Goal: Task Accomplishment & Management: Complete application form

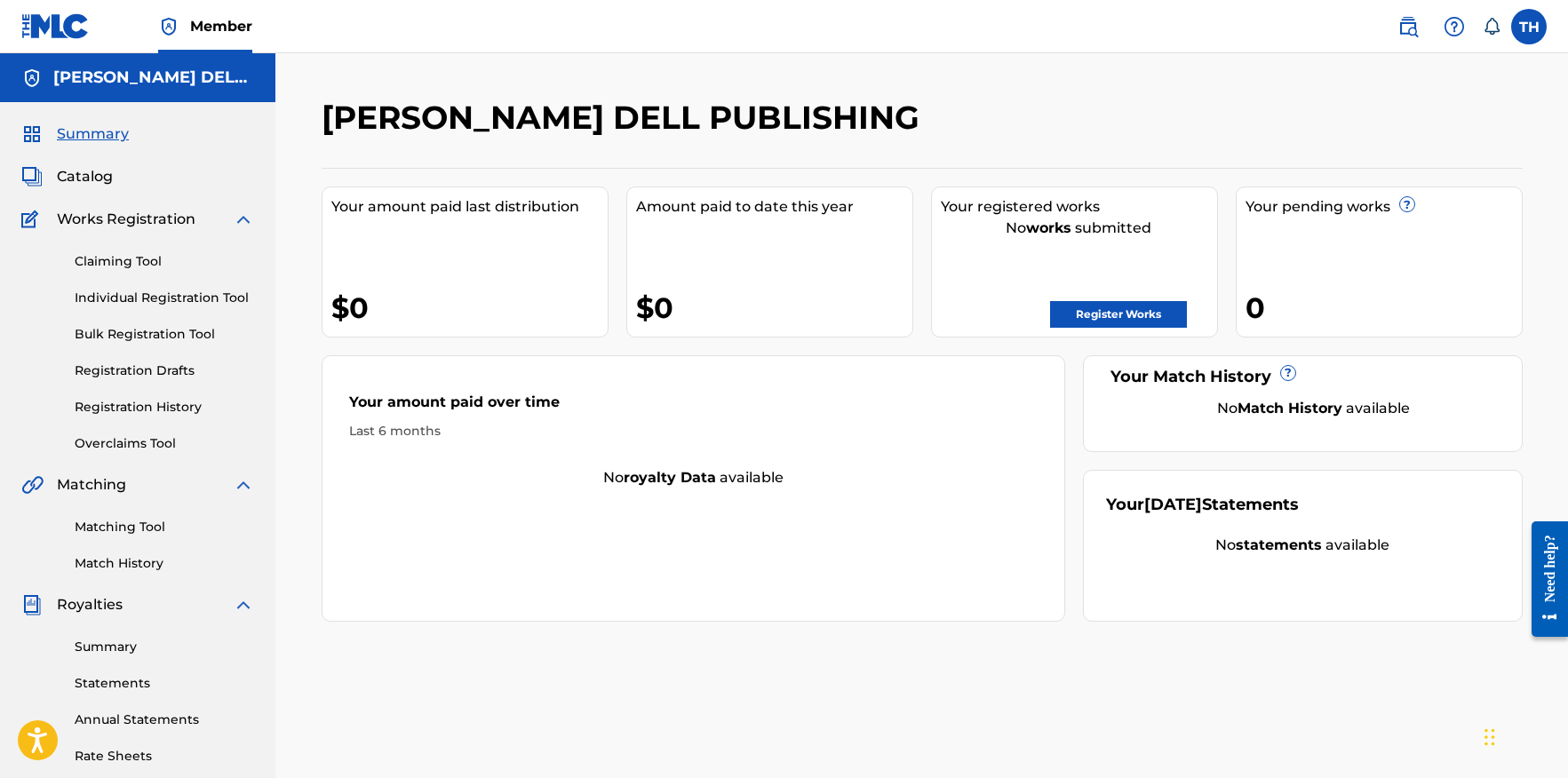
click at [1536, 26] on label at bounding box center [1529, 26] width 36 height 36
click at [1529, 26] on input "TH Terri Hardin terrihardin363@gmail.com Notification Preferences Profile Log o…" at bounding box center [1529, 26] width 0 height 0
click at [1362, 254] on p "Log out" at bounding box center [1357, 251] width 41 height 16
click at [1529, 26] on input "TH Terri Hardin terrihardin363@gmail.com Notification Preferences Profile Log o…" at bounding box center [1529, 26] width 0 height 0
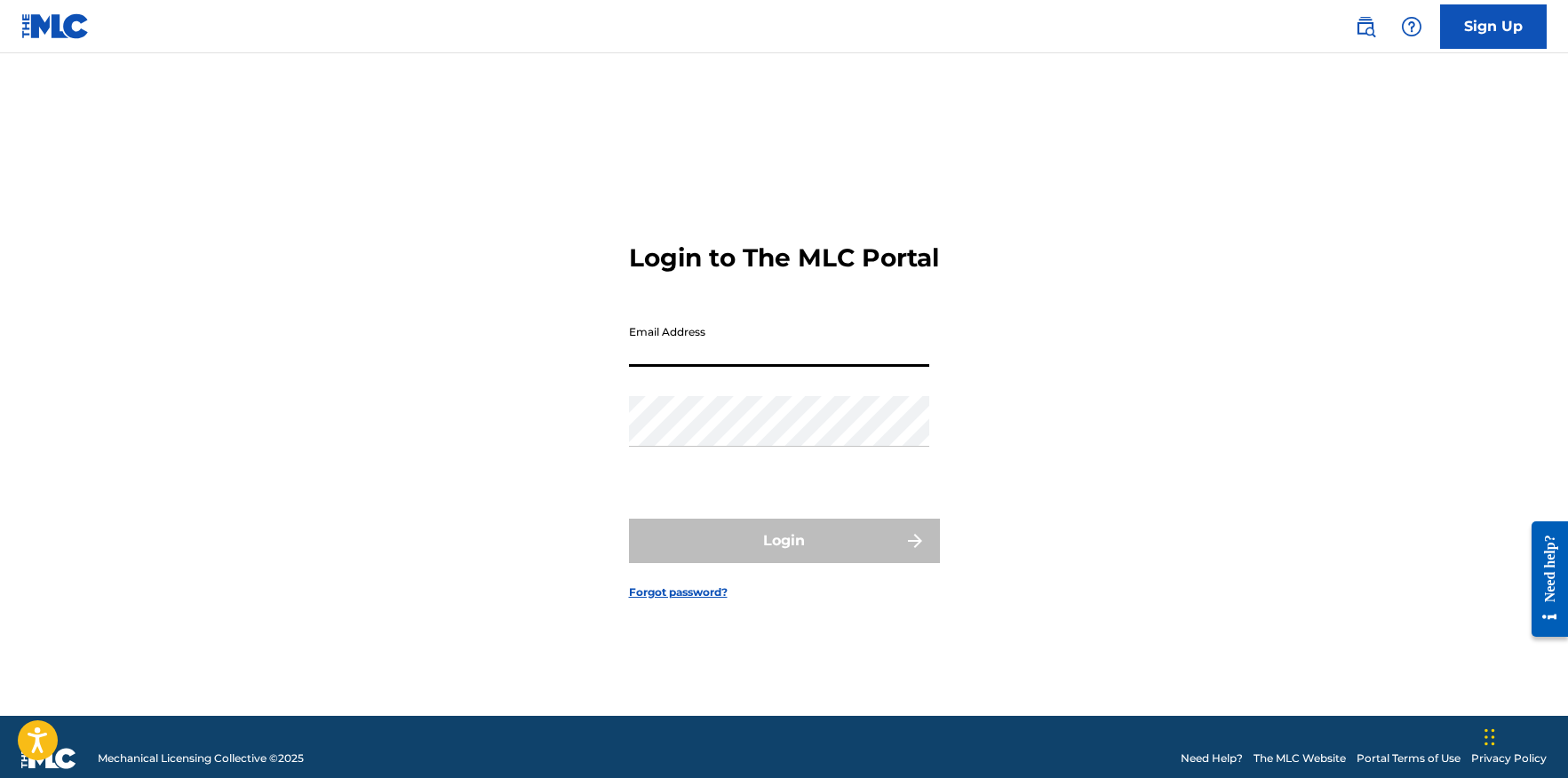
click at [732, 364] on input "Email Address" at bounding box center [779, 341] width 301 height 51
click at [708, 367] on input "rexkim" at bounding box center [779, 341] width 301 height 51
type input "rexkim0327@comcast.net"
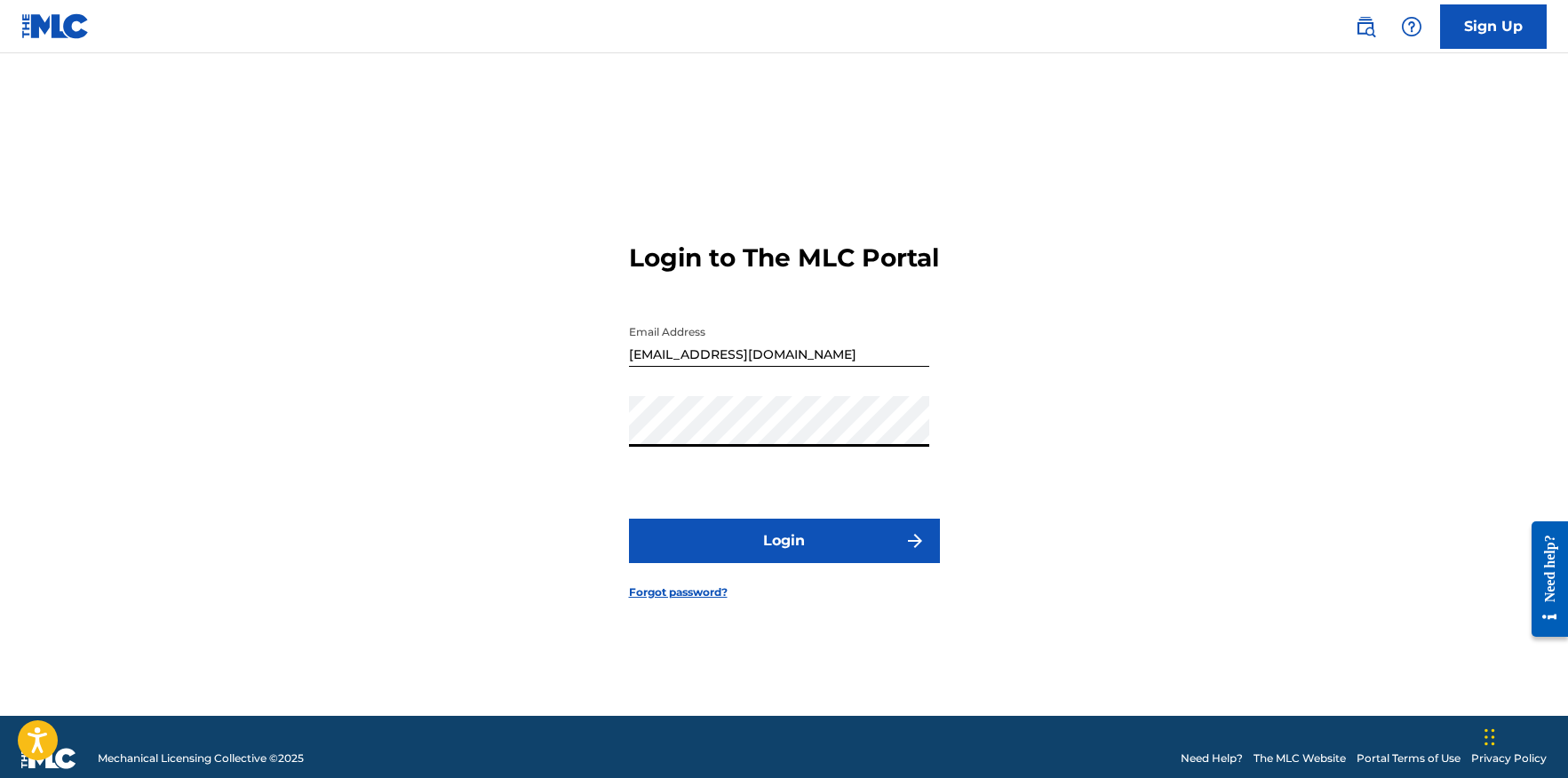
click at [629, 519] on button "Login" at bounding box center [784, 540] width 311 height 44
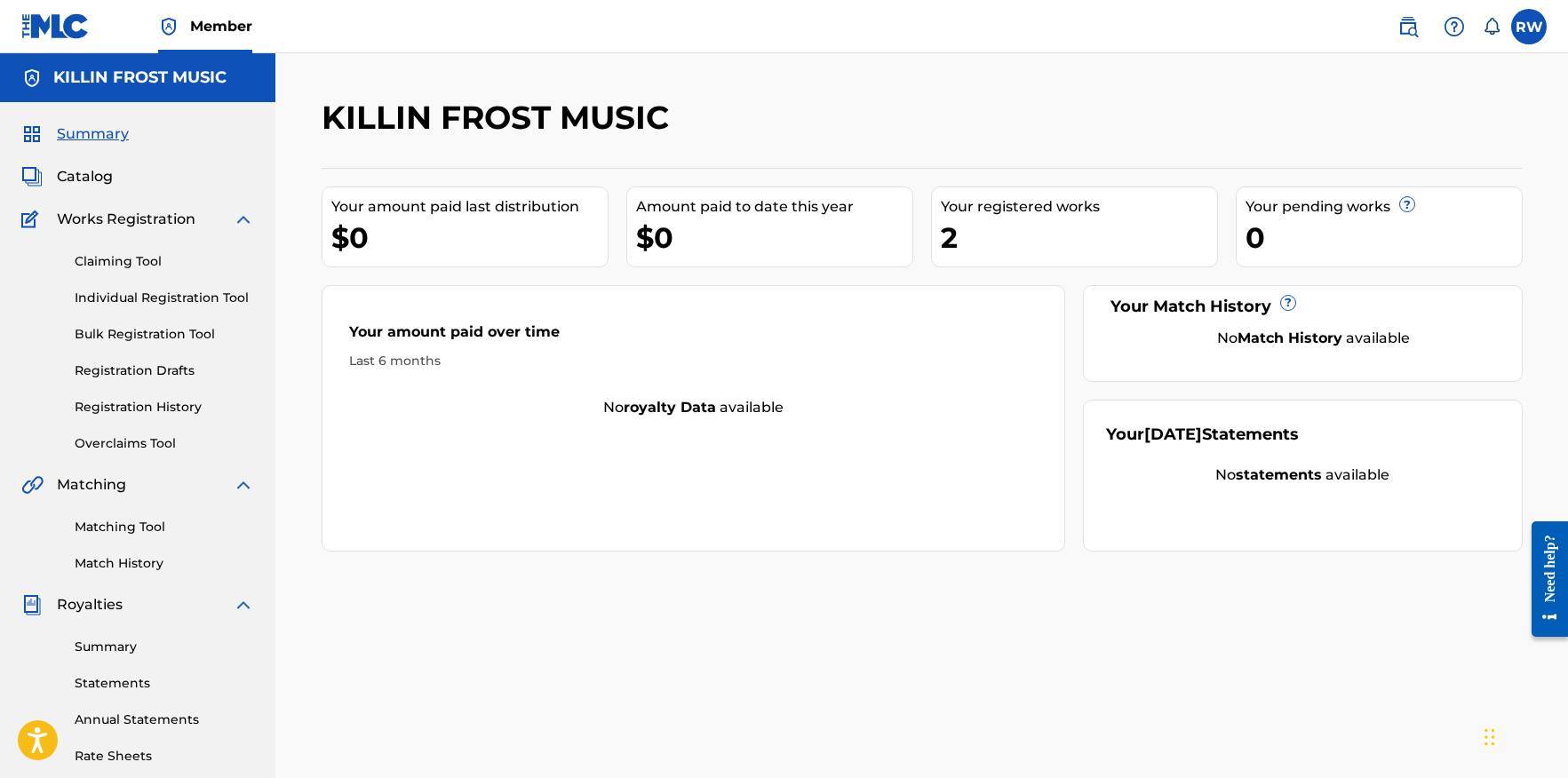
click at [115, 332] on link "Bulk Registration Tool" at bounding box center [164, 335] width 179 height 19
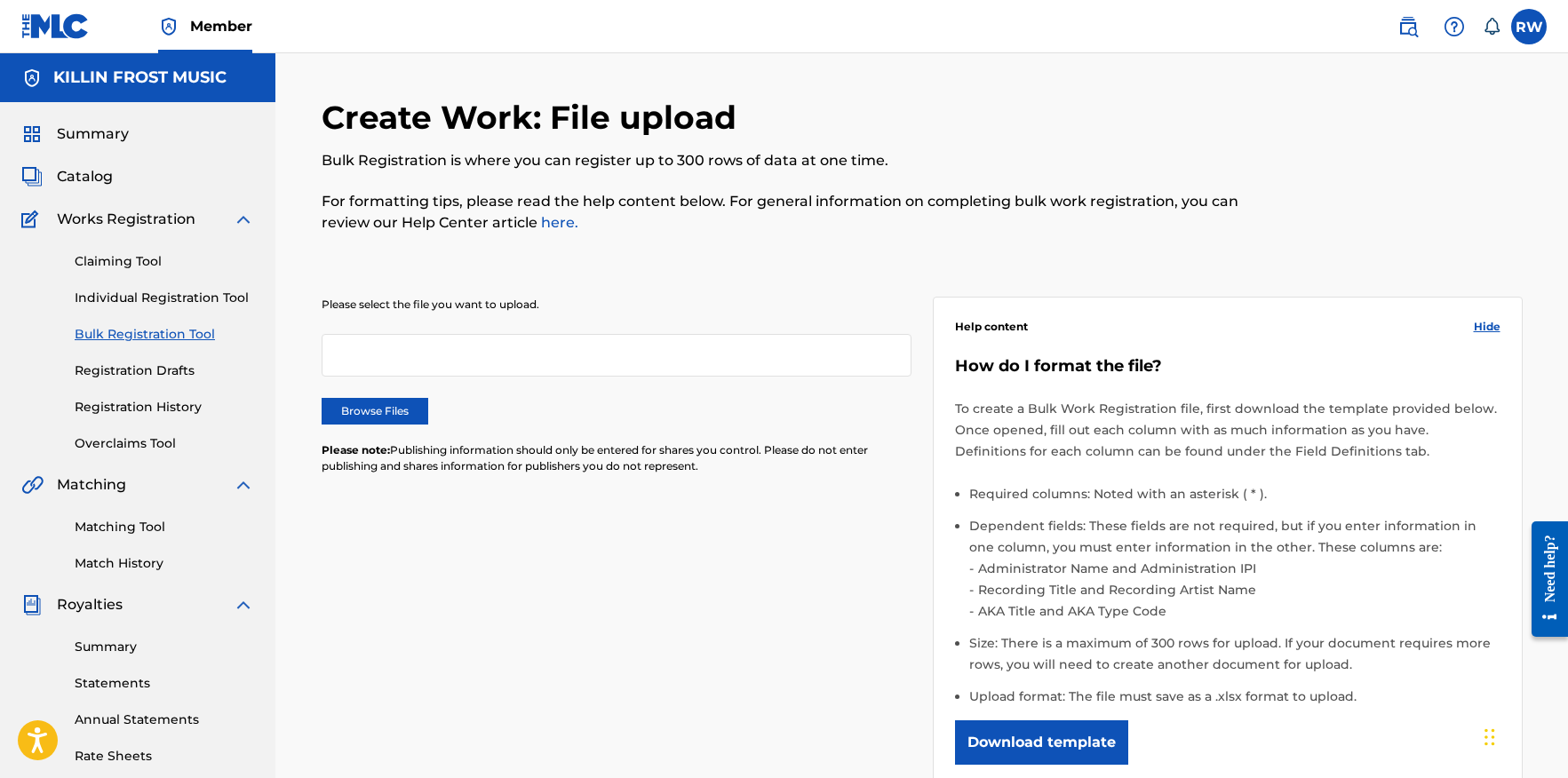
click at [377, 412] on label "Browse Files" at bounding box center [374, 411] width 107 height 26
click at [0, 0] on input "Browse Files" at bounding box center [0, 0] width 0 height 0
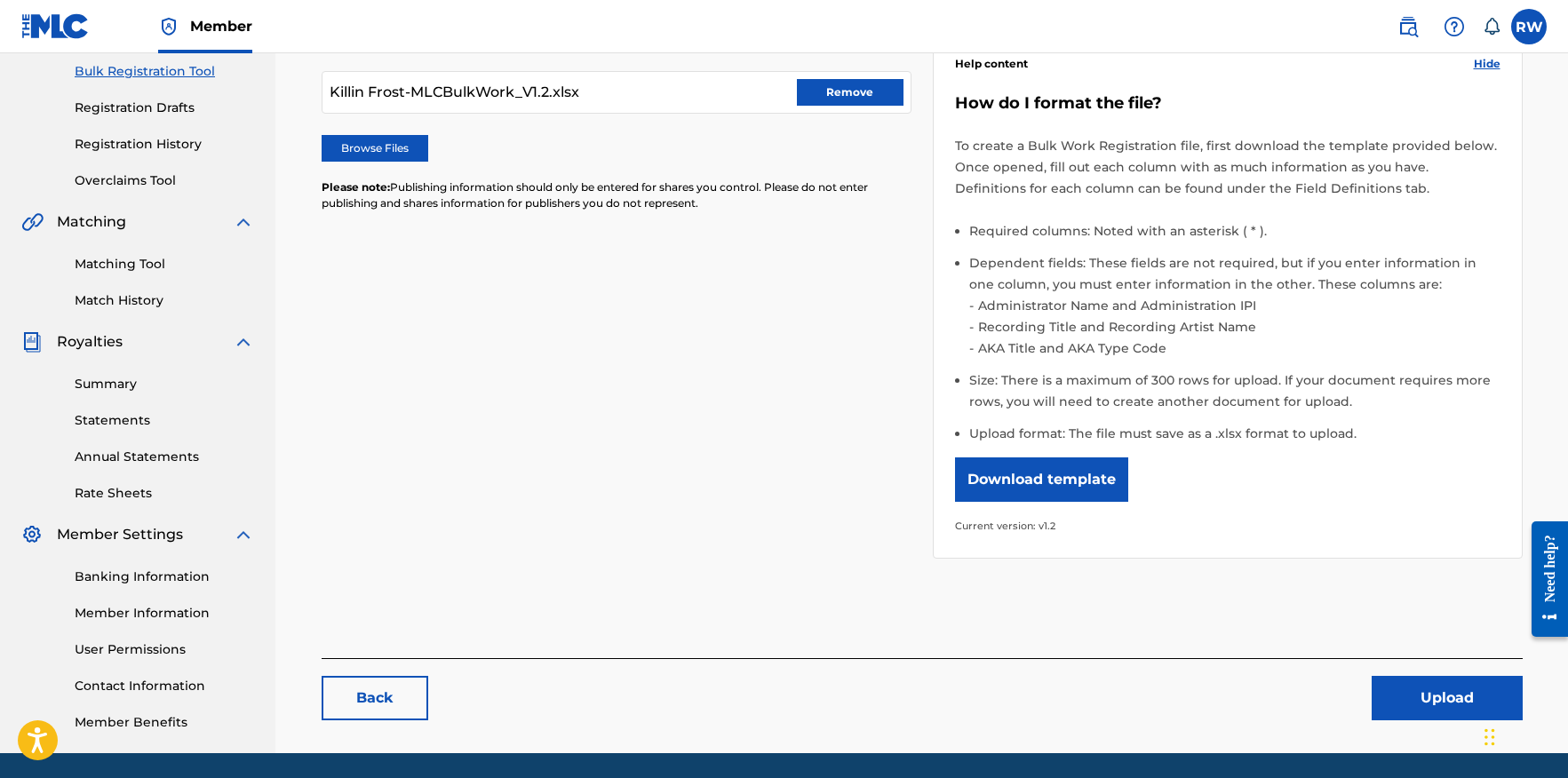
scroll to position [323, 0]
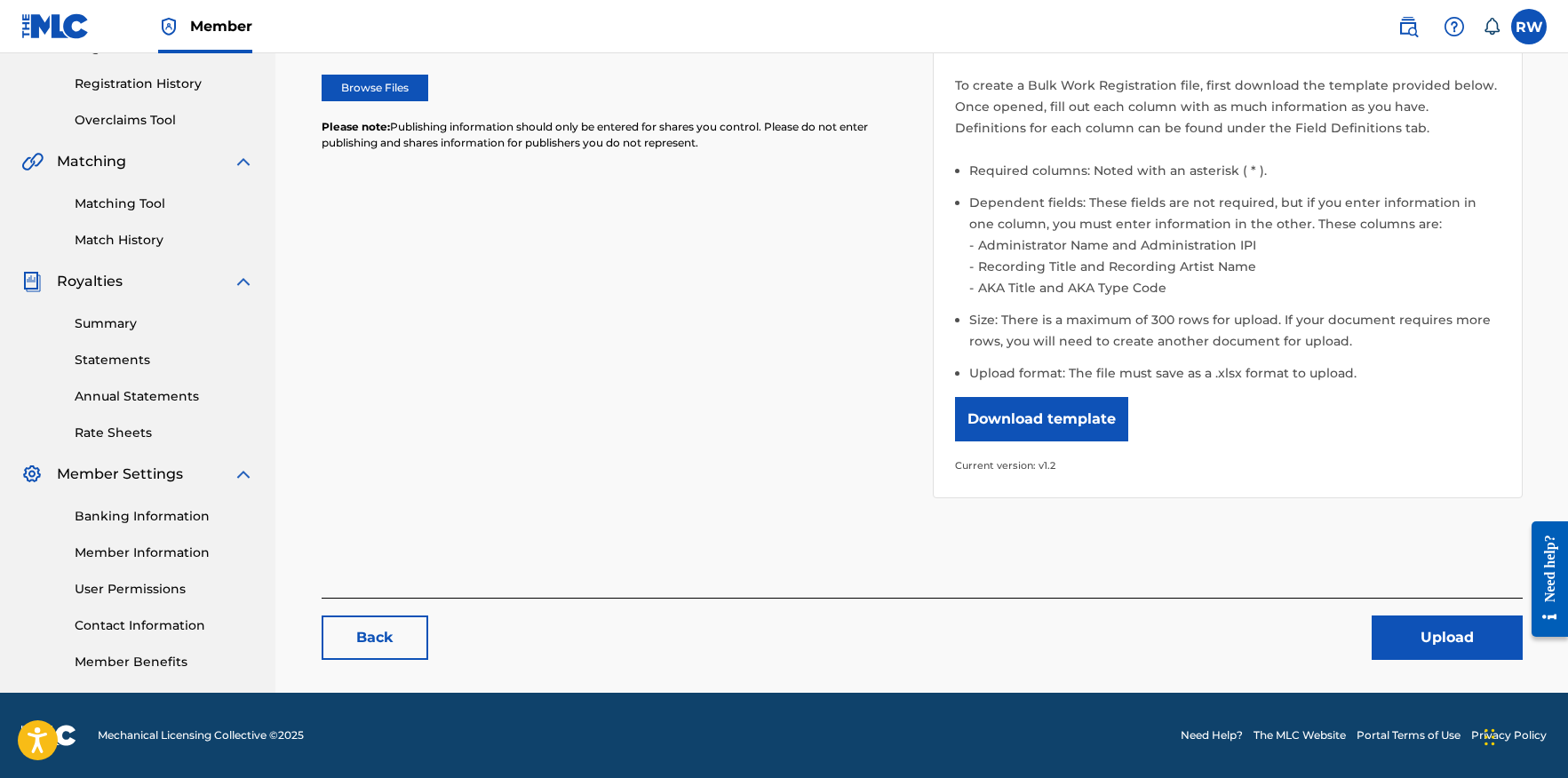
click at [1448, 642] on button "Upload" at bounding box center [1447, 637] width 151 height 44
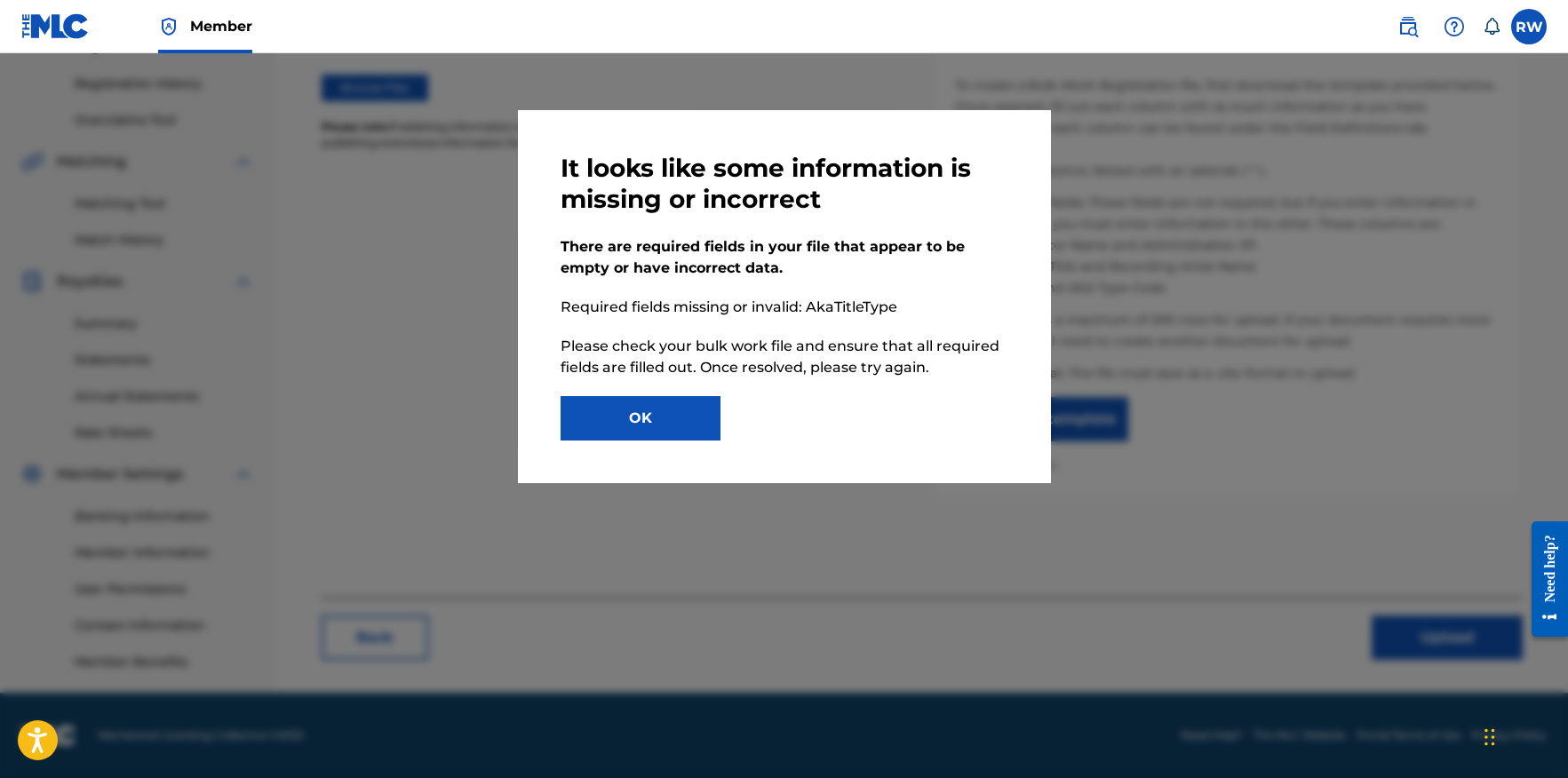
click at [640, 417] on button "OK" at bounding box center [641, 418] width 160 height 44
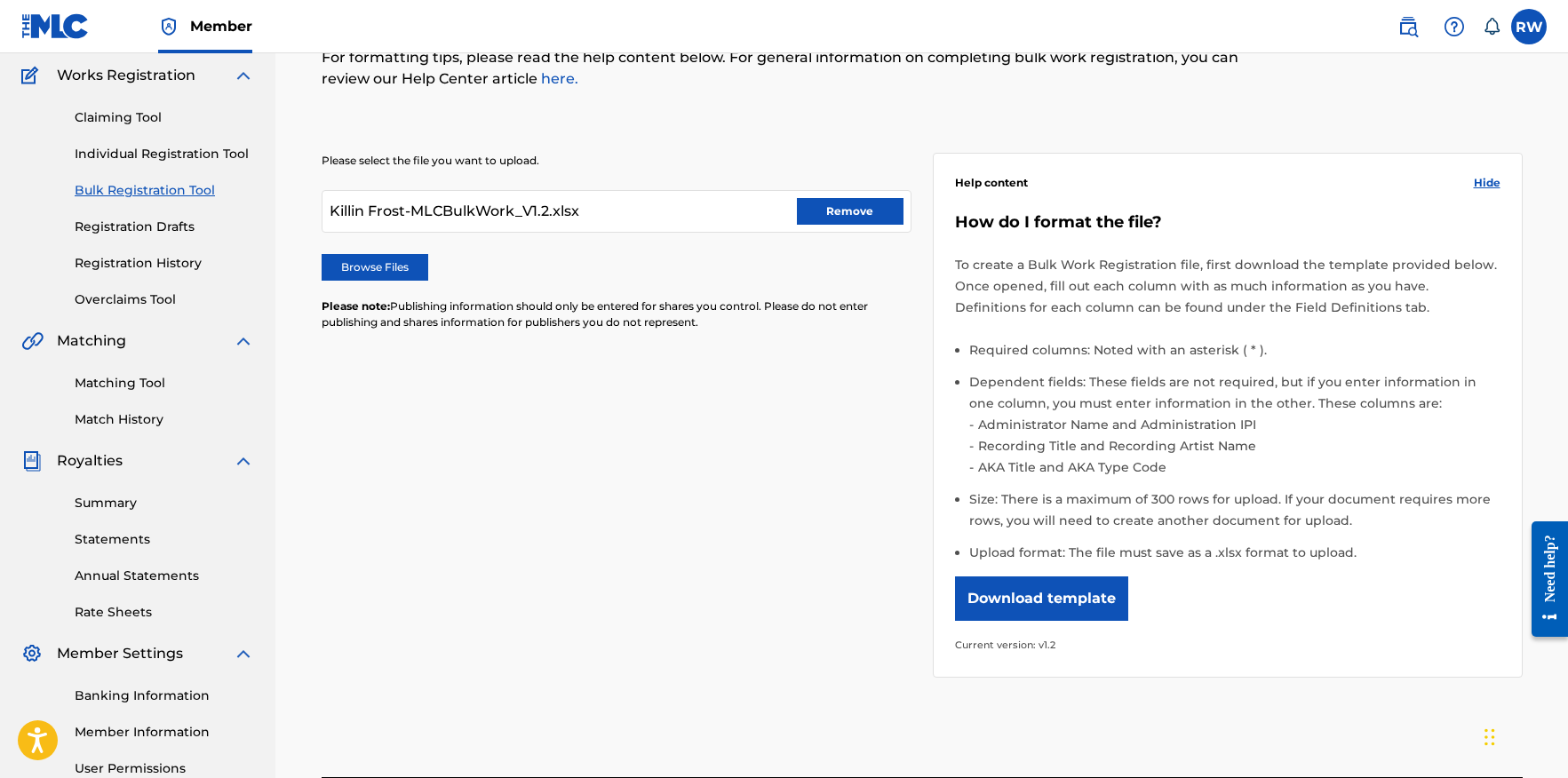
scroll to position [108, 0]
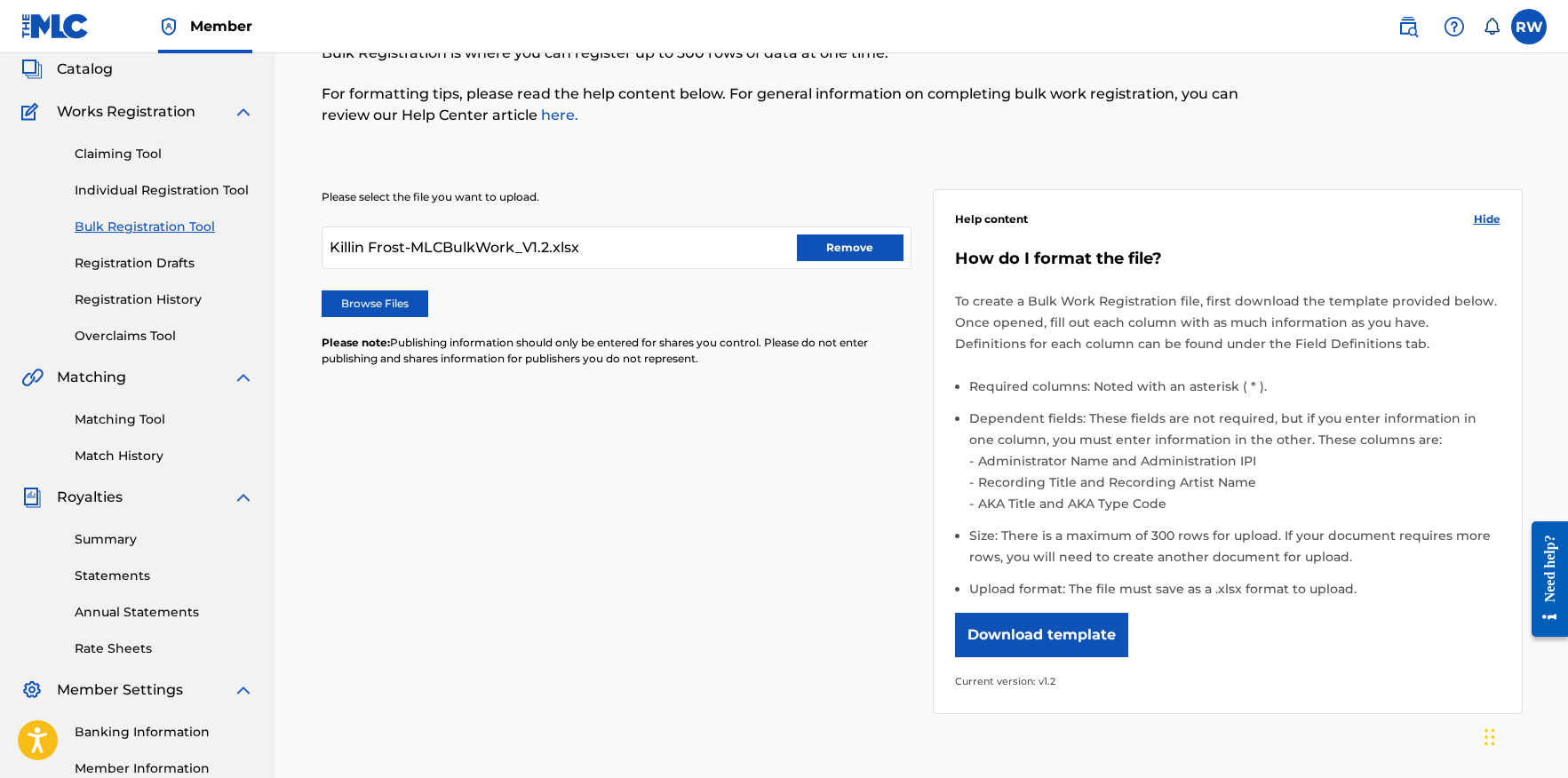
click at [855, 245] on button "Remove" at bounding box center [850, 248] width 107 height 26
click at [383, 299] on label "Browse Files" at bounding box center [374, 304] width 107 height 26
click at [0, 0] on input "Browse Files" at bounding box center [0, 0] width 0 height 0
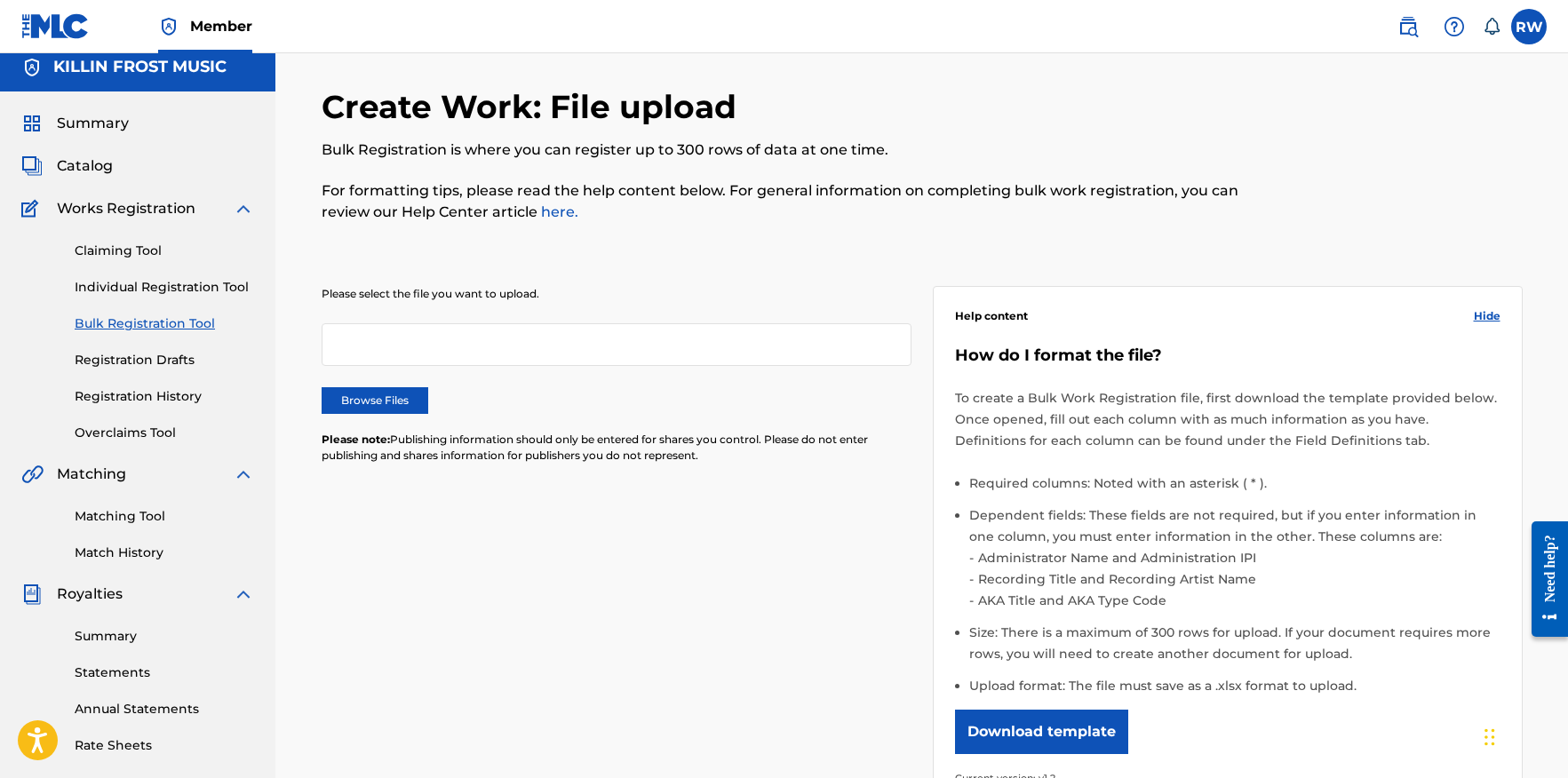
scroll to position [8, 0]
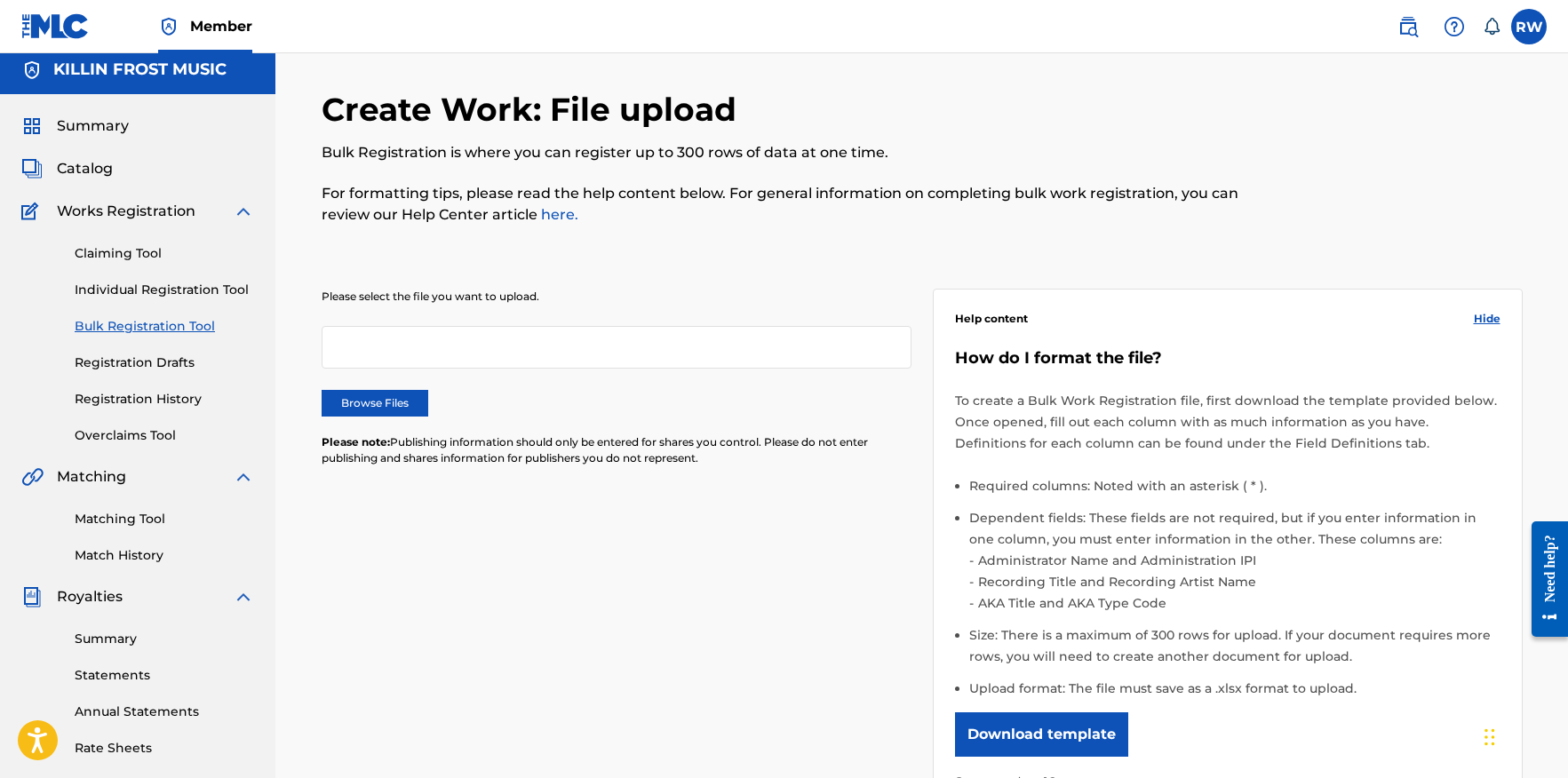
click at [366, 403] on label "Browse Files" at bounding box center [374, 404] width 107 height 26
click at [0, 0] on input "Browse Files" at bounding box center [0, 0] width 0 height 0
click at [149, 290] on link "Individual Registration Tool" at bounding box center [164, 290] width 179 height 19
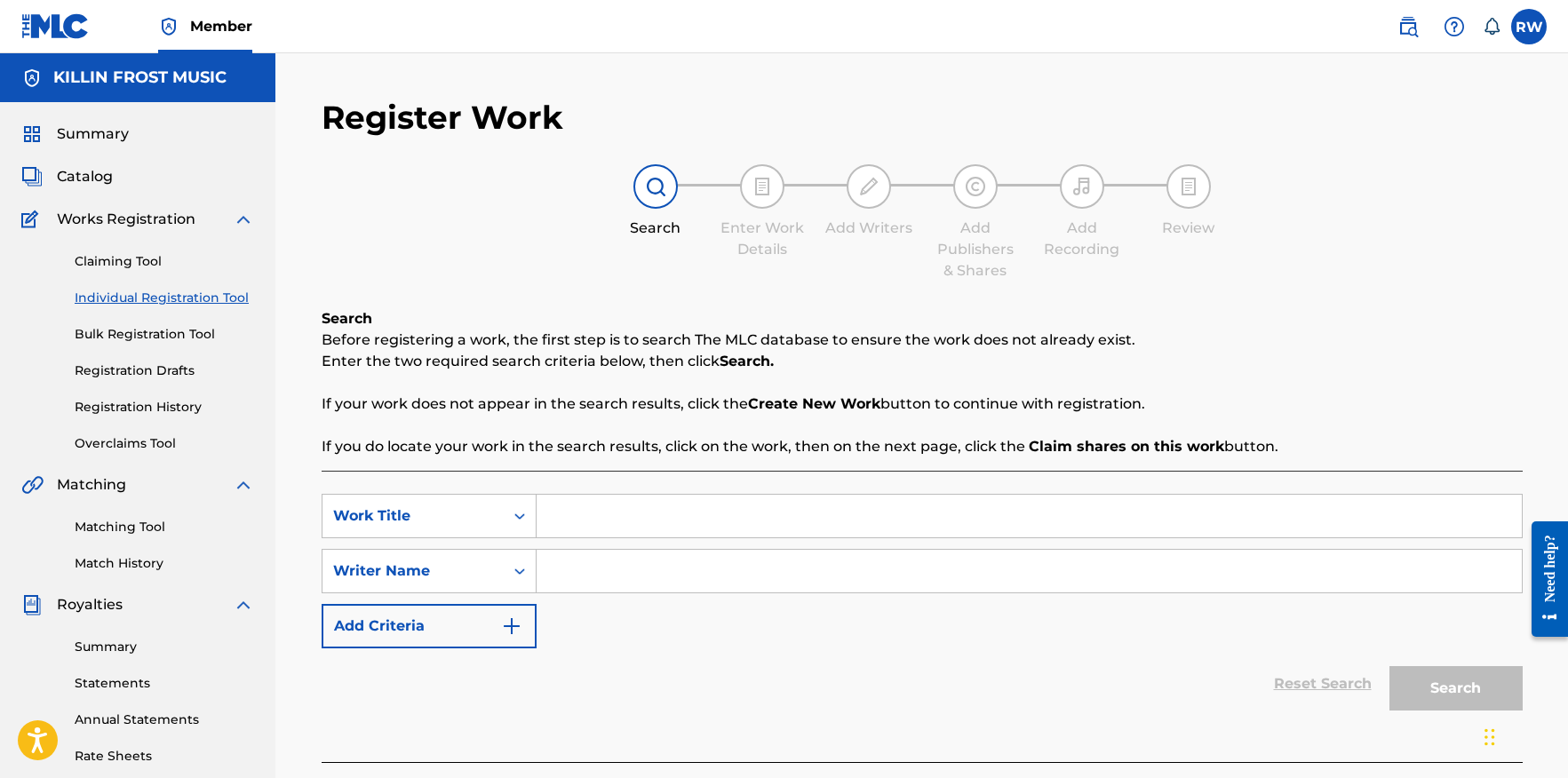
click at [141, 332] on link "Bulk Registration Tool" at bounding box center [164, 335] width 179 height 19
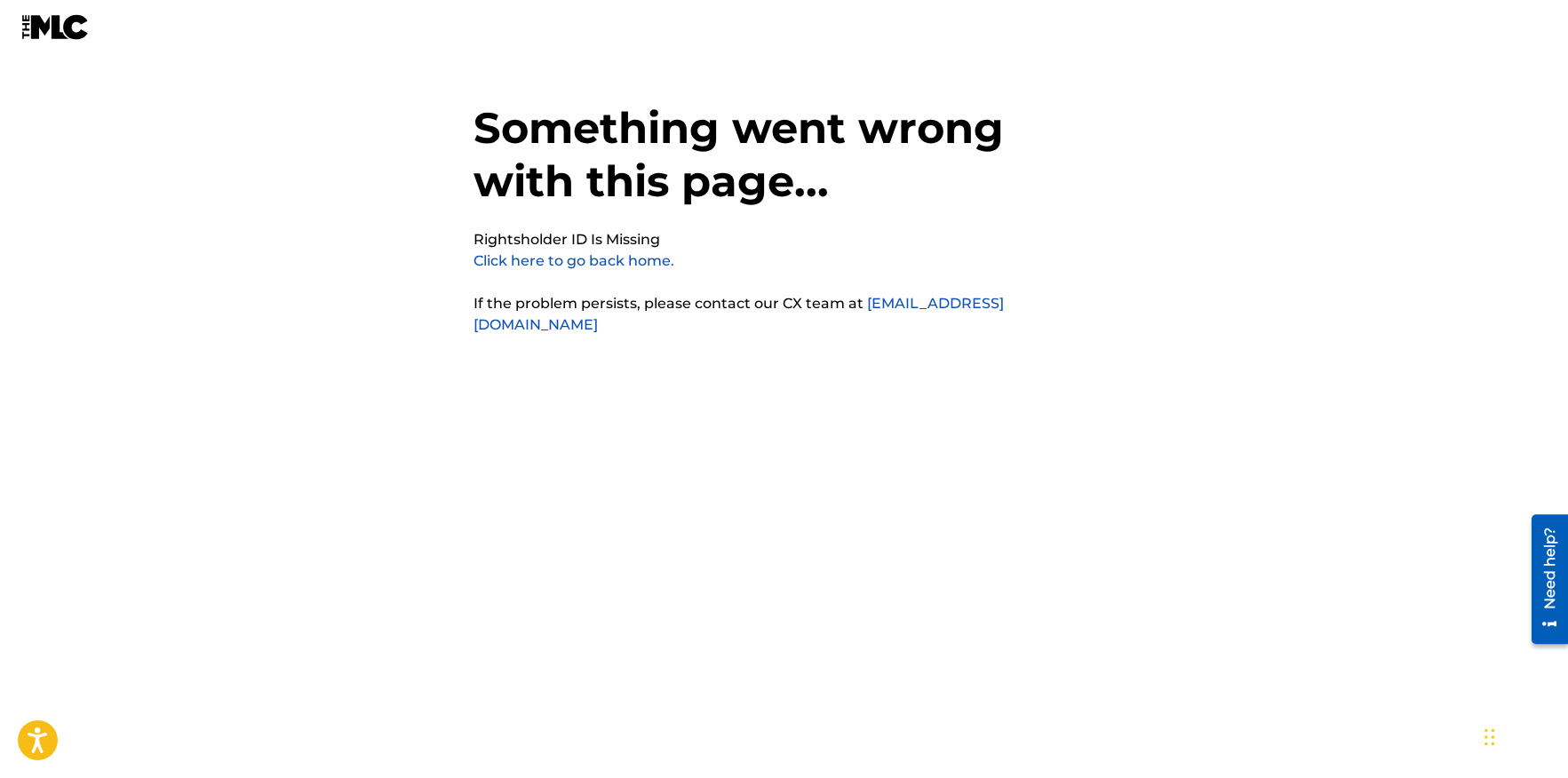
click at [580, 260] on link "Click here to go back home." at bounding box center [573, 261] width 201 height 17
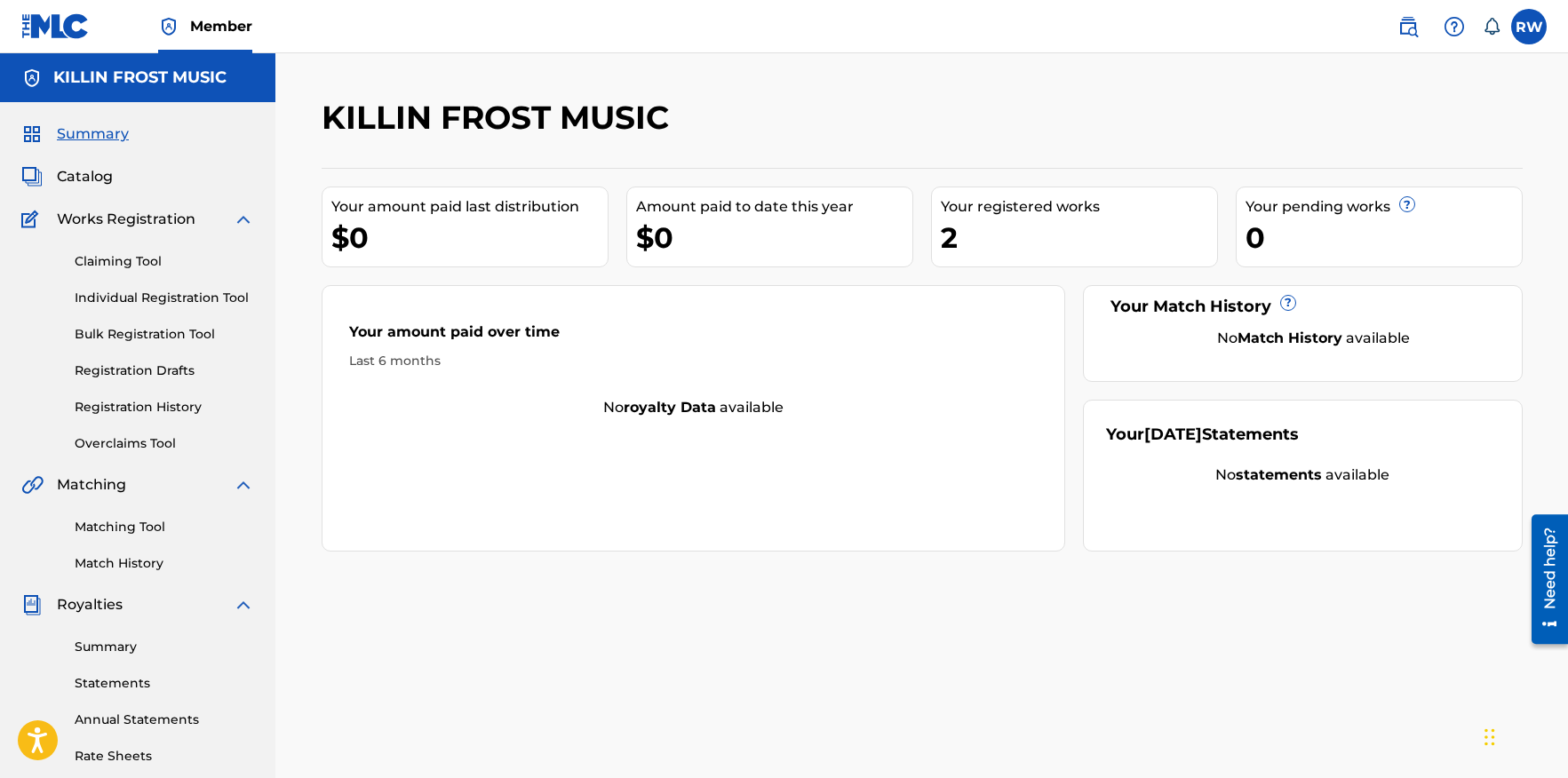
click at [146, 336] on link "Bulk Registration Tool" at bounding box center [164, 335] width 179 height 19
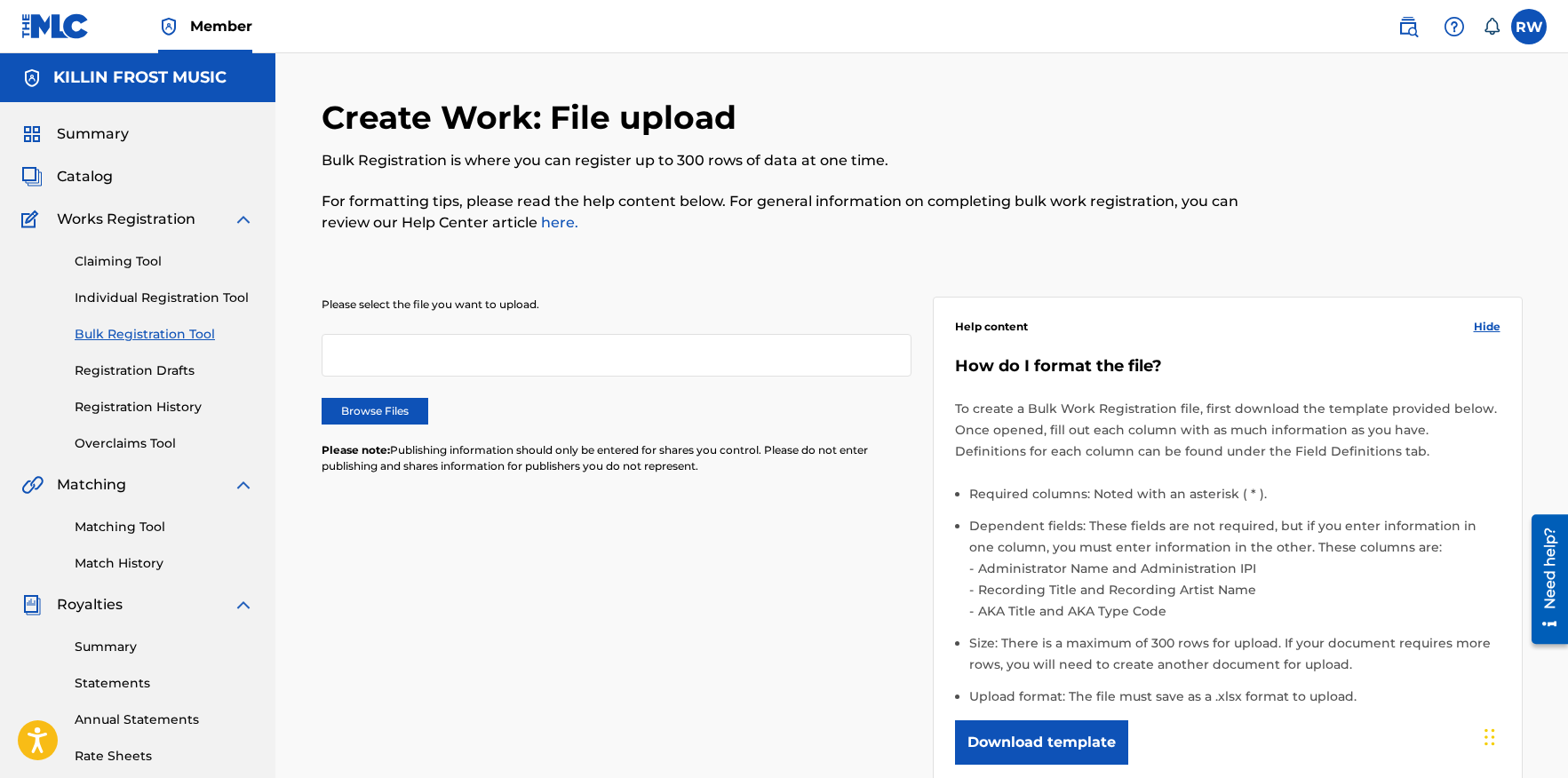
click at [374, 408] on label "Browse Files" at bounding box center [374, 411] width 107 height 26
click at [0, 0] on input "Browse Files" at bounding box center [0, 0] width 0 height 0
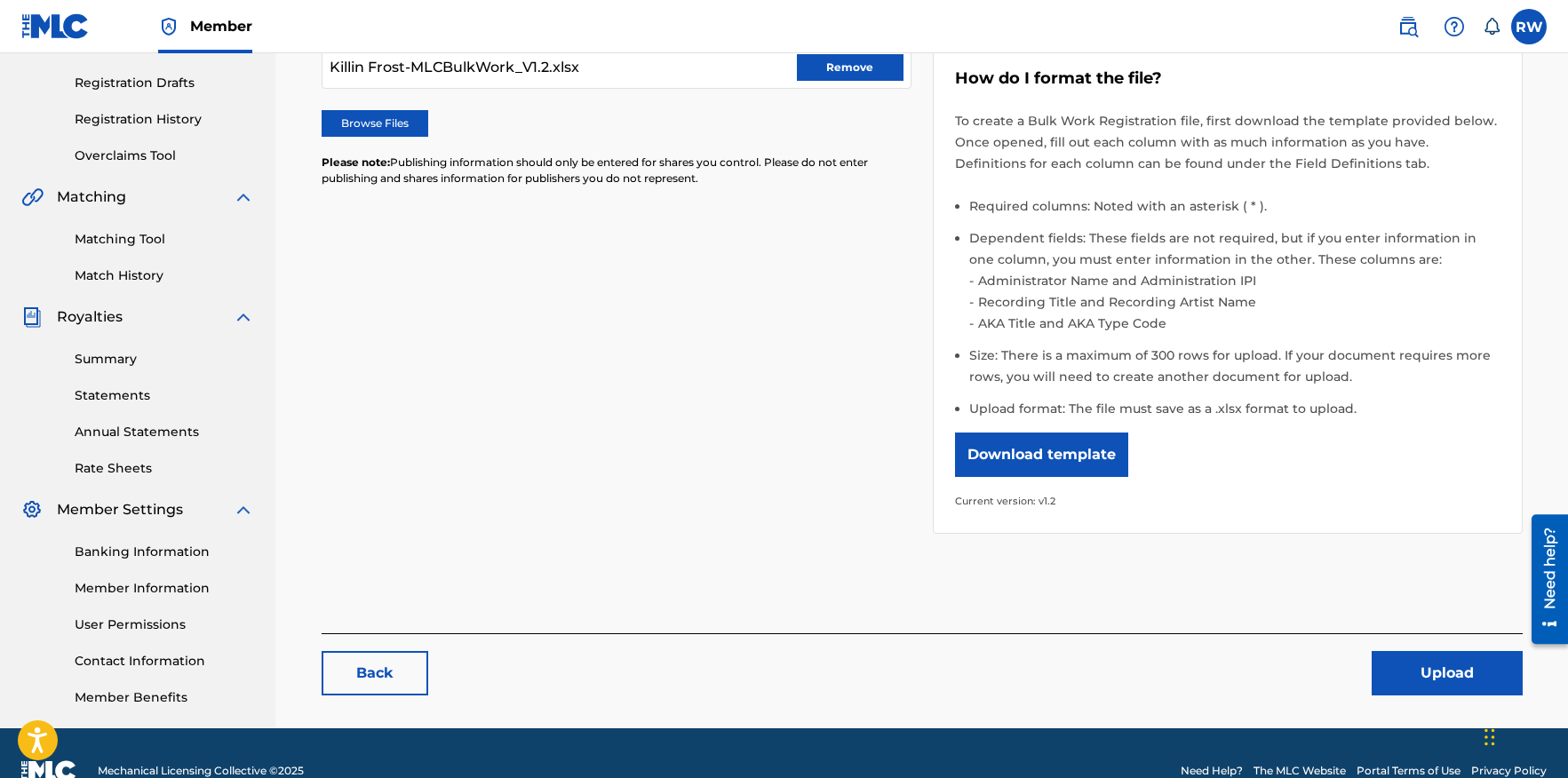
scroll to position [323, 0]
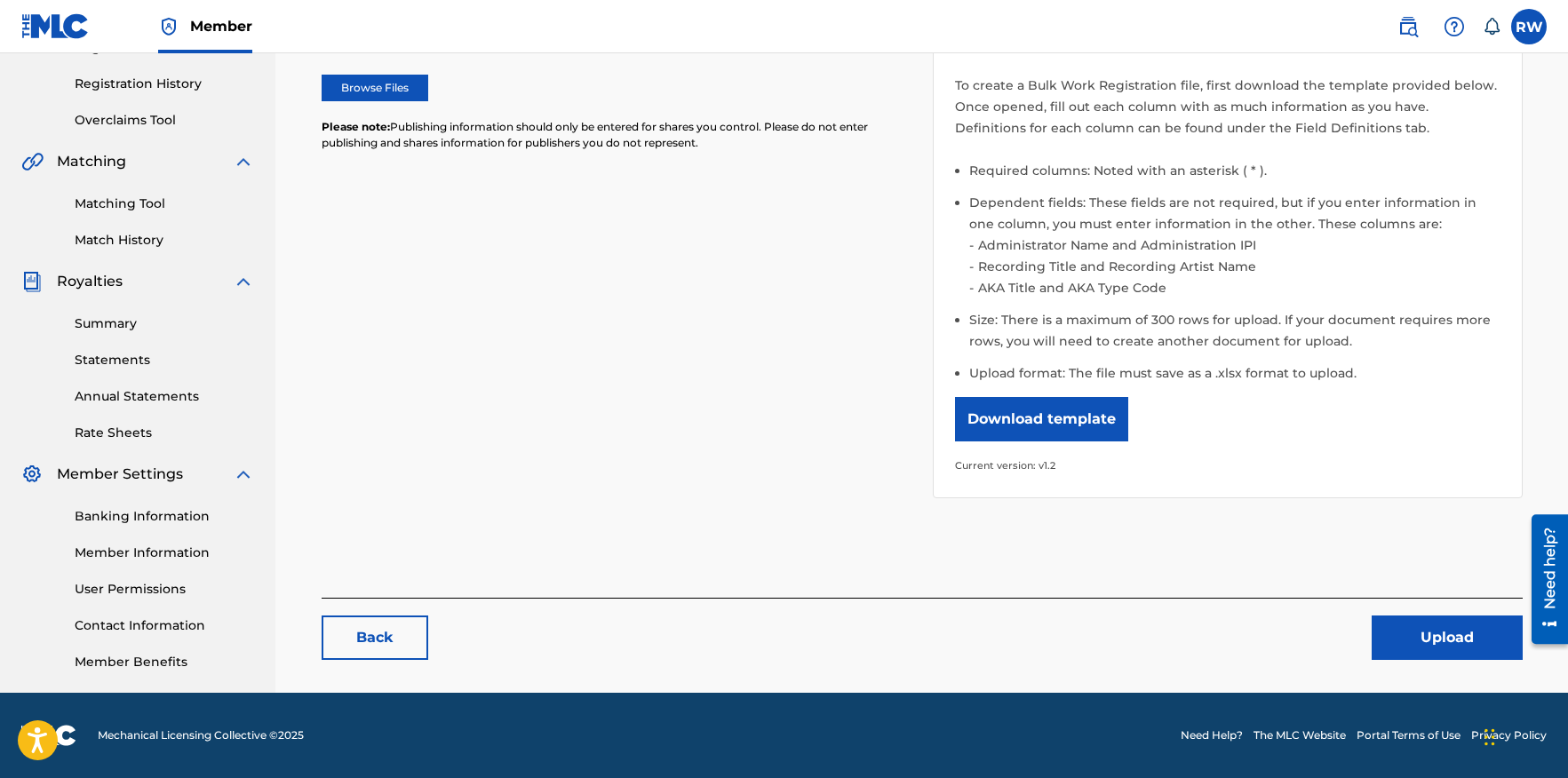
click at [1466, 641] on button "Upload" at bounding box center [1447, 637] width 151 height 44
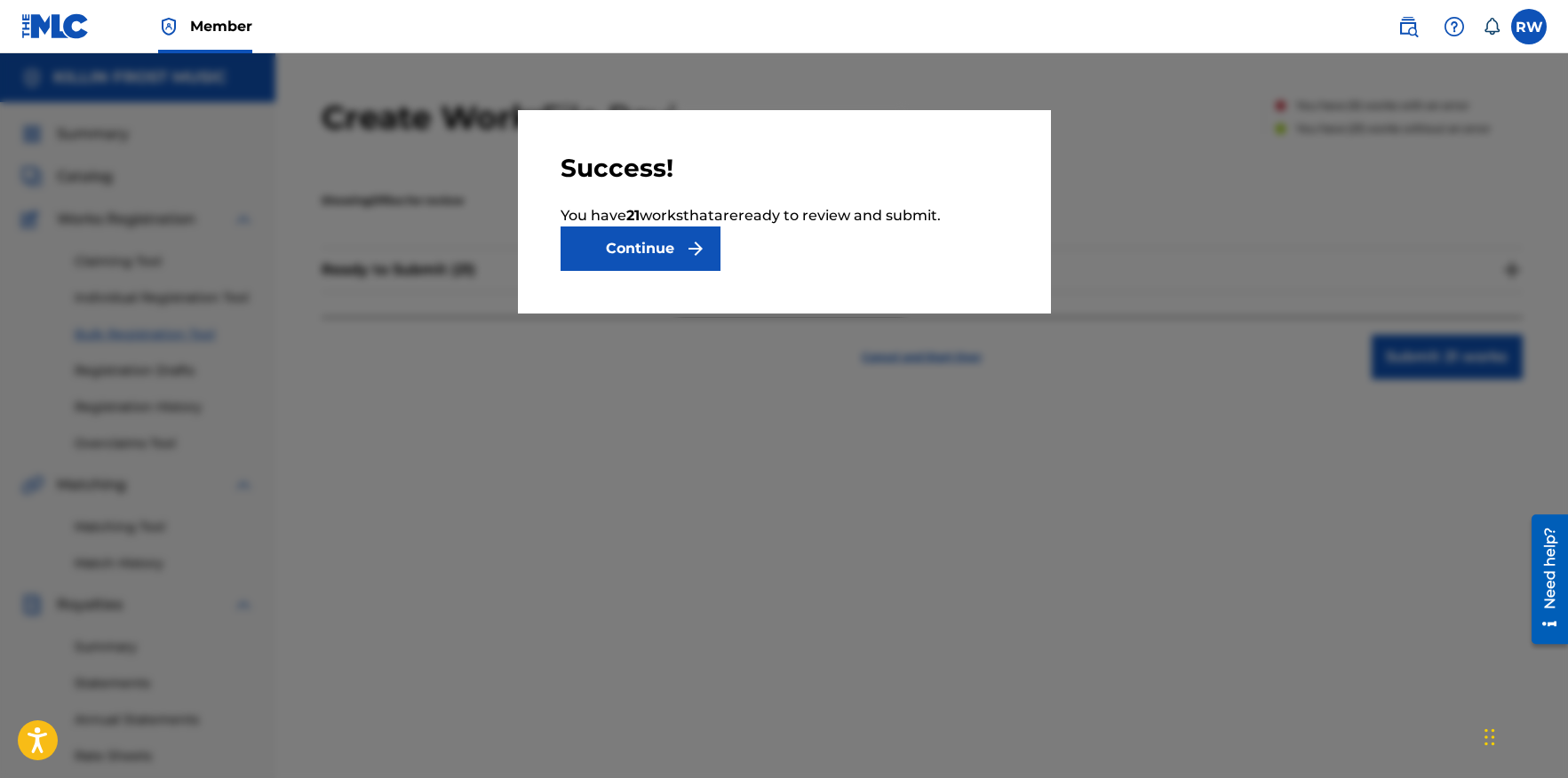
click at [688, 248] on img "submit" at bounding box center [696, 249] width 22 height 22
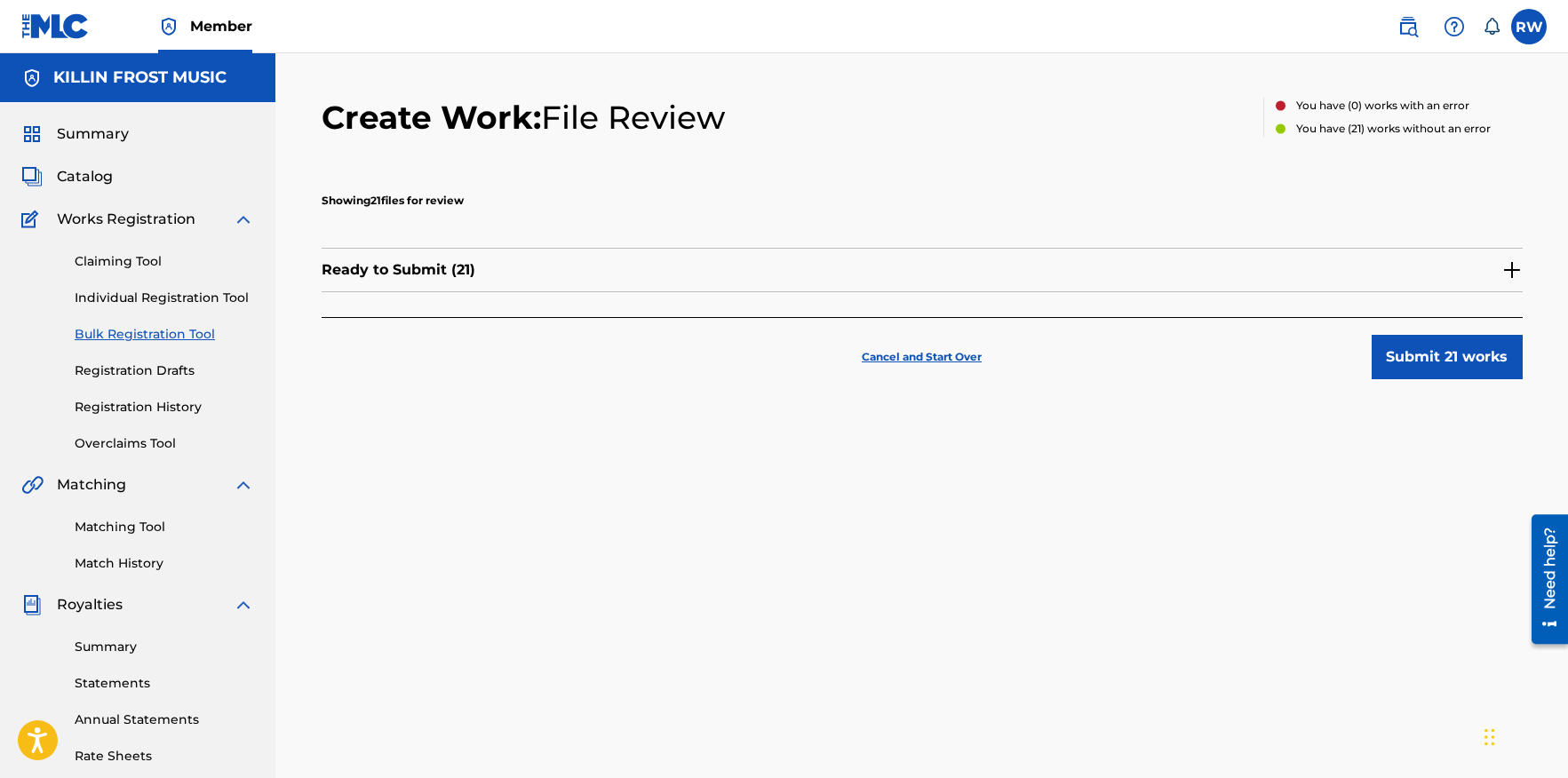
click at [1512, 270] on img at bounding box center [1512, 270] width 22 height 22
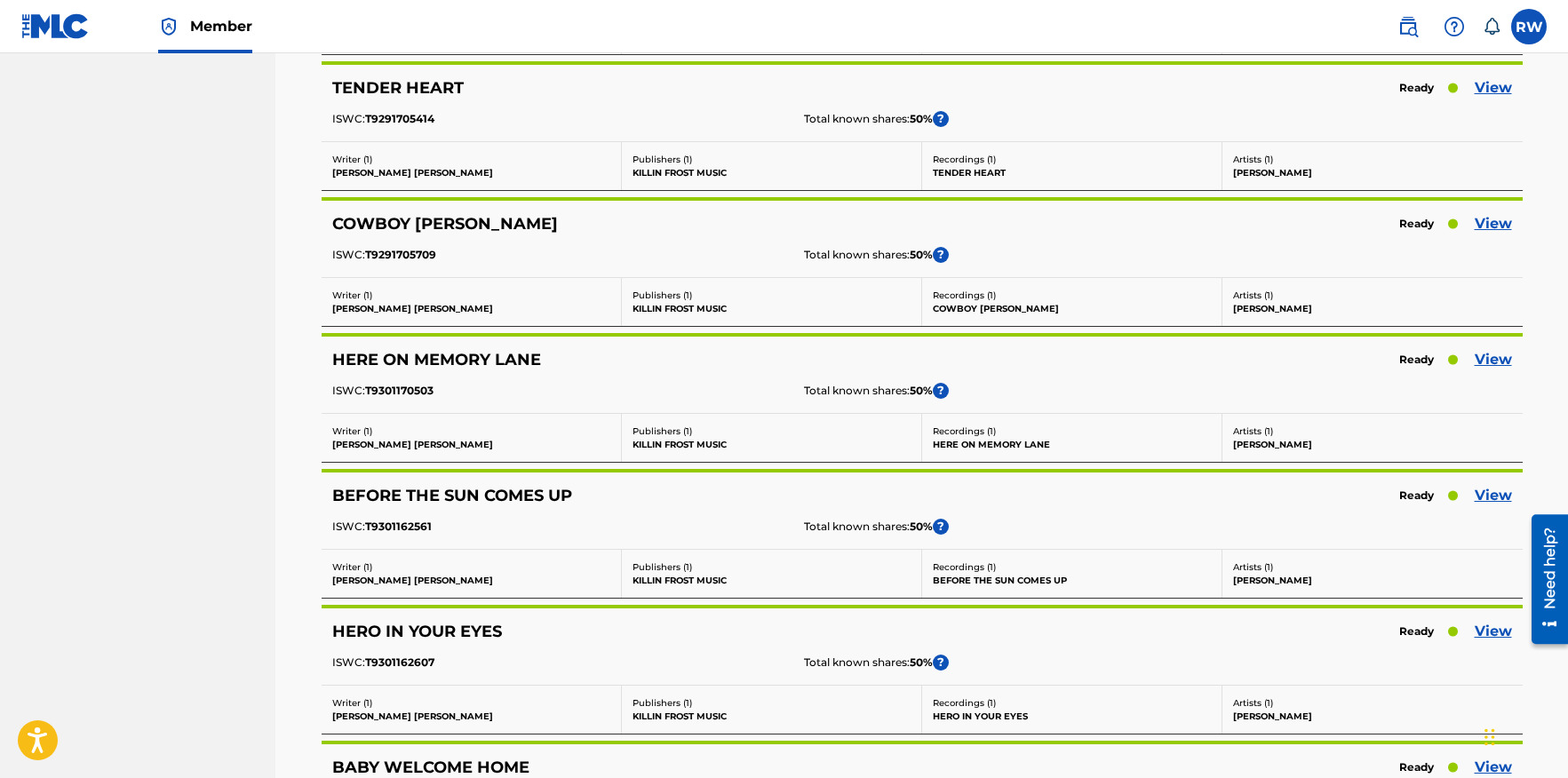
scroll to position [2559, 0]
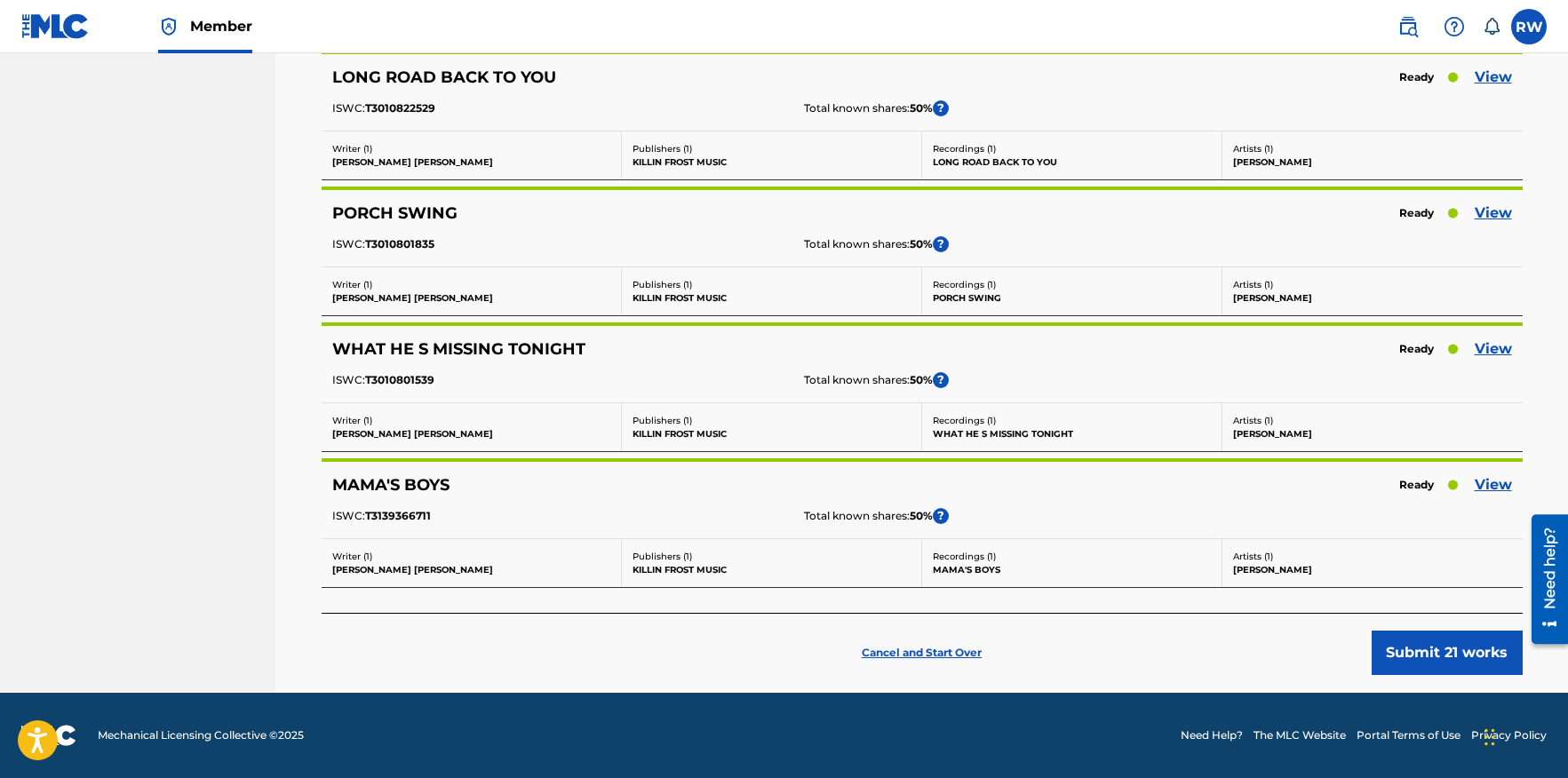
click at [1444, 657] on button "Submit 21 works" at bounding box center [1447, 653] width 151 height 44
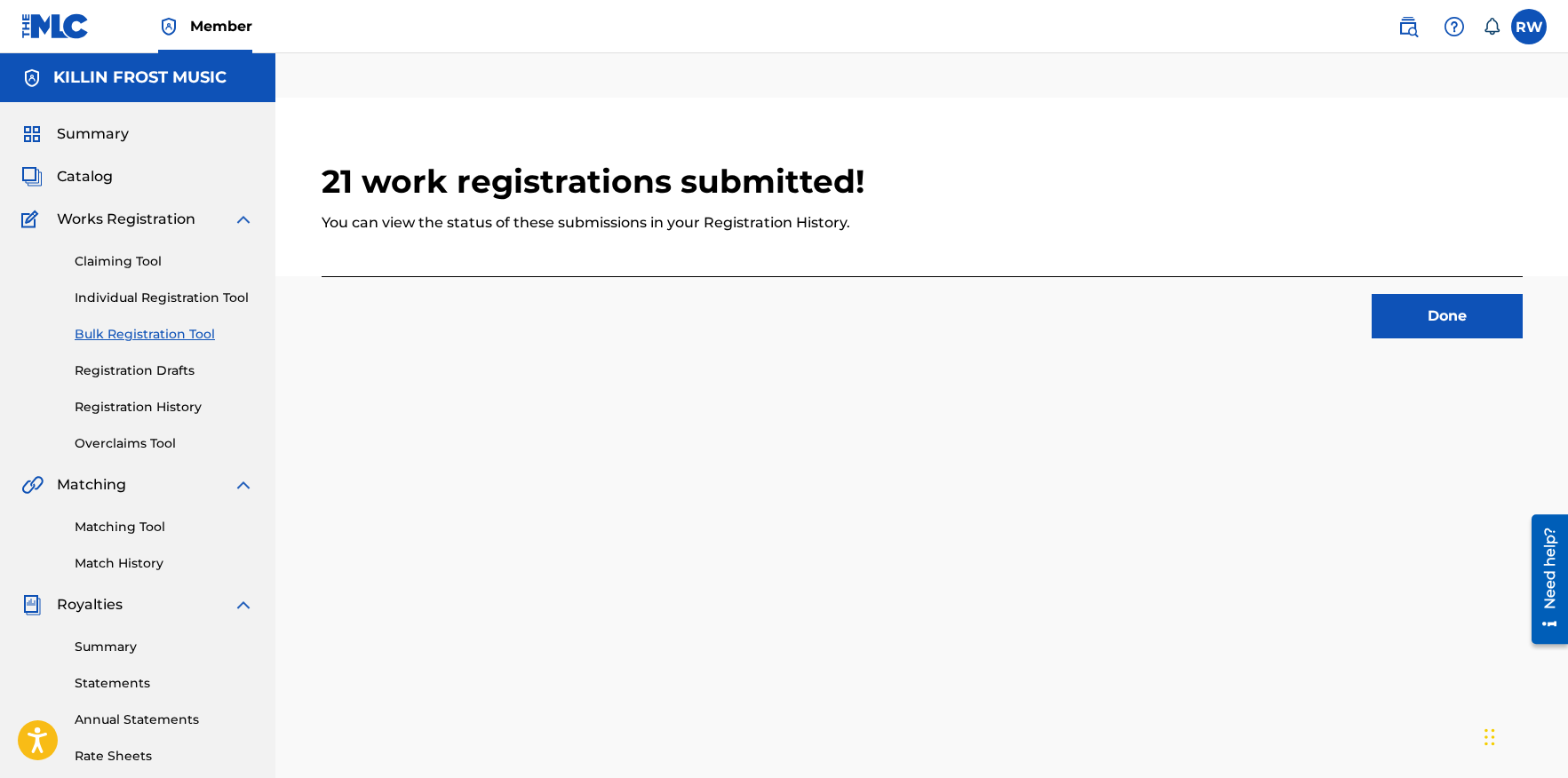
click at [1458, 313] on button "Done" at bounding box center [1447, 316] width 151 height 44
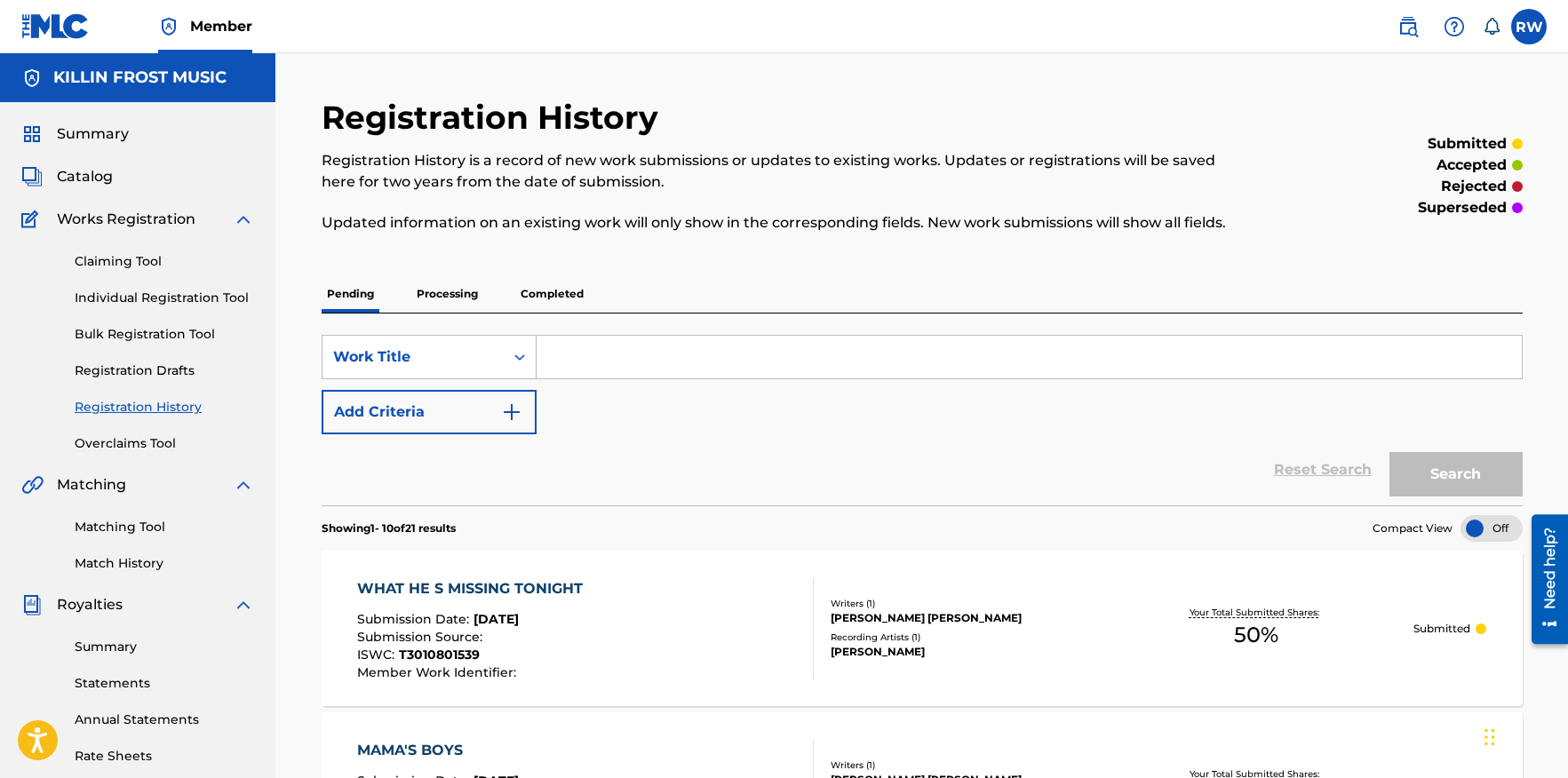
click at [1529, 23] on label at bounding box center [1529, 26] width 36 height 36
click at [1529, 26] on input "RW Rex Wiseman rexkim0327@comcast.net Notification Preferences Profile Log out" at bounding box center [1529, 26] width 0 height 0
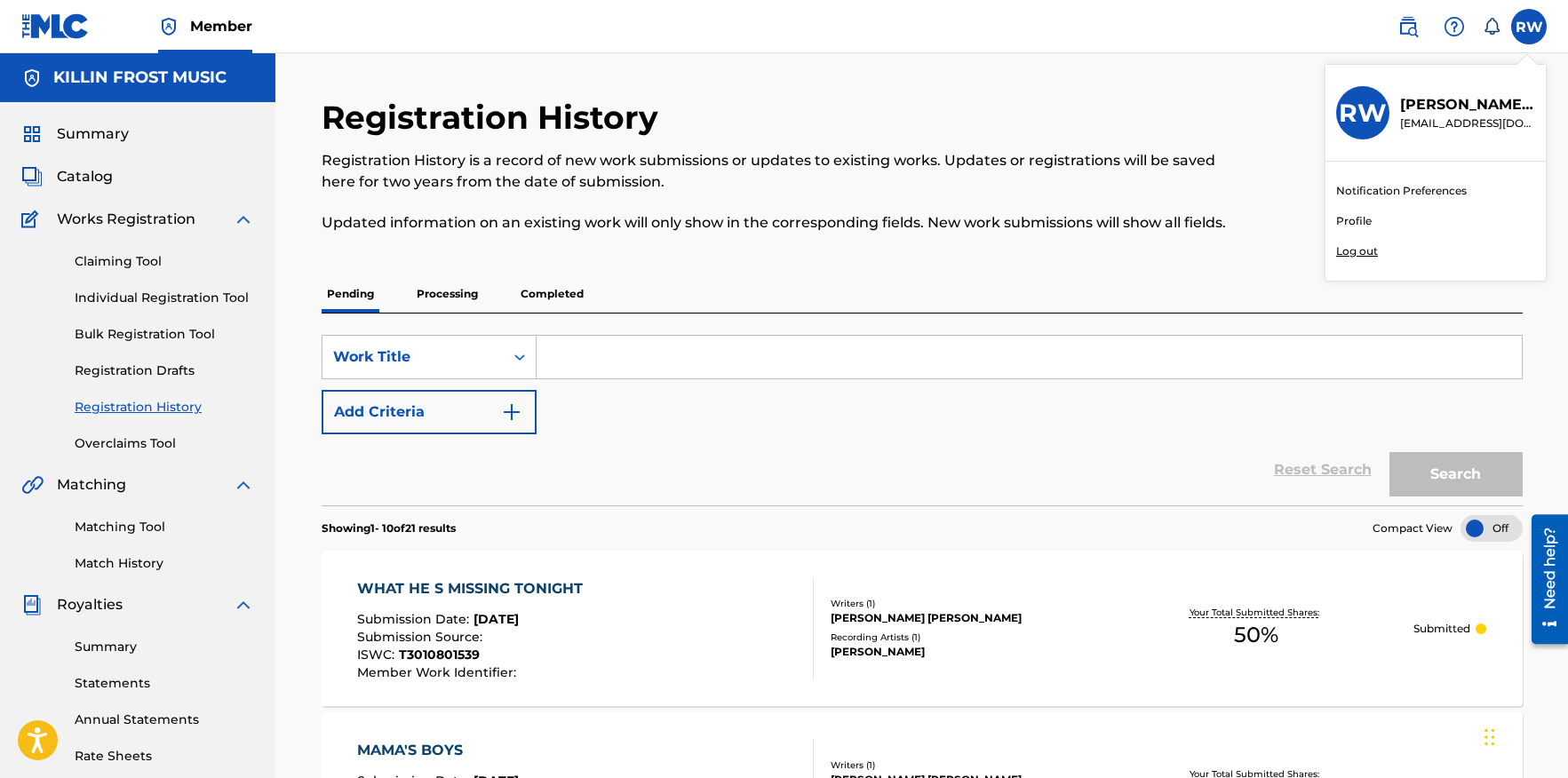
click at [1363, 254] on p "Log out" at bounding box center [1357, 251] width 41 height 16
click at [1529, 26] on input "RW Rex Wiseman rexkim0327@comcast.net Notification Preferences Profile Log out" at bounding box center [1529, 26] width 0 height 0
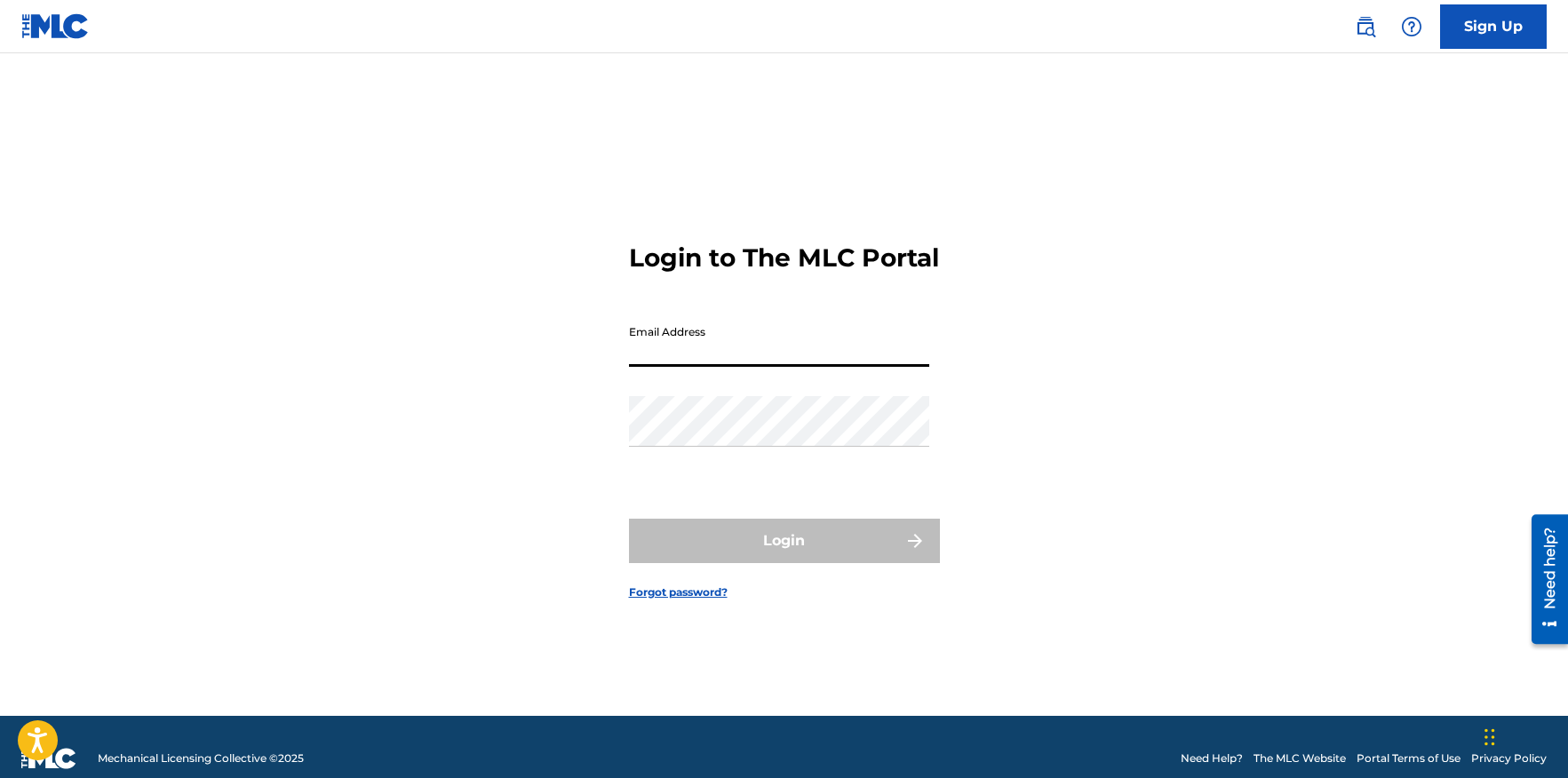
click at [699, 367] on input "Email Address" at bounding box center [779, 341] width 301 height 51
click at [642, 367] on input "terr" at bounding box center [779, 341] width 301 height 51
paste input "ihardin363@gmail.com"
type input "terrihardin363@gmail.com"
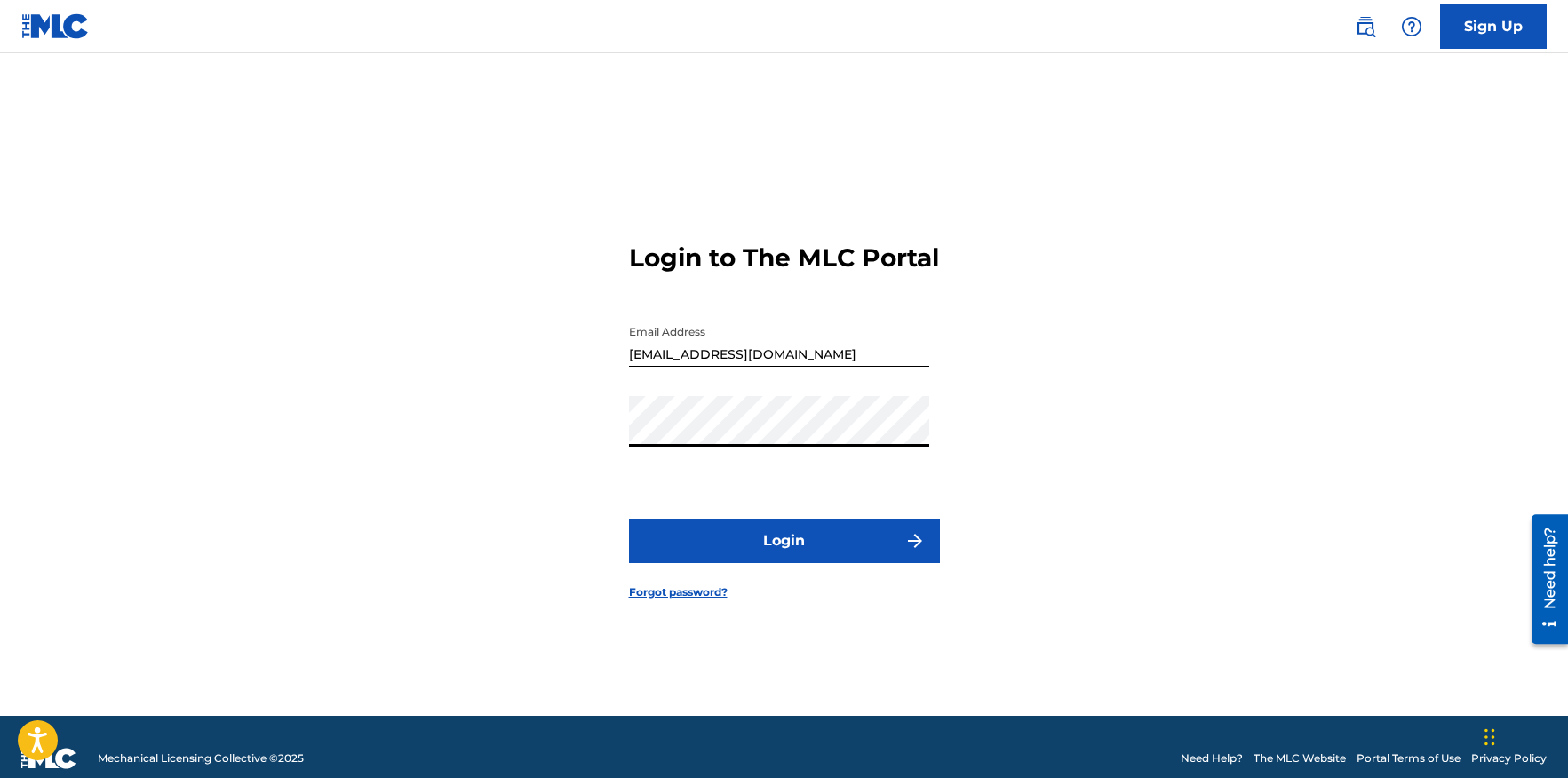
click at [801, 553] on button "Login" at bounding box center [784, 540] width 311 height 44
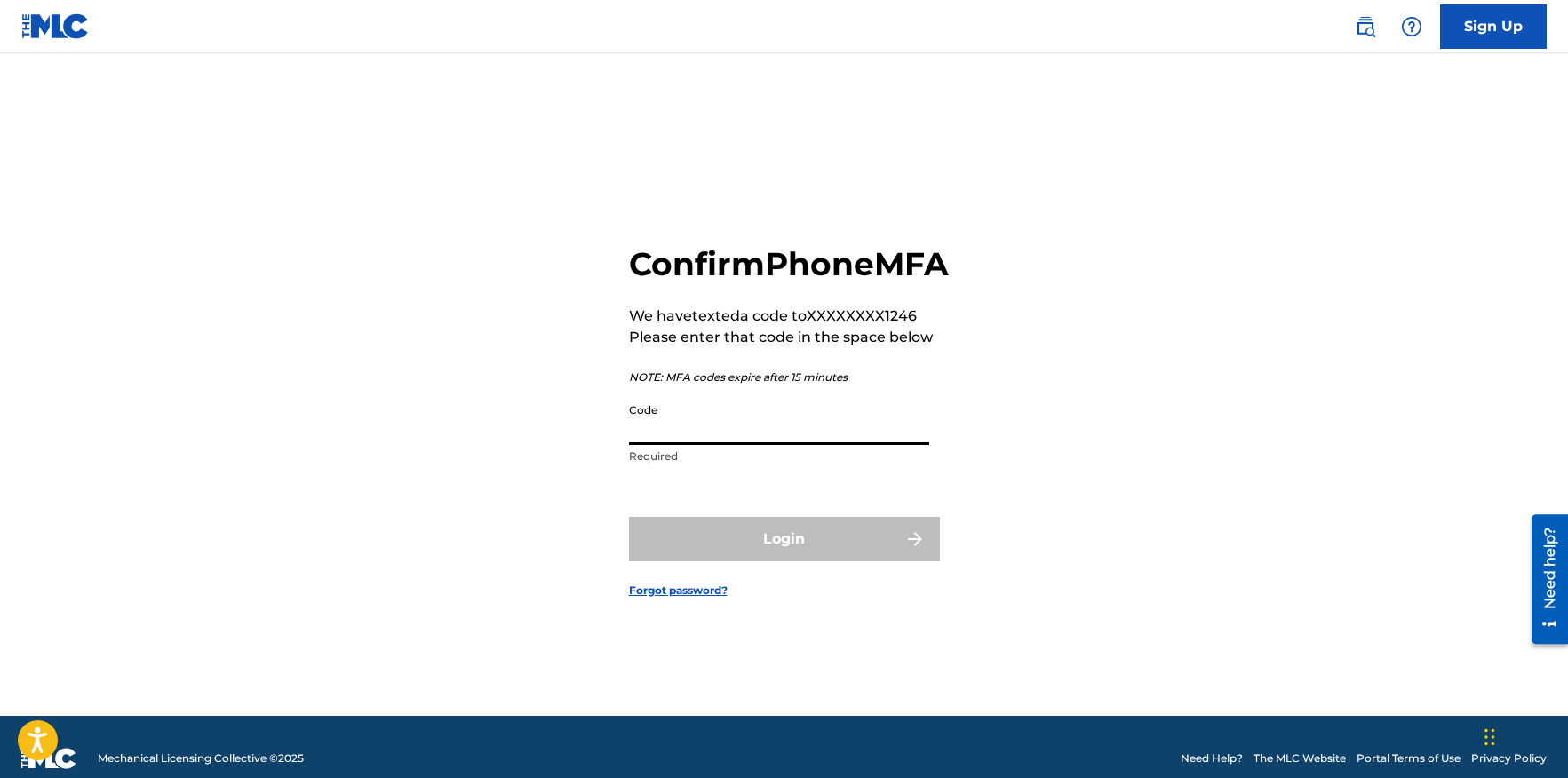
click at [682, 441] on input "Code" at bounding box center [779, 420] width 301 height 51
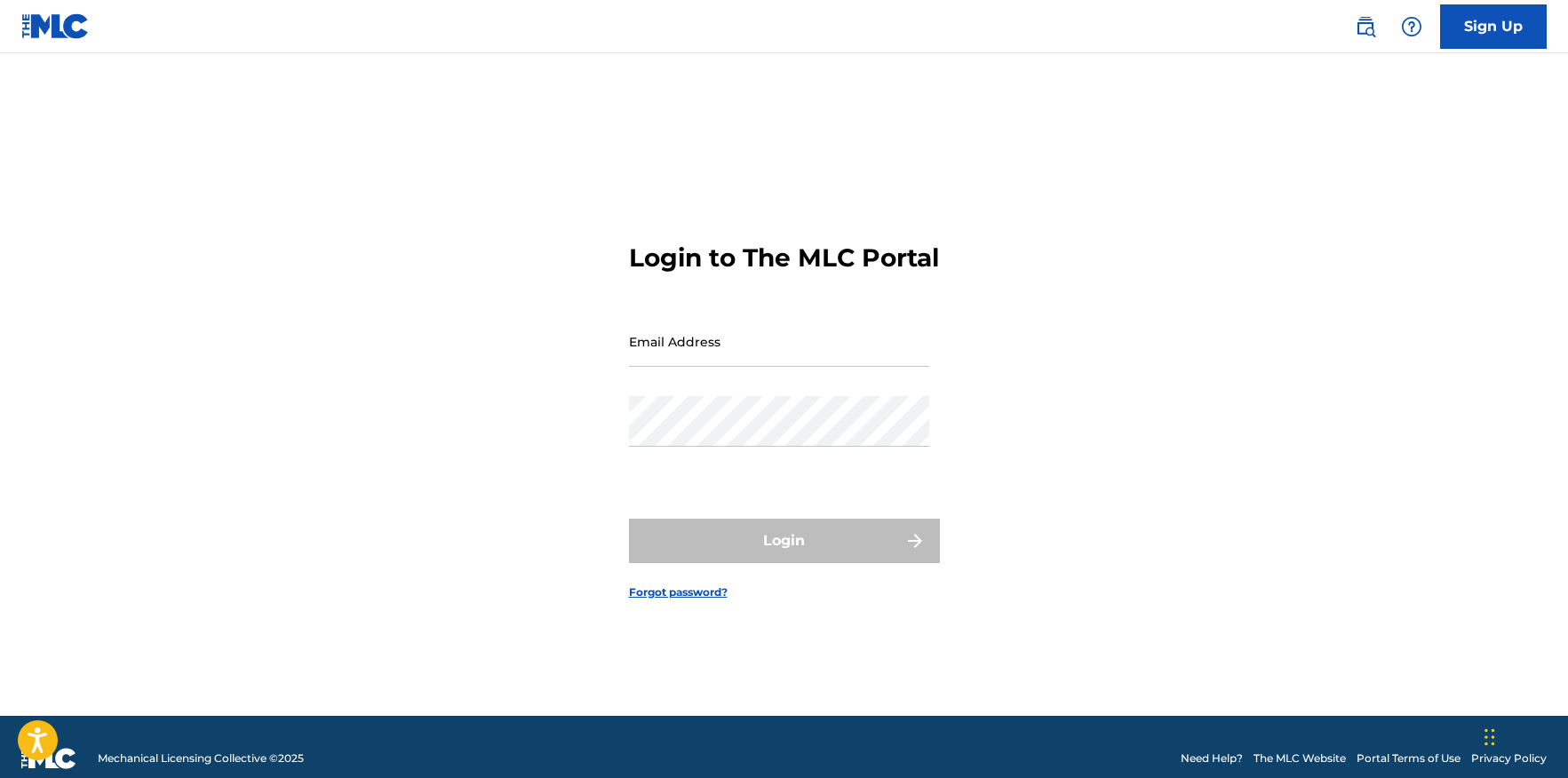
click at [802, 367] on input "Email Address" at bounding box center [779, 341] width 301 height 51
type input "[EMAIL_ADDRESS][DOMAIN_NAME]"
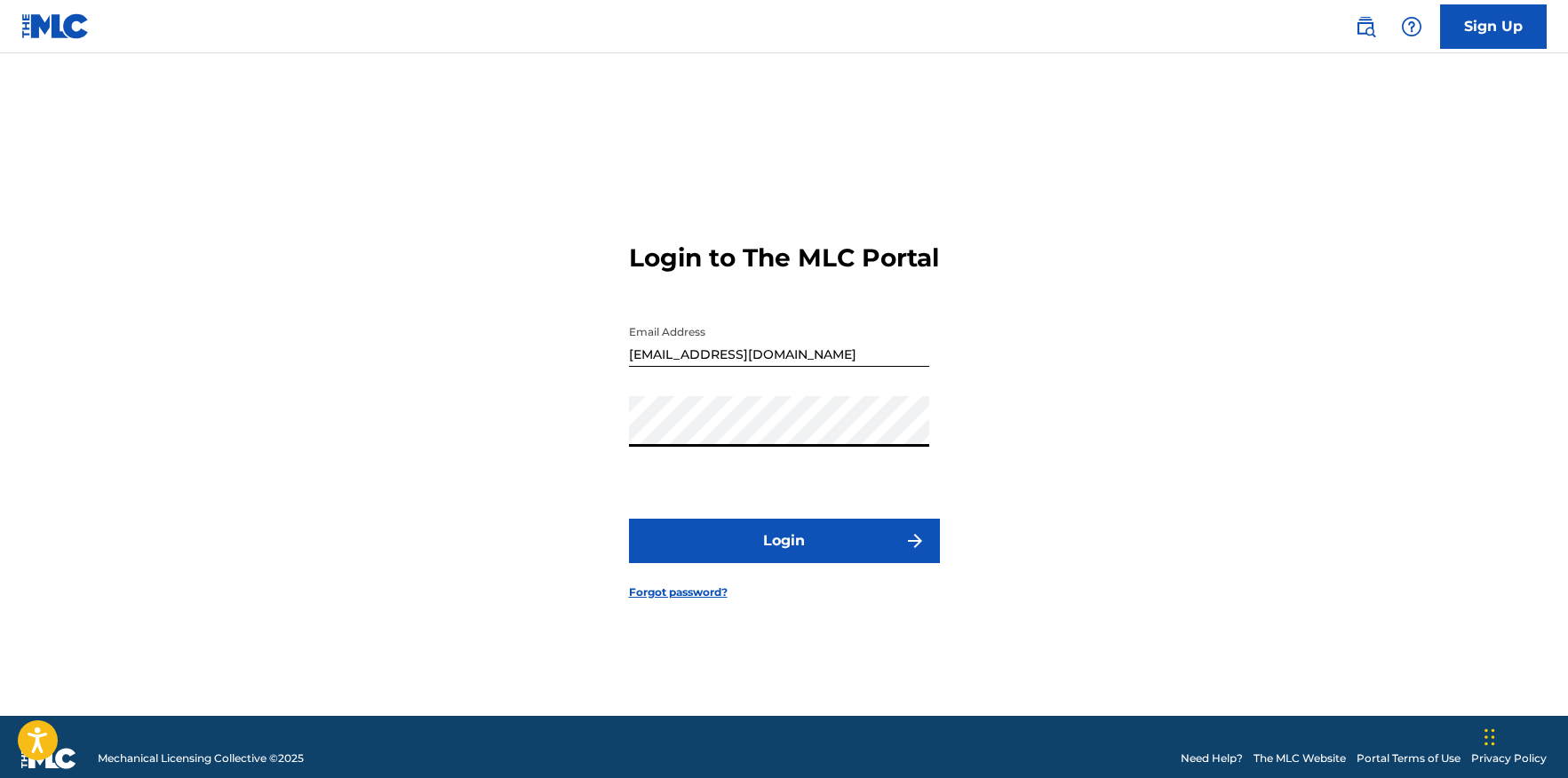
click at [629, 519] on button "Login" at bounding box center [784, 540] width 311 height 44
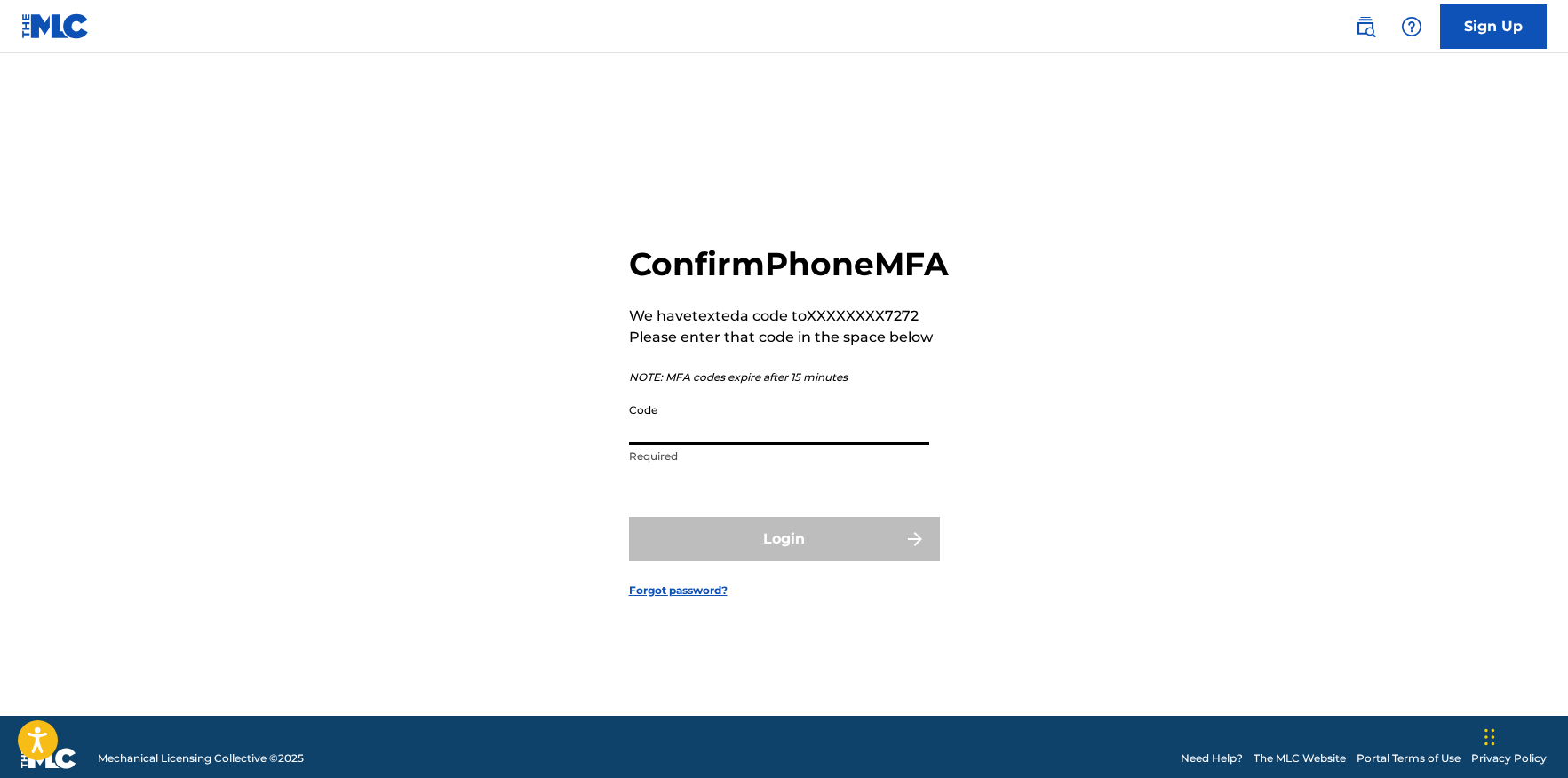
click at [727, 445] on input "Code" at bounding box center [779, 420] width 301 height 51
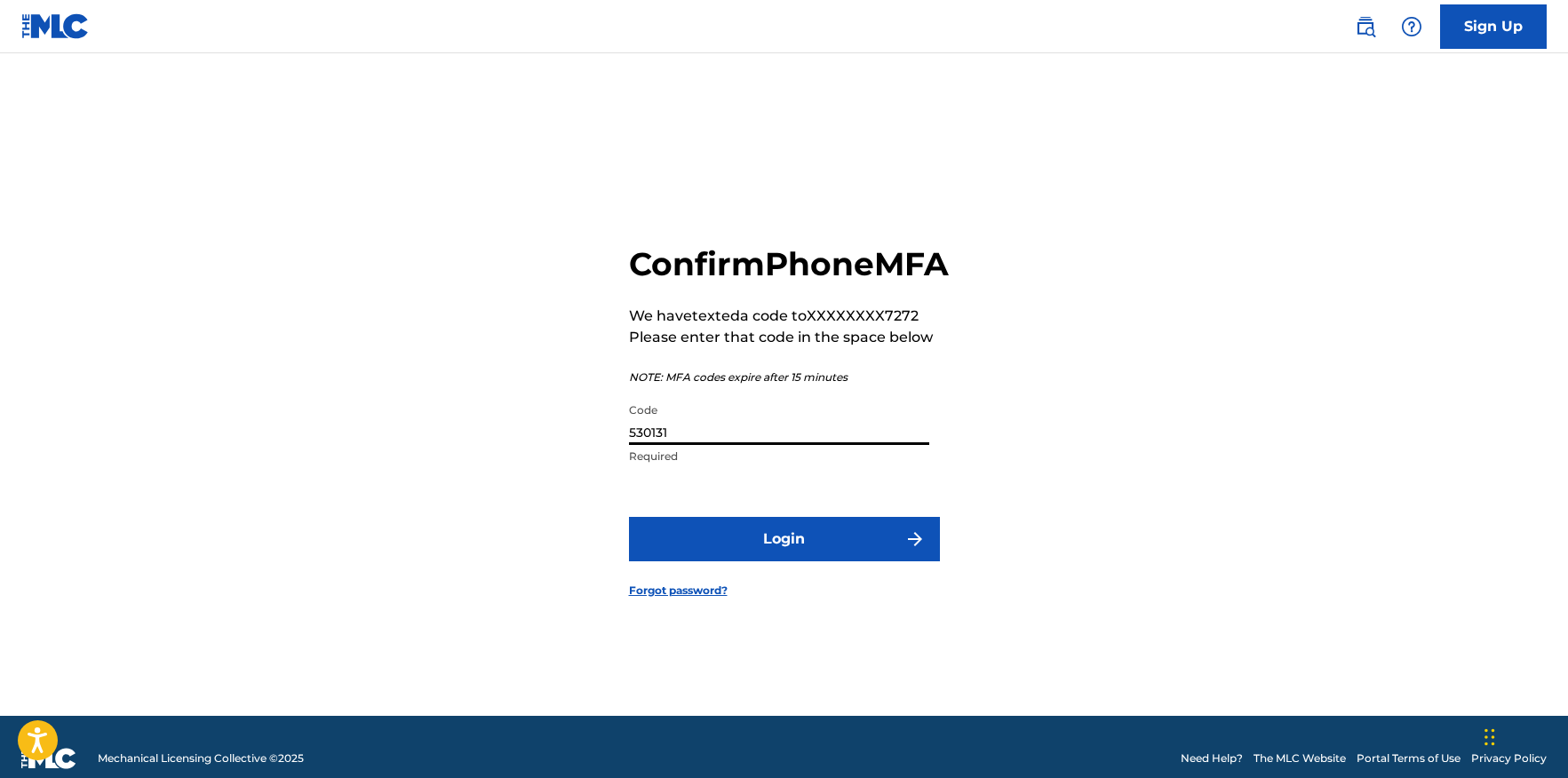
type input "530131"
click at [629, 517] on button "Login" at bounding box center [784, 538] width 311 height 44
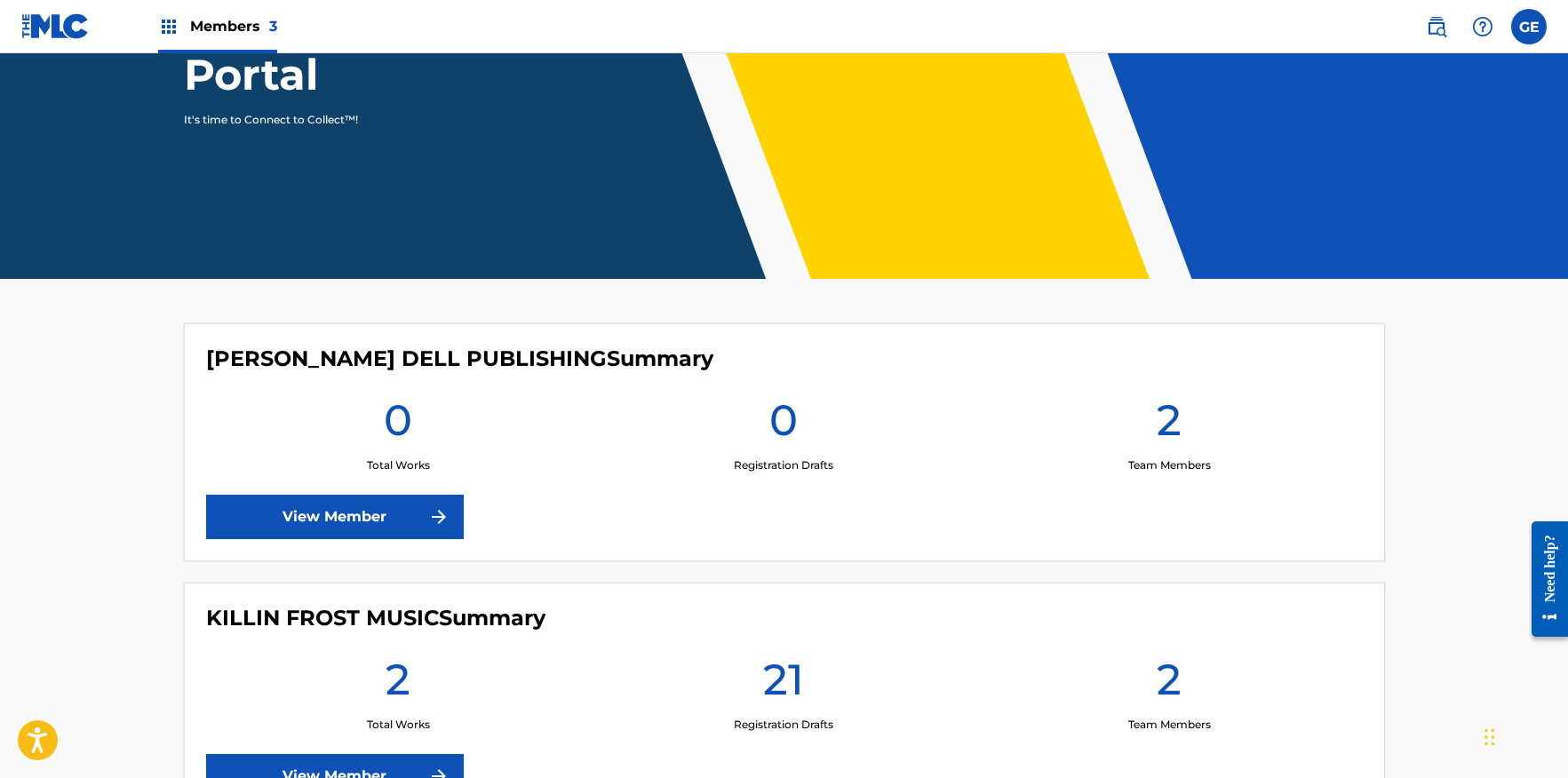
scroll to position [249, 0]
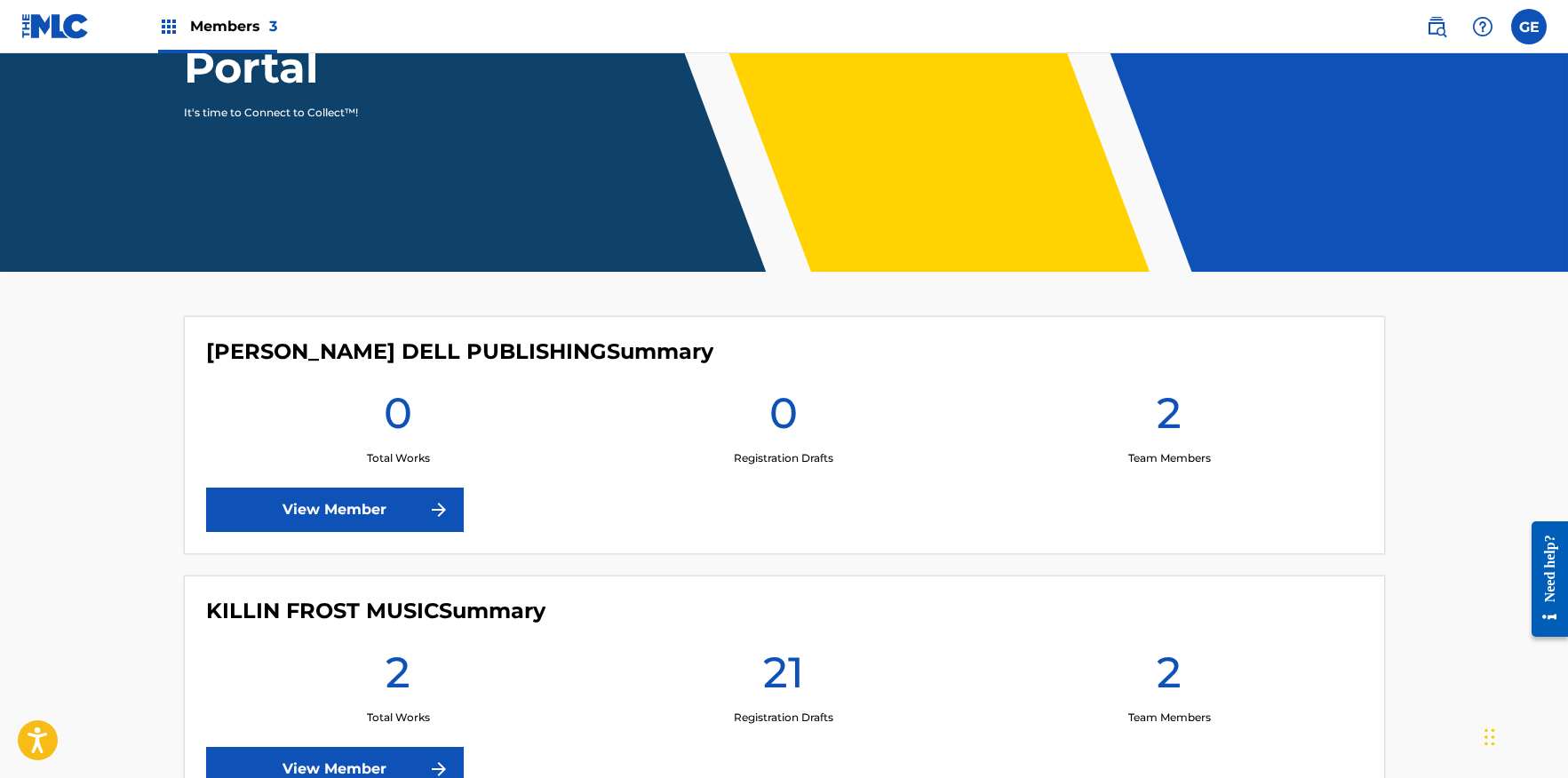
click at [307, 511] on link "View Member" at bounding box center [335, 509] width 257 height 44
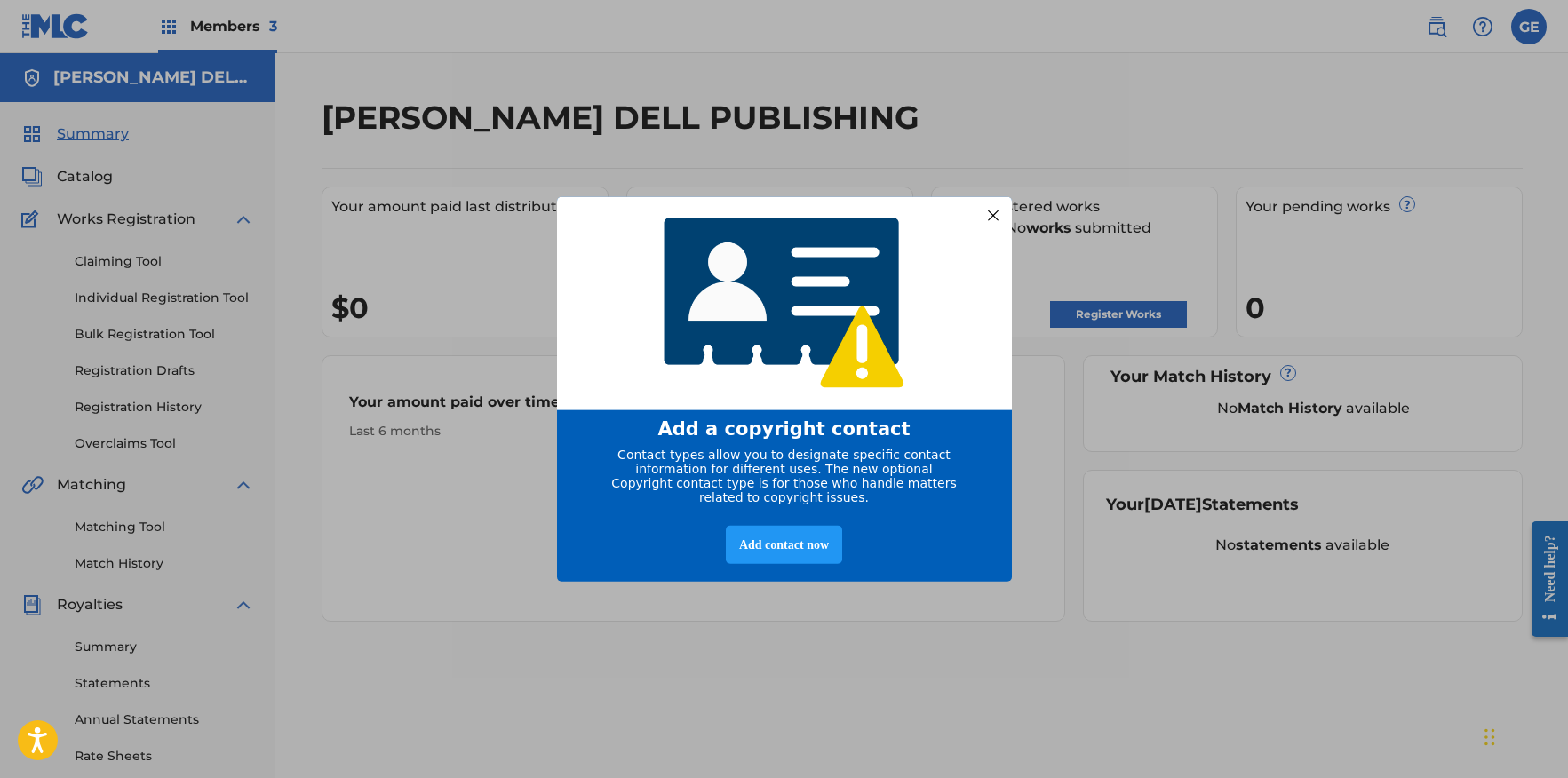
click at [993, 208] on div at bounding box center [992, 215] width 24 height 24
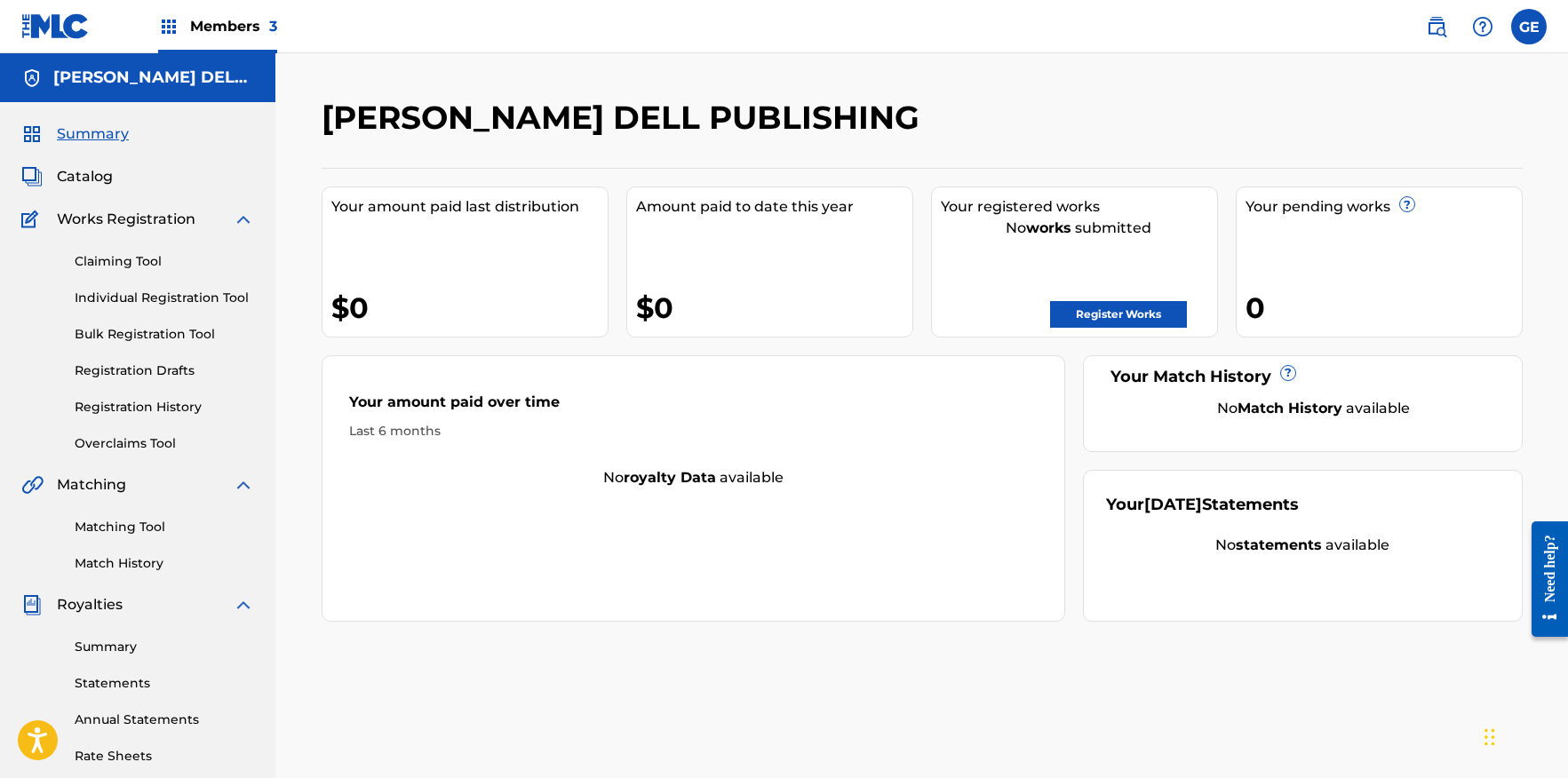
click at [113, 331] on link "Bulk Registration Tool" at bounding box center [164, 335] width 179 height 19
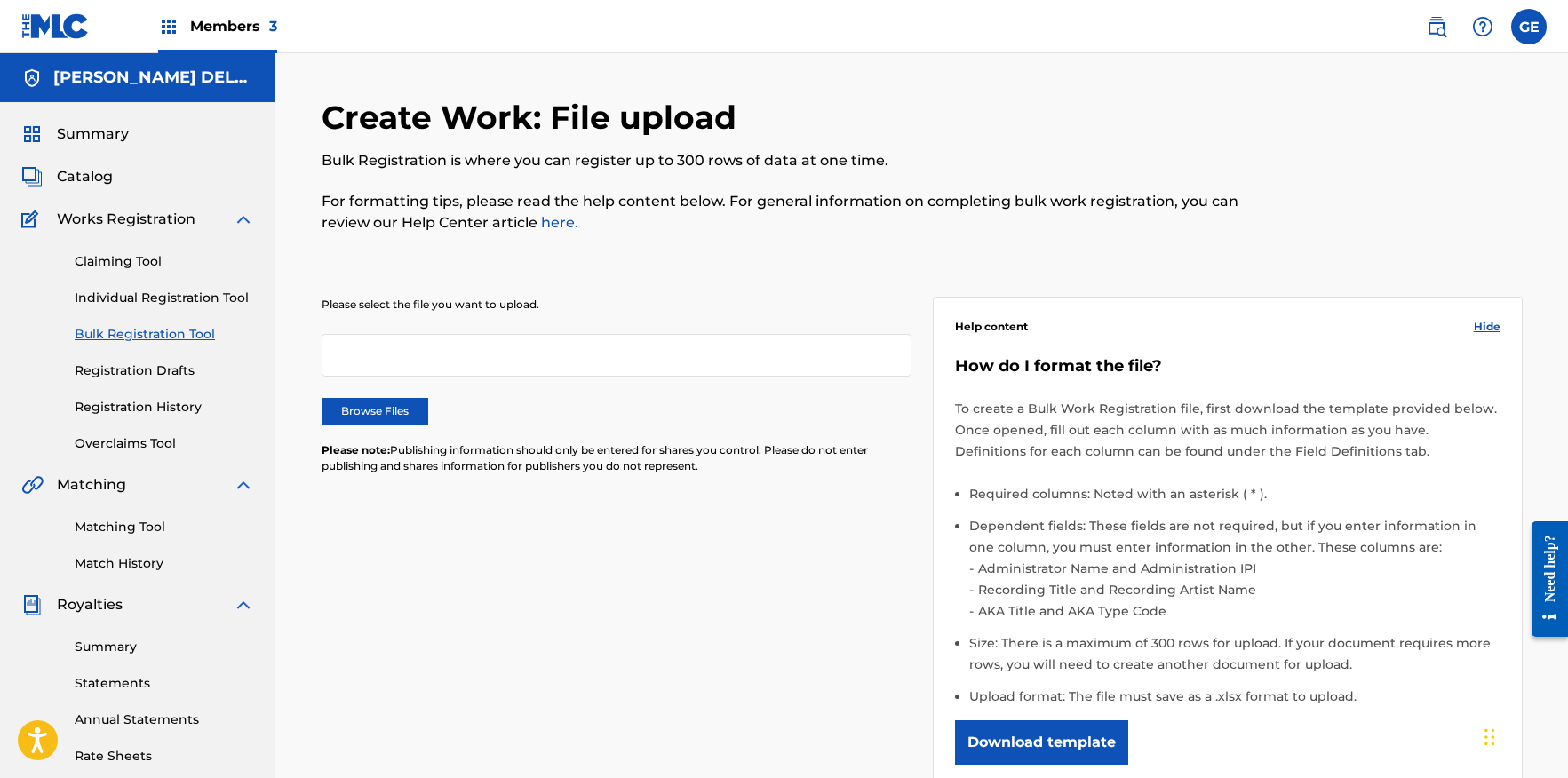
click at [362, 412] on label "Browse Files" at bounding box center [374, 411] width 107 height 26
click at [0, 0] on input "Browse Files" at bounding box center [0, 0] width 0 height 0
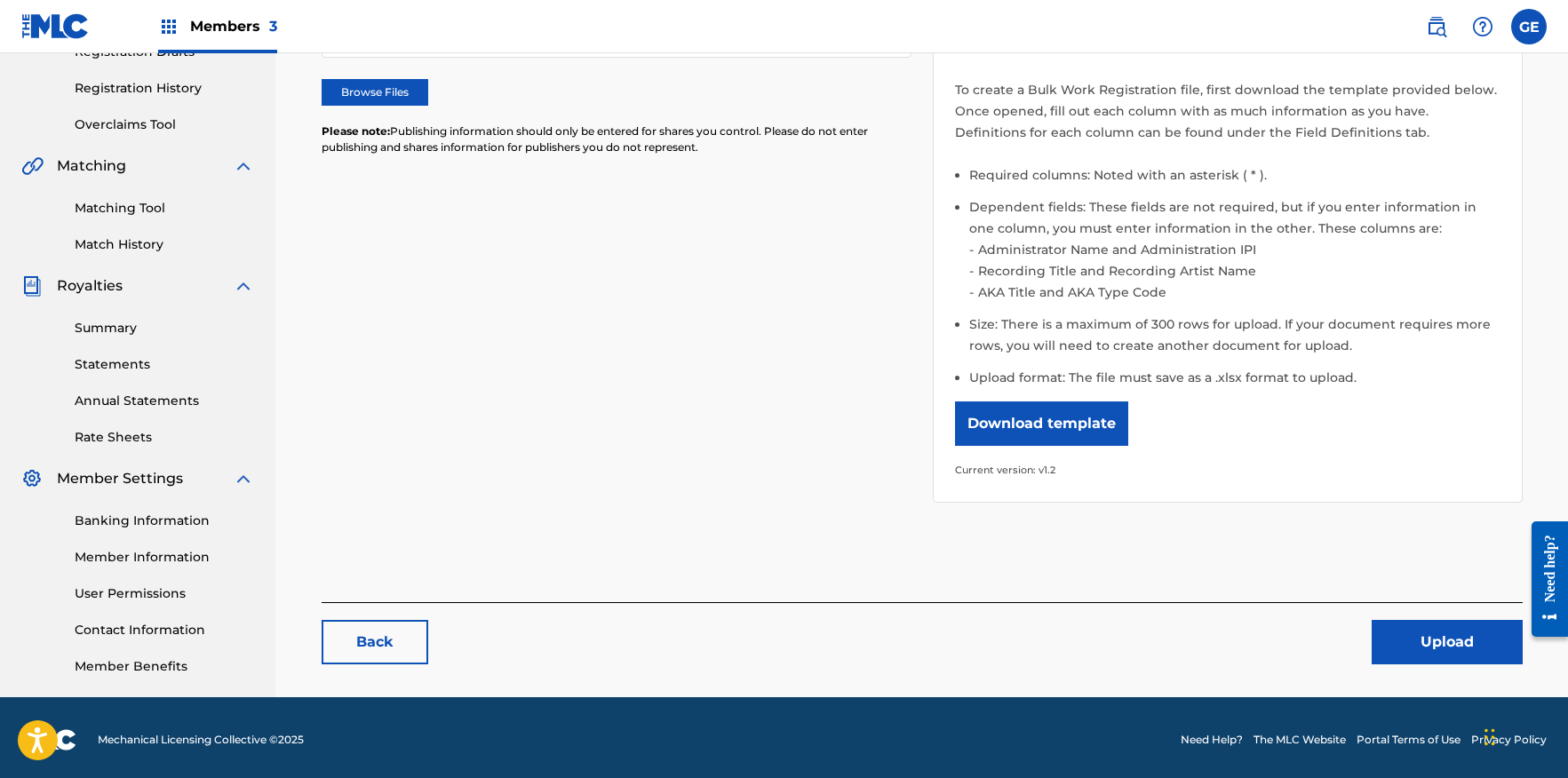
scroll to position [323, 0]
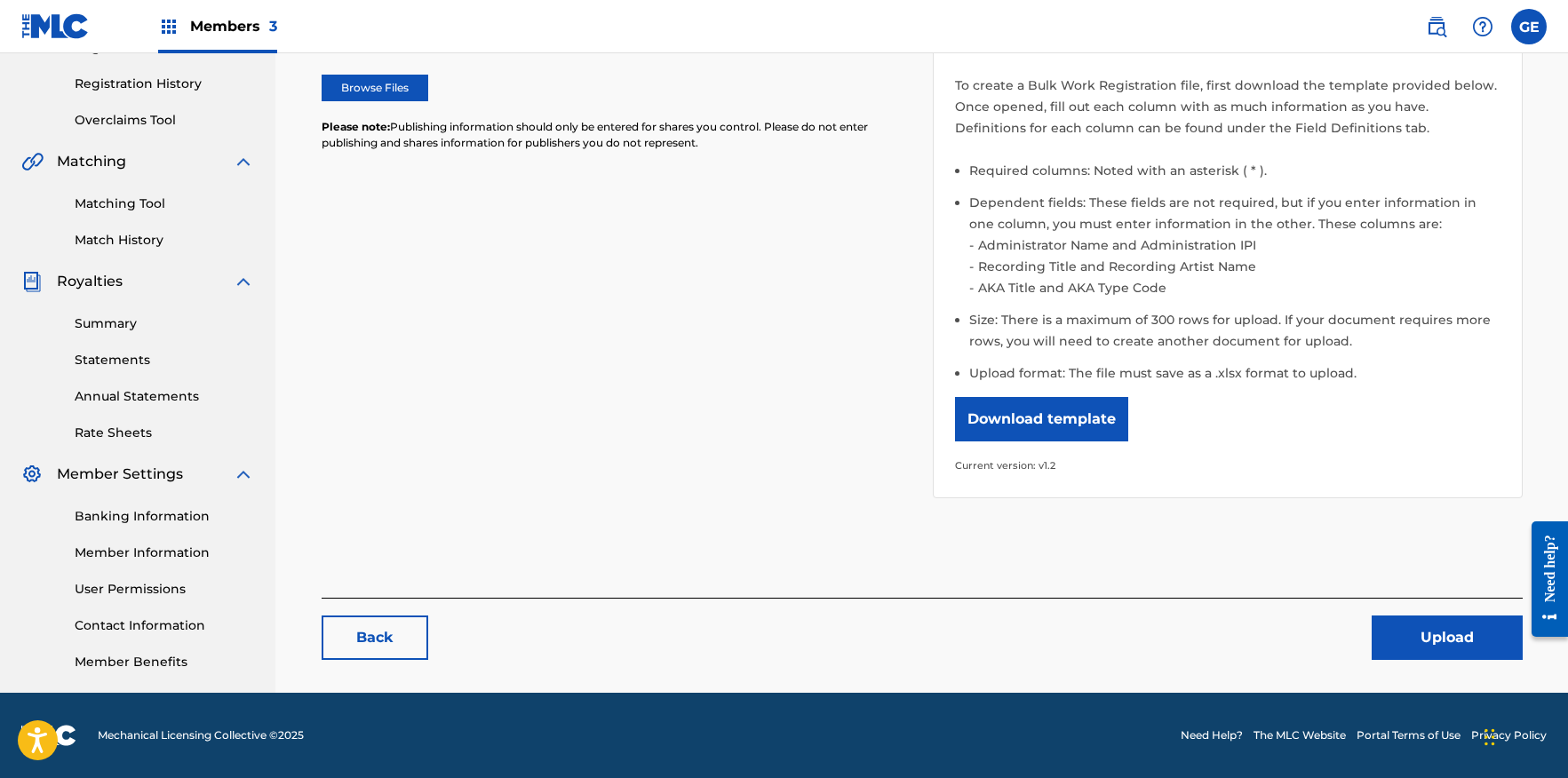
click at [1436, 634] on button "Upload" at bounding box center [1447, 637] width 151 height 44
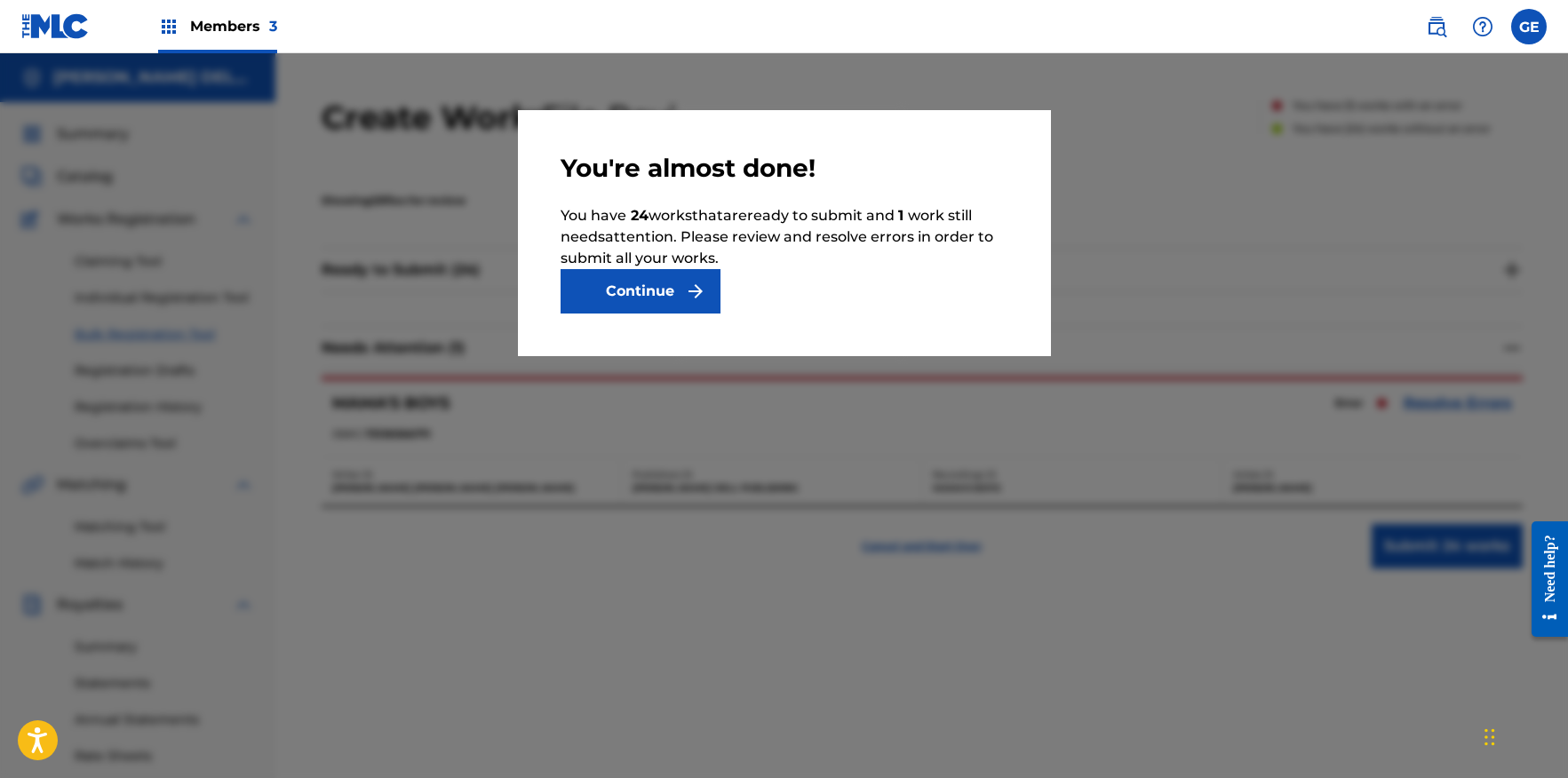
click at [644, 287] on button "Continue" at bounding box center [641, 291] width 160 height 44
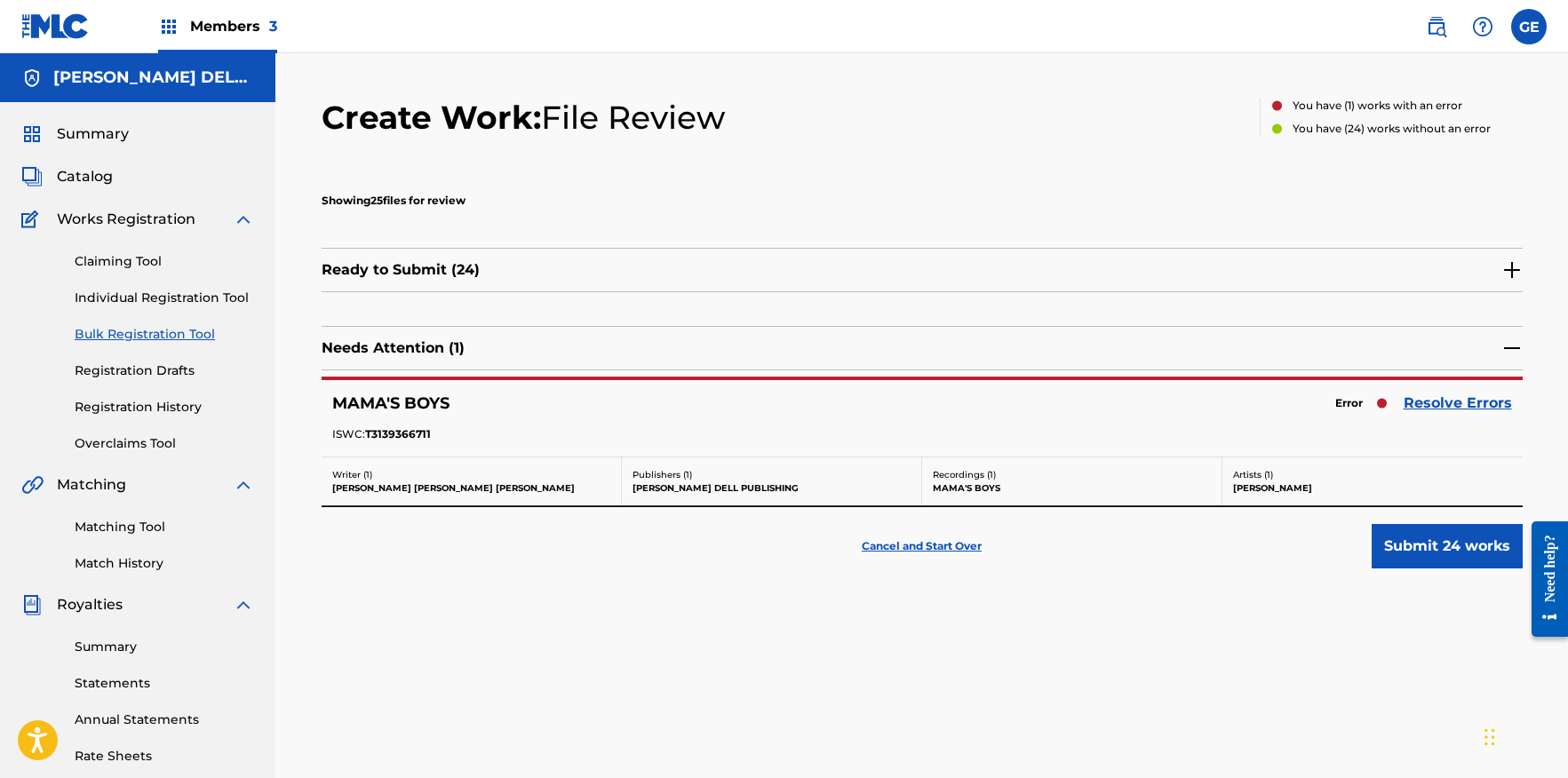
click at [1453, 400] on link "Resolve Errors" at bounding box center [1458, 404] width 108 height 22
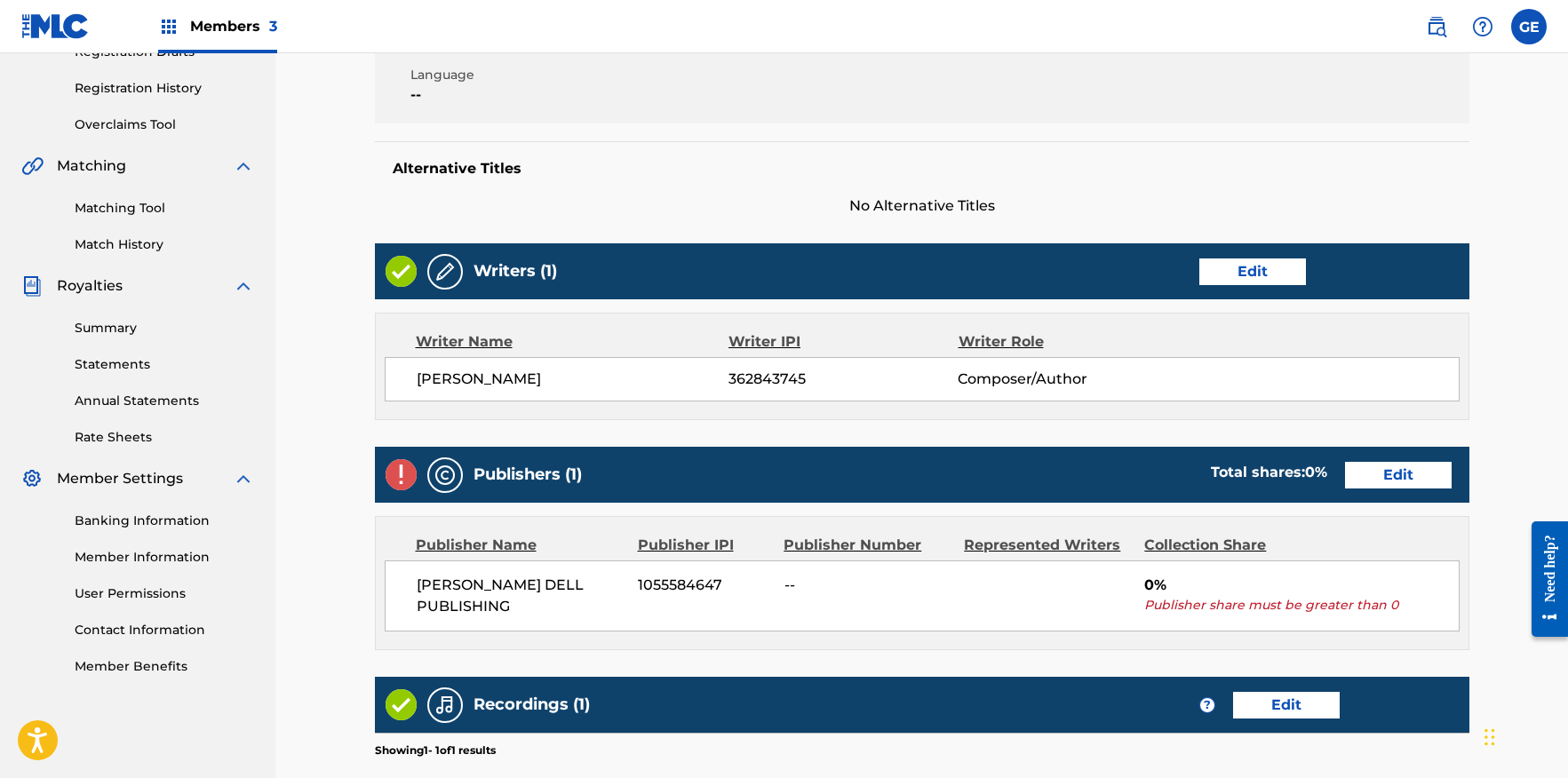
scroll to position [335, 0]
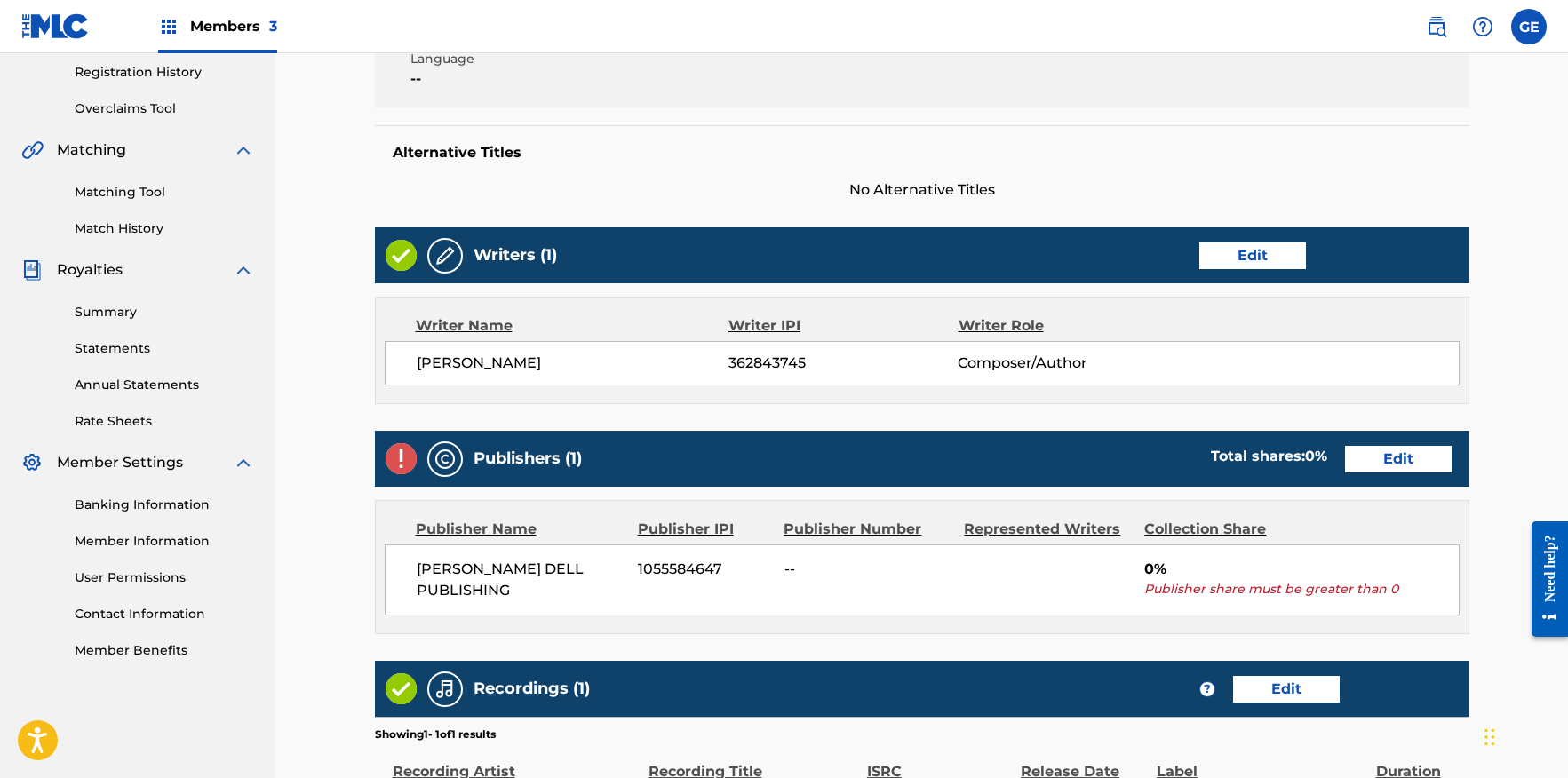
click at [1405, 454] on link "Edit" at bounding box center [1398, 459] width 107 height 26
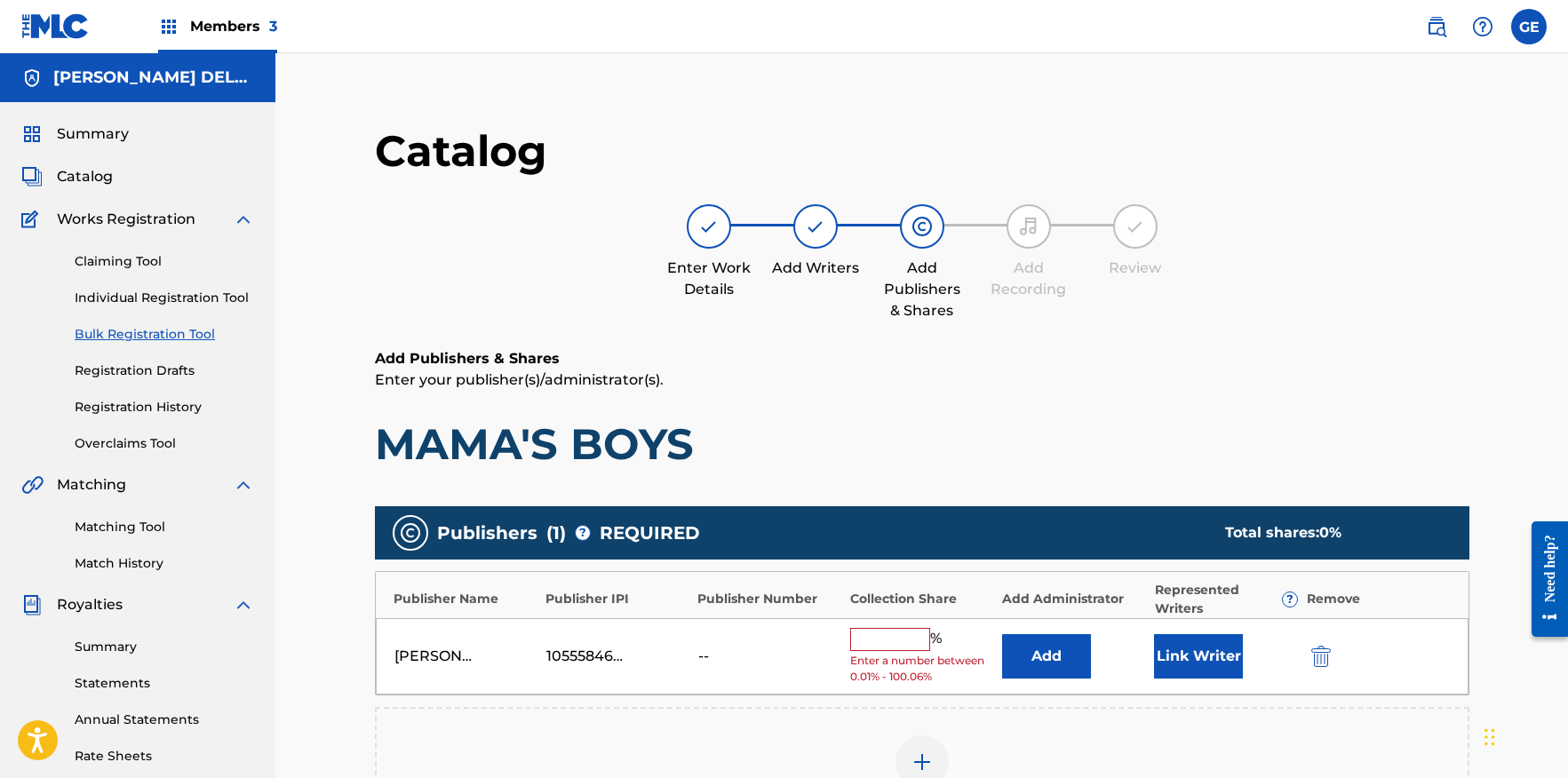
click at [883, 637] on input "text" at bounding box center [890, 639] width 80 height 24
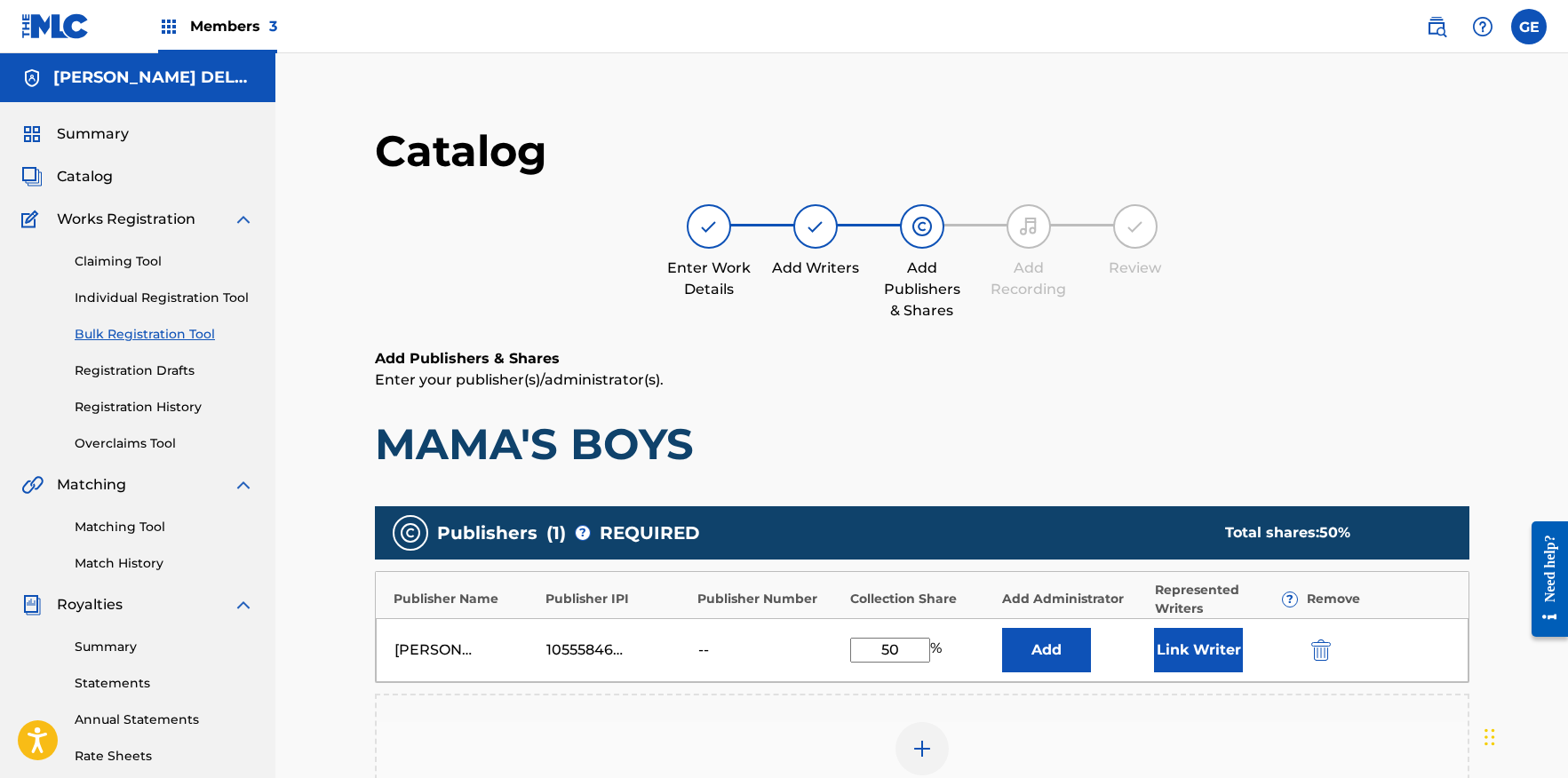
type input "50"
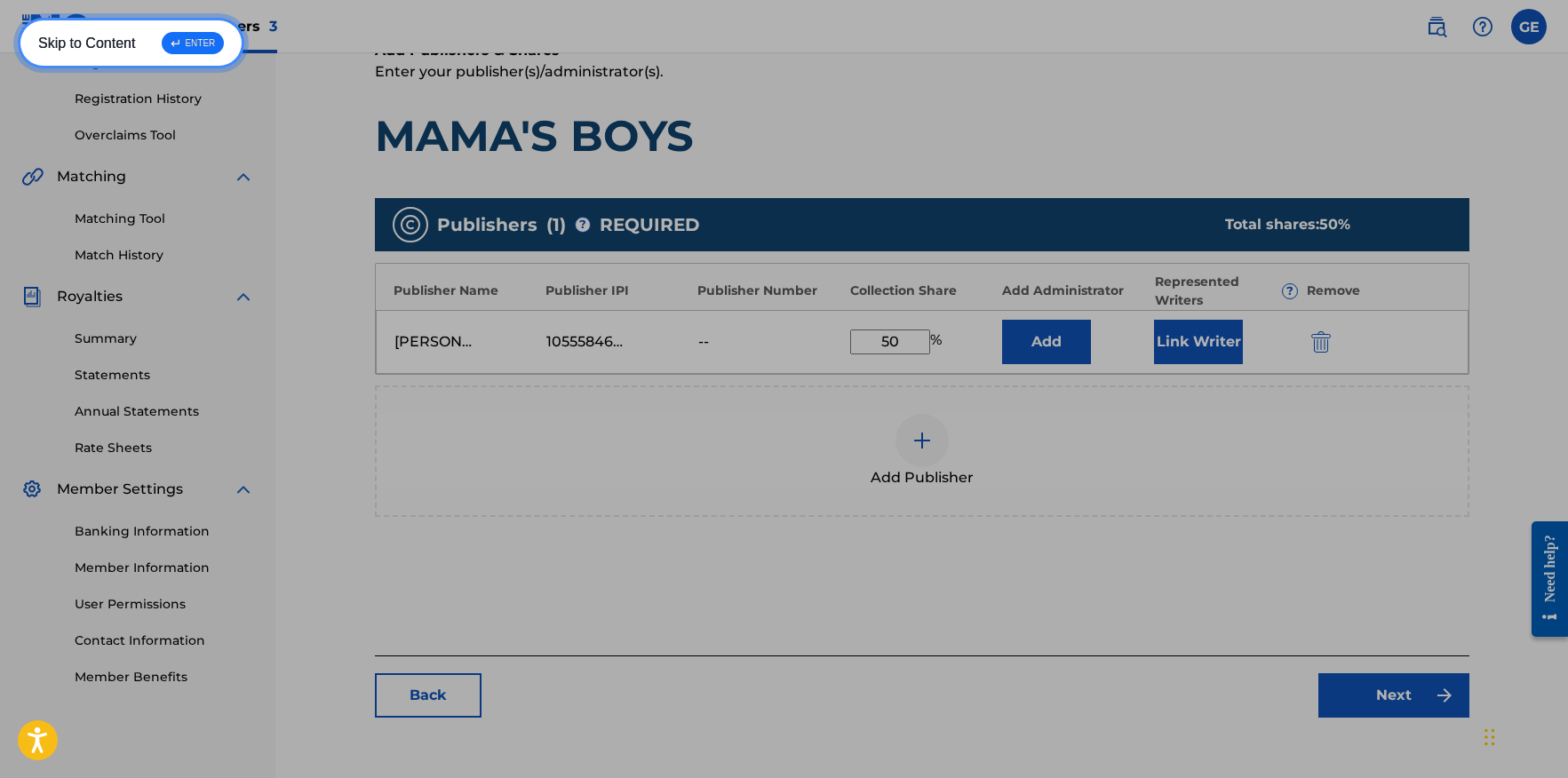
scroll to position [312, 0]
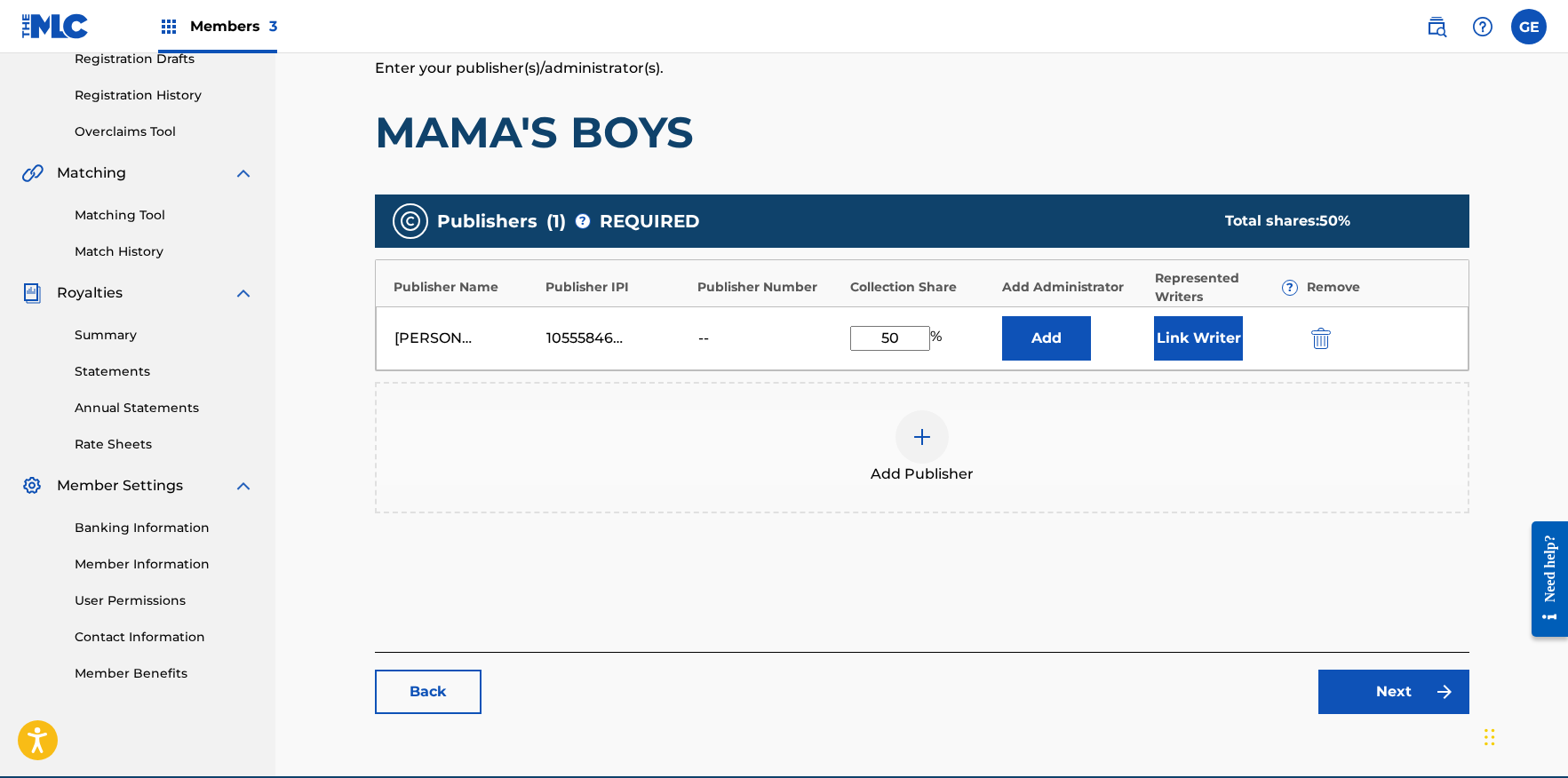
click at [1387, 698] on link "Next" at bounding box center [1394, 692] width 151 height 44
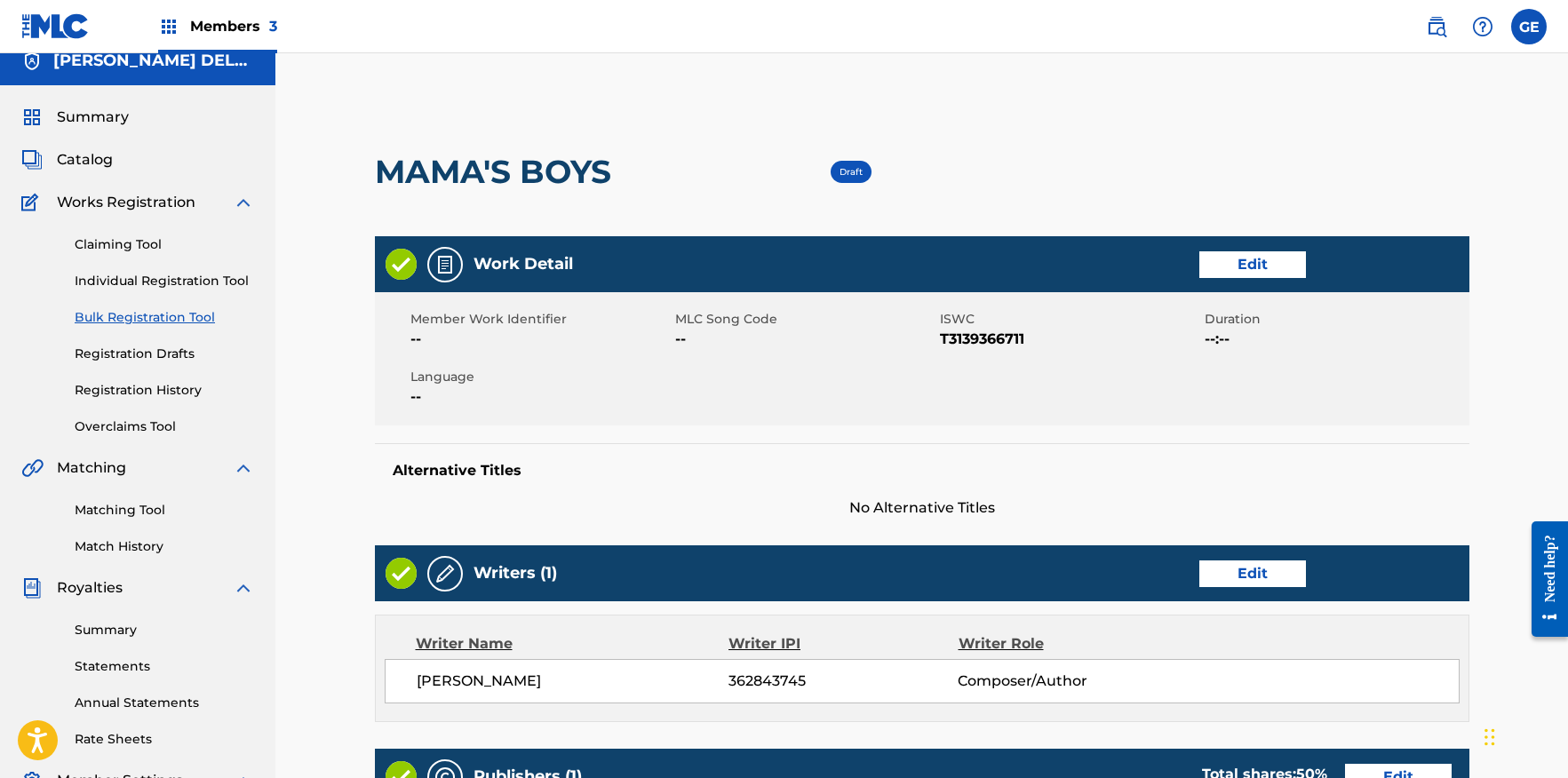
scroll to position [18, 0]
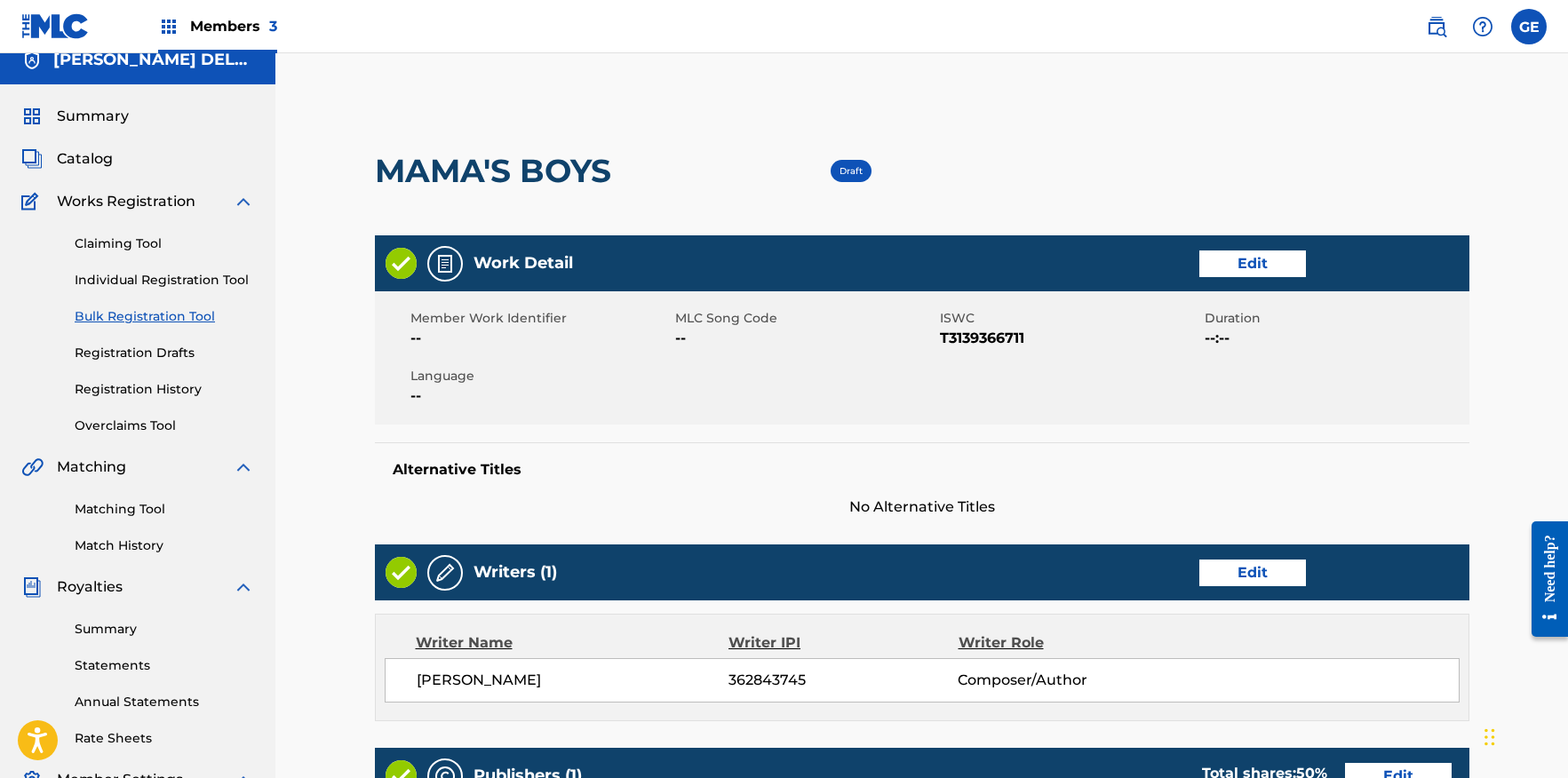
click at [139, 320] on link "Bulk Registration Tool" at bounding box center [164, 317] width 179 height 19
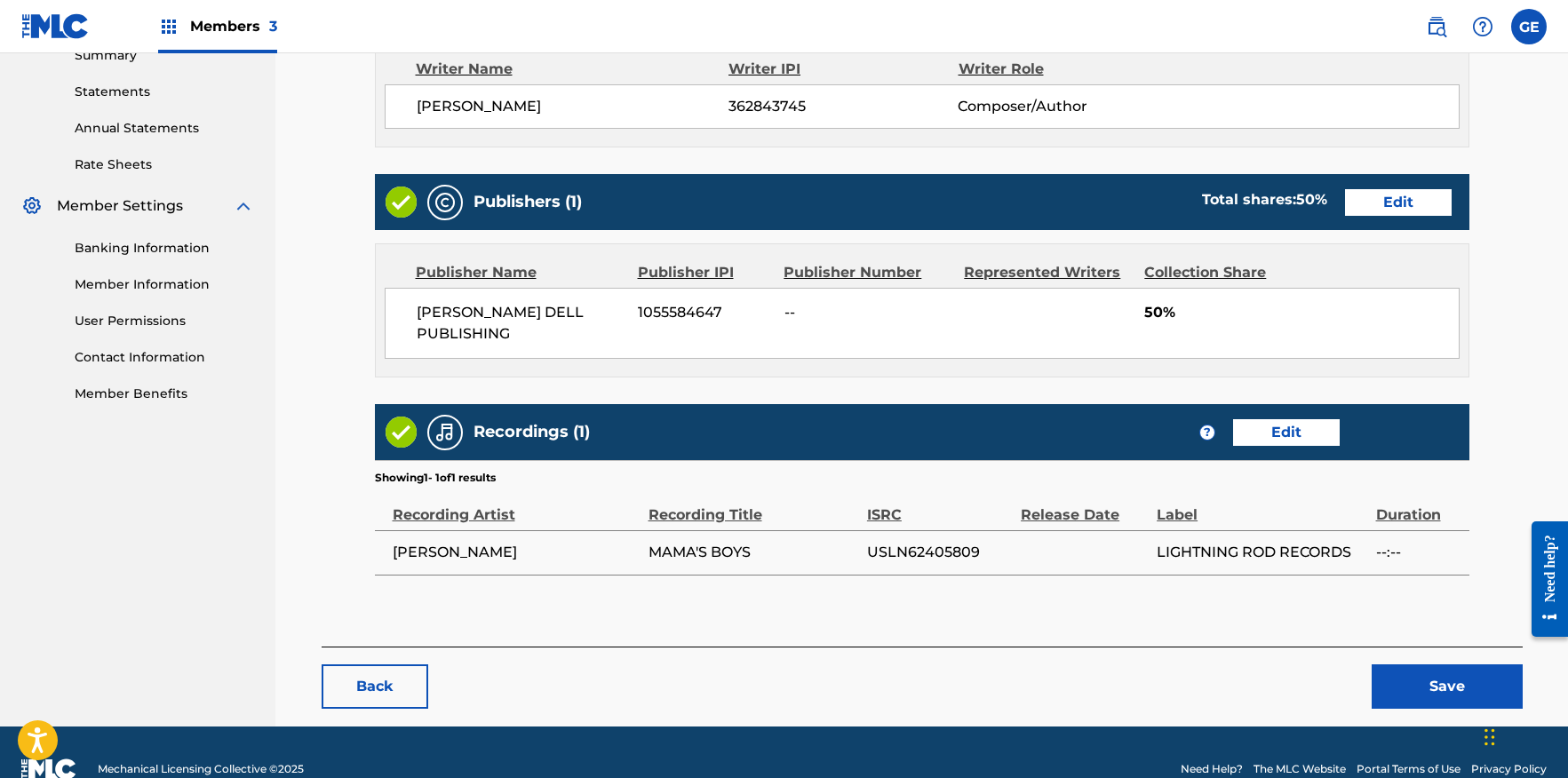
scroll to position [604, 0]
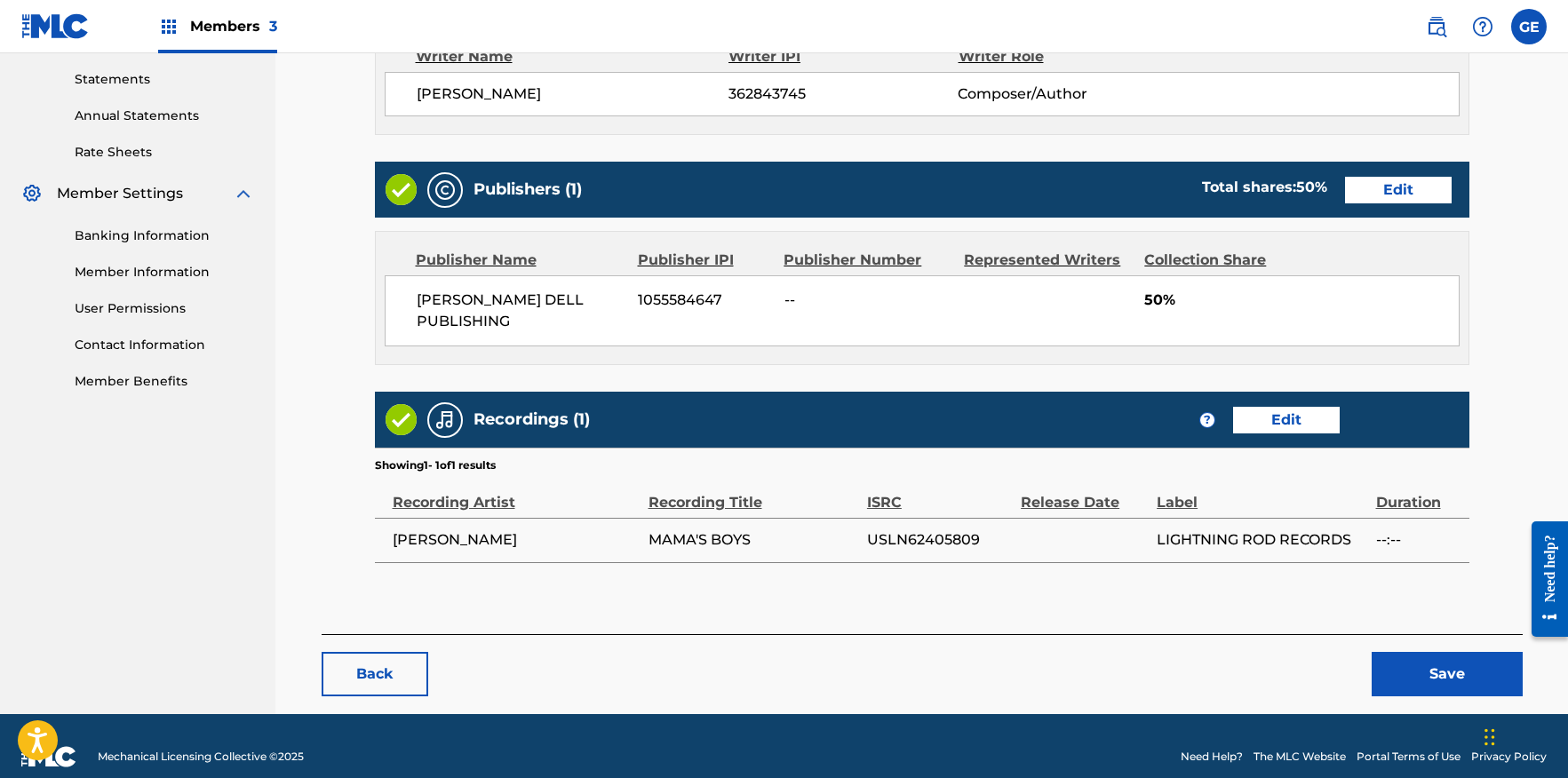
click at [1449, 653] on button "Save" at bounding box center [1447, 674] width 151 height 44
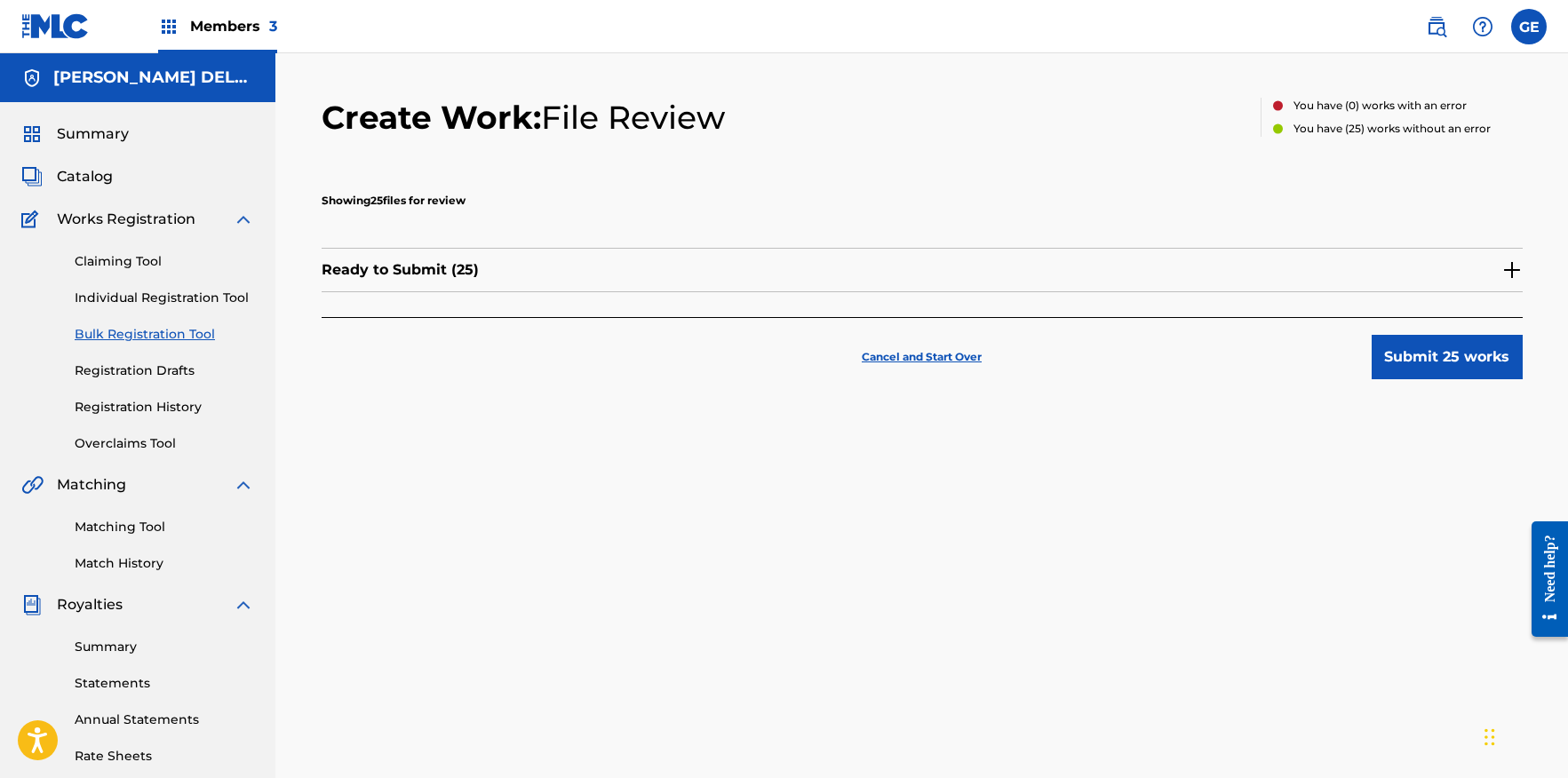
click at [1510, 269] on img at bounding box center [1512, 270] width 22 height 22
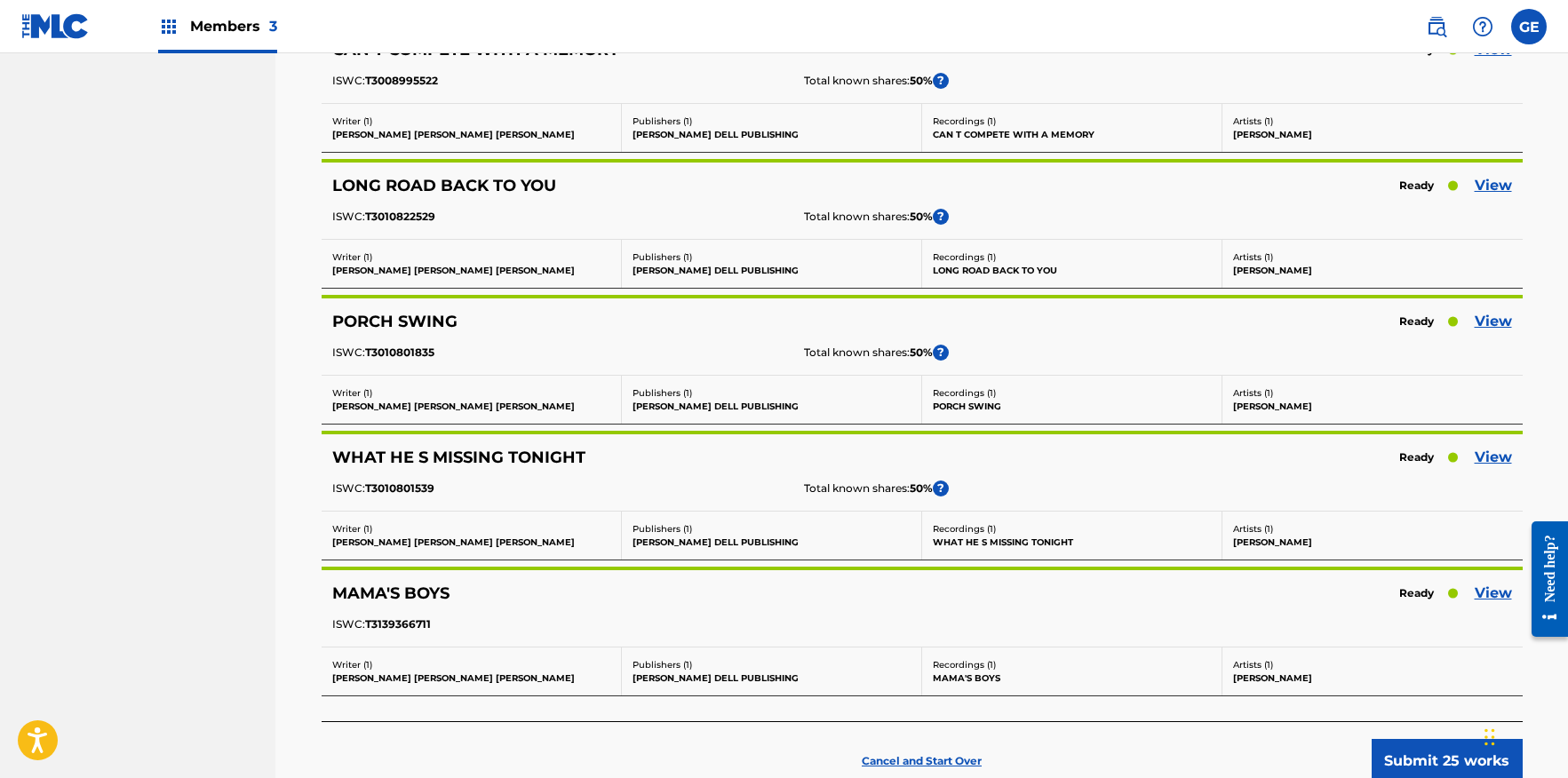
scroll to position [3104, 0]
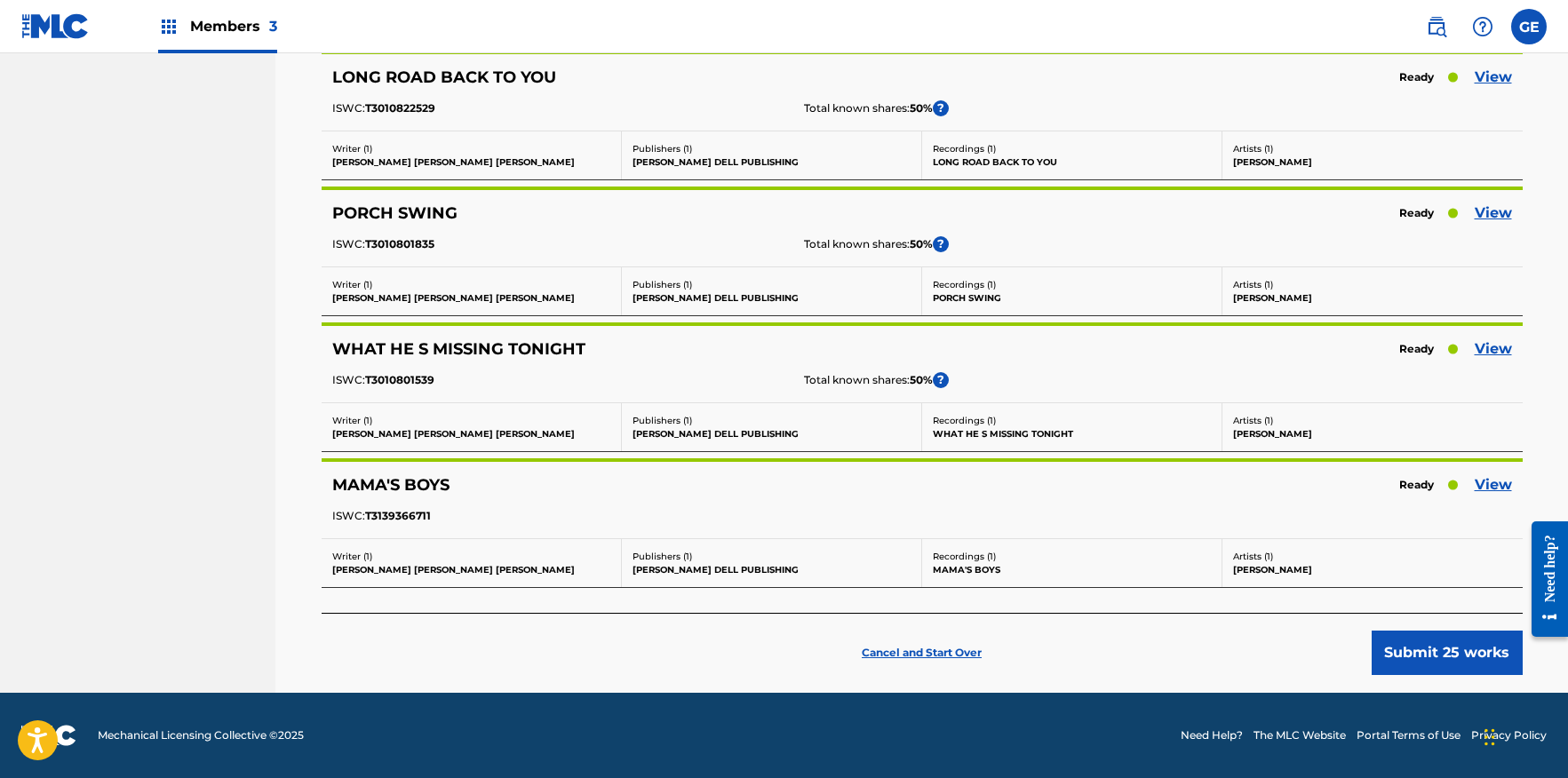
click at [917, 652] on p "Cancel and Start Over" at bounding box center [921, 653] width 120 height 16
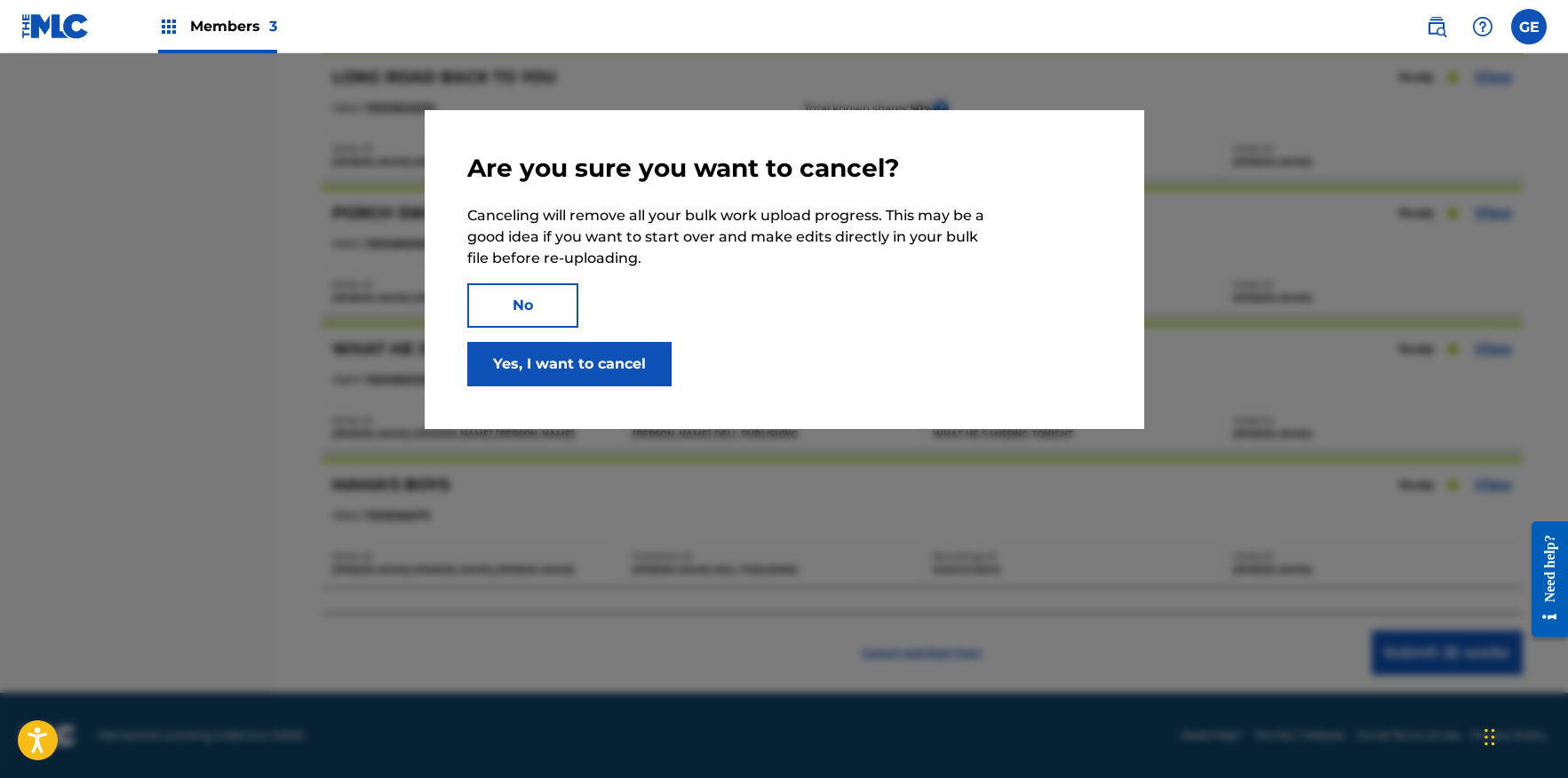
click at [560, 360] on button "Yes, I want to cancel" at bounding box center [569, 364] width 205 height 44
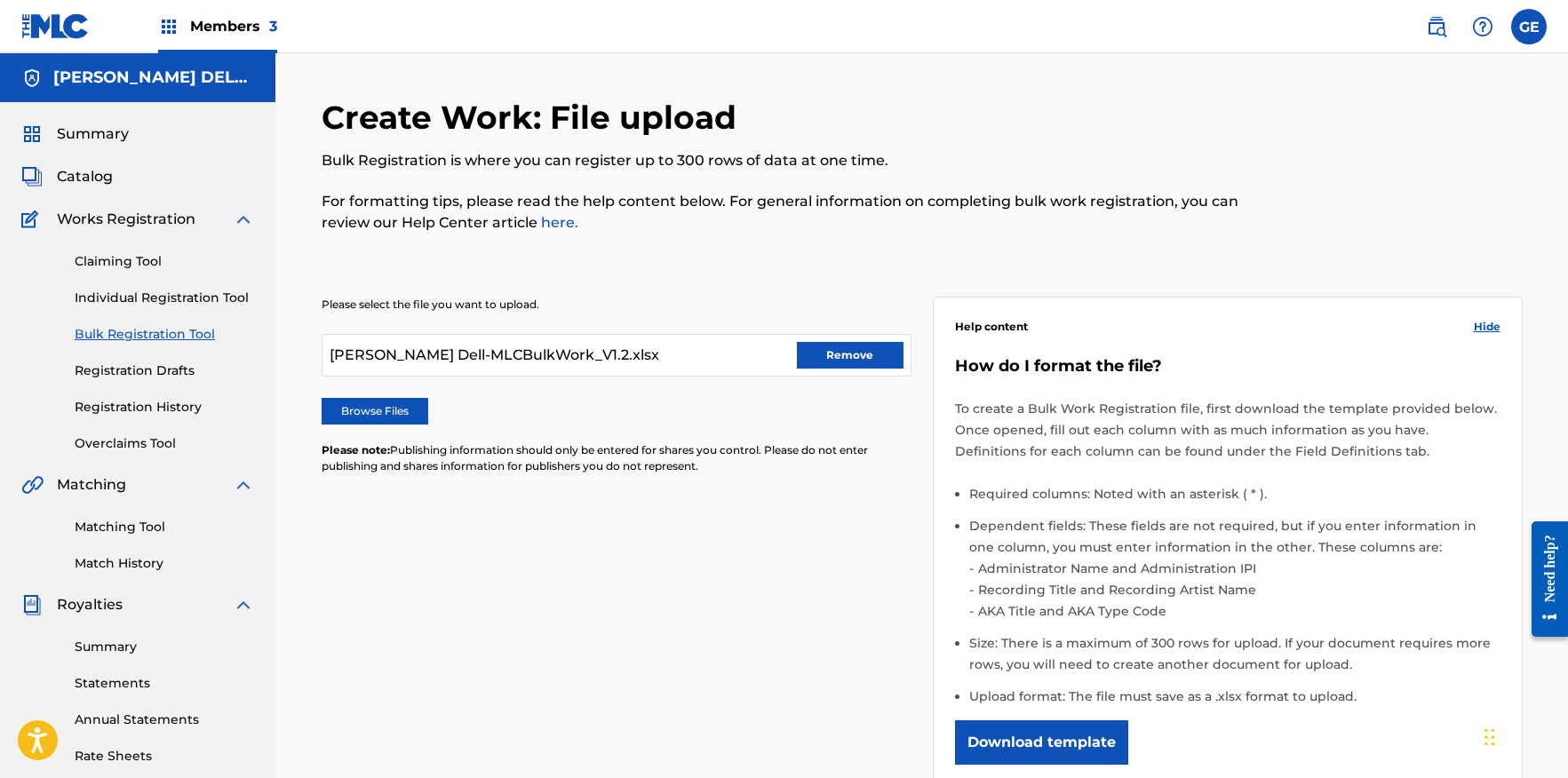
click at [850, 356] on button "Remove" at bounding box center [850, 356] width 107 height 26
click at [114, 372] on link "Registration Drafts" at bounding box center [164, 372] width 179 height 19
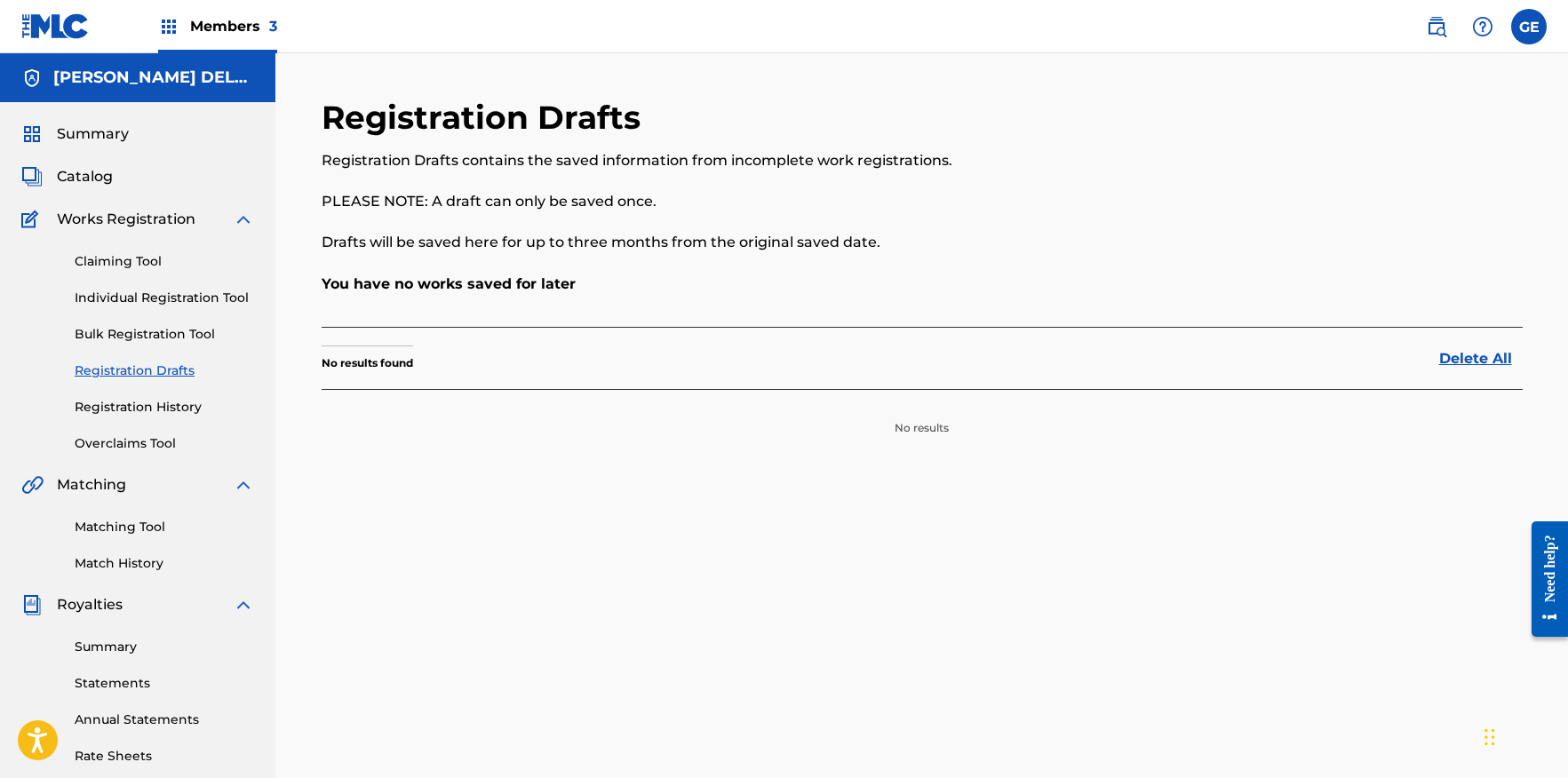
click at [112, 334] on link "Bulk Registration Tool" at bounding box center [164, 335] width 179 height 19
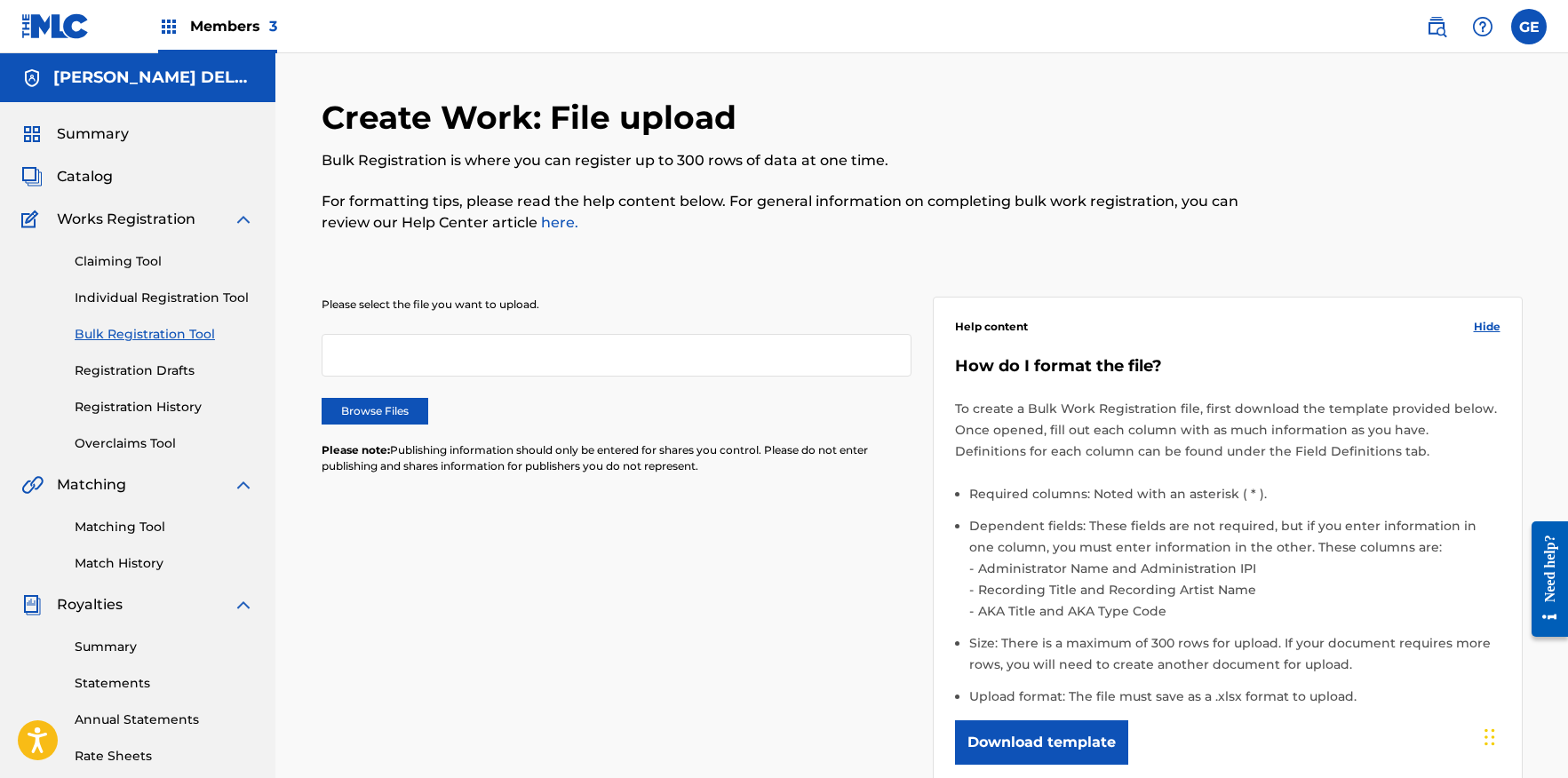
click at [376, 408] on label "Browse Files" at bounding box center [374, 411] width 107 height 26
click at [0, 0] on input "Browse Files" at bounding box center [0, 0] width 0 height 0
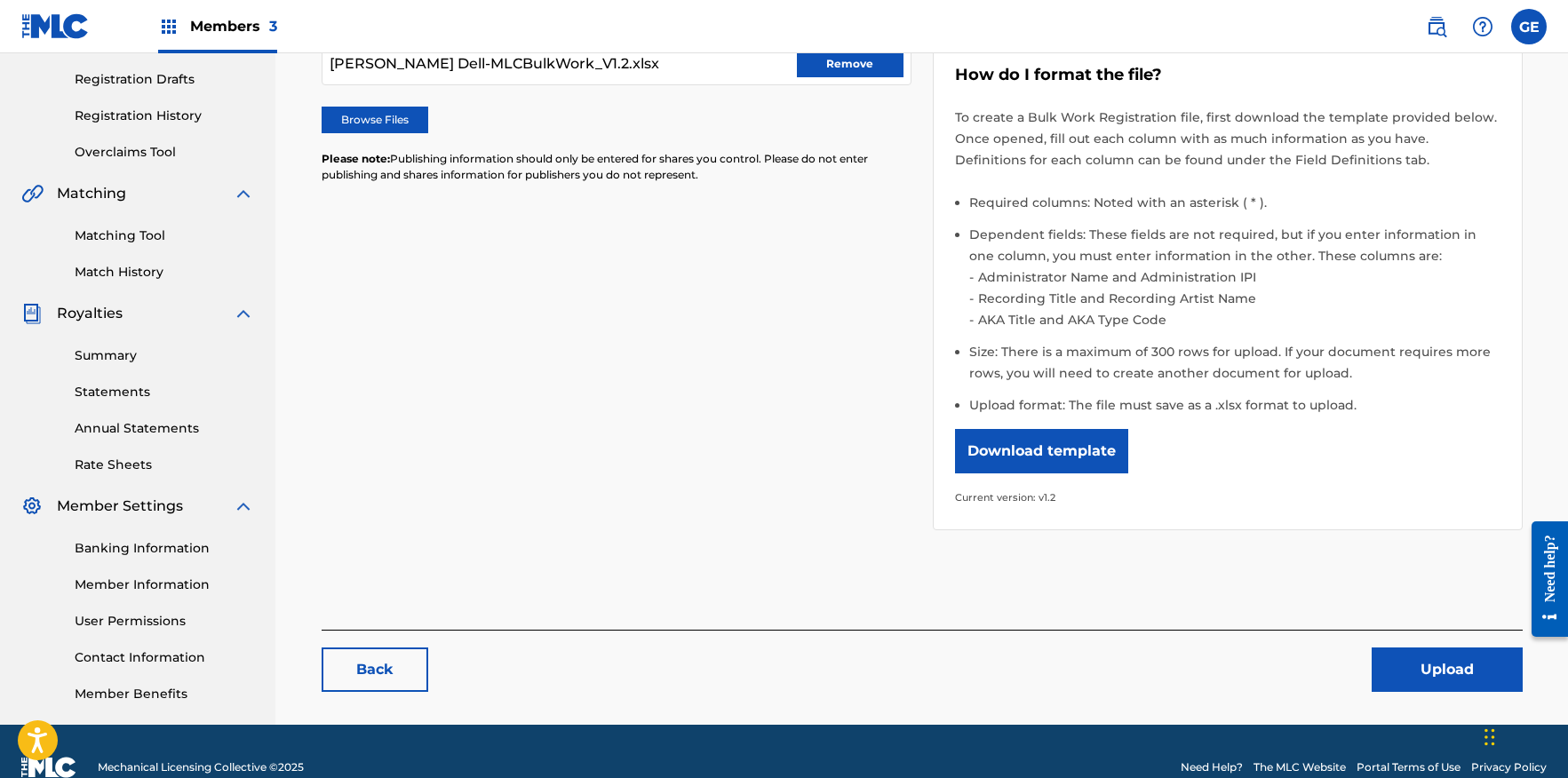
scroll to position [323, 0]
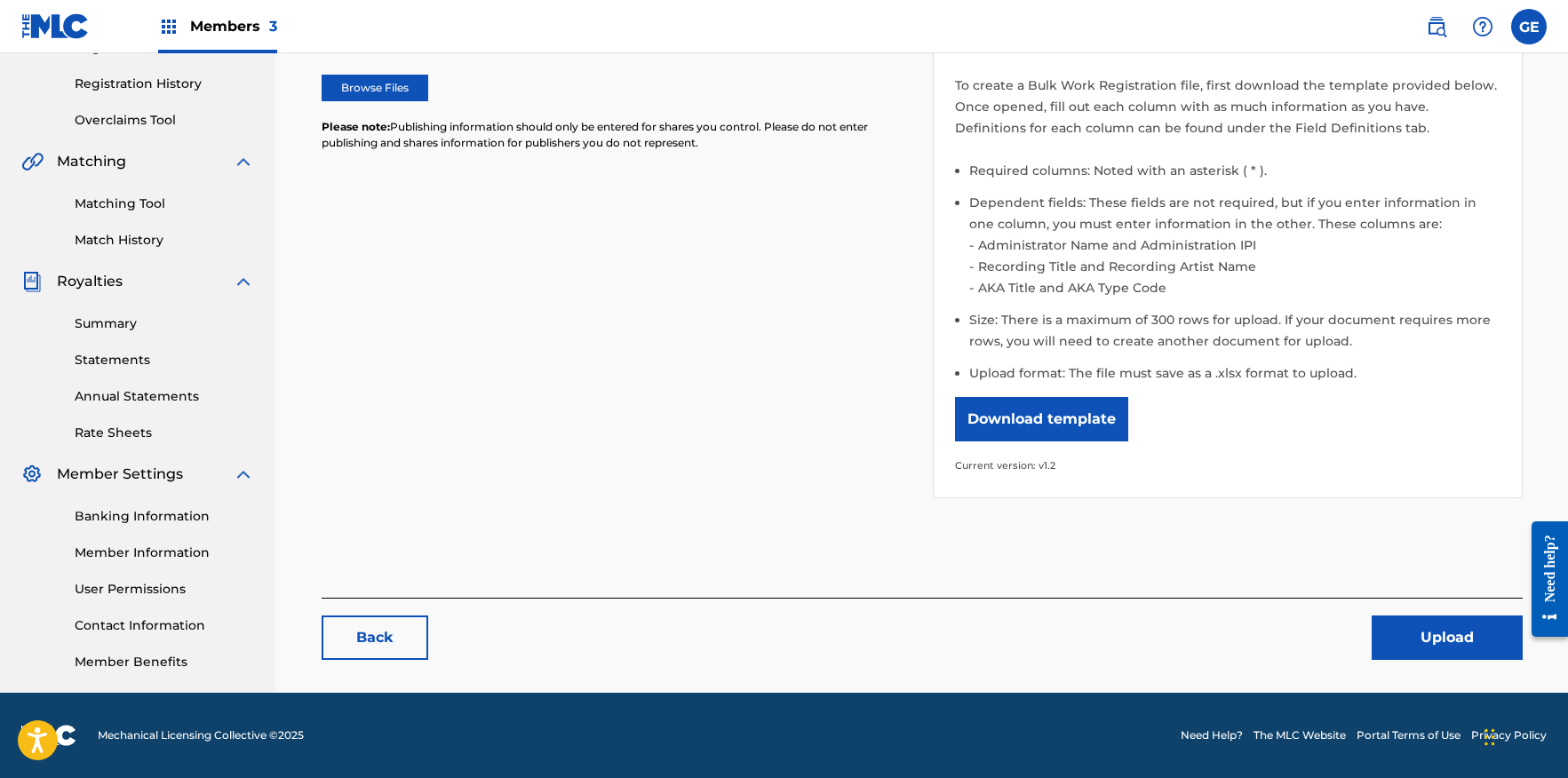
click at [1444, 639] on button "Upload" at bounding box center [1447, 637] width 151 height 44
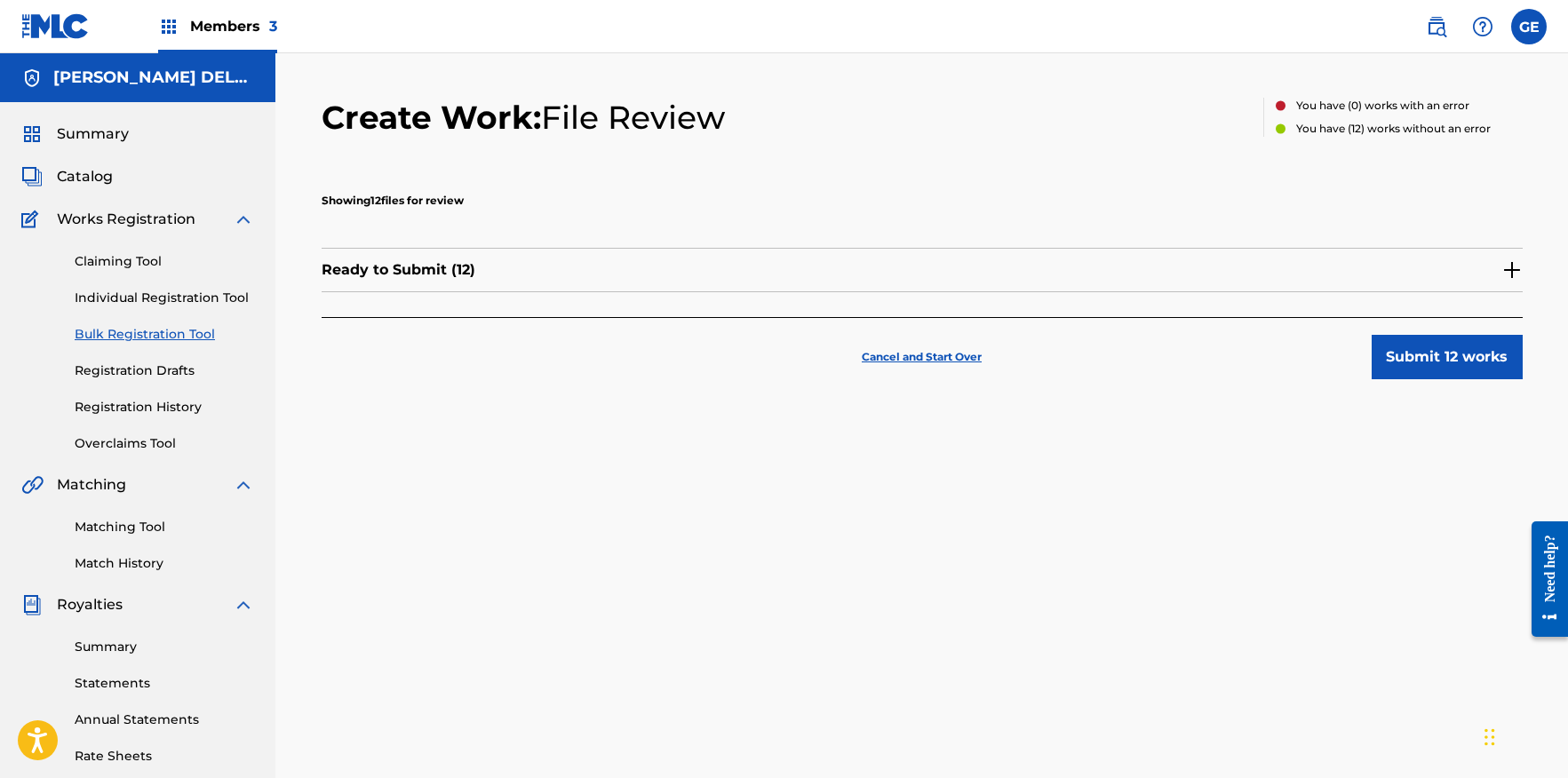
click at [1505, 269] on img at bounding box center [1512, 270] width 22 height 22
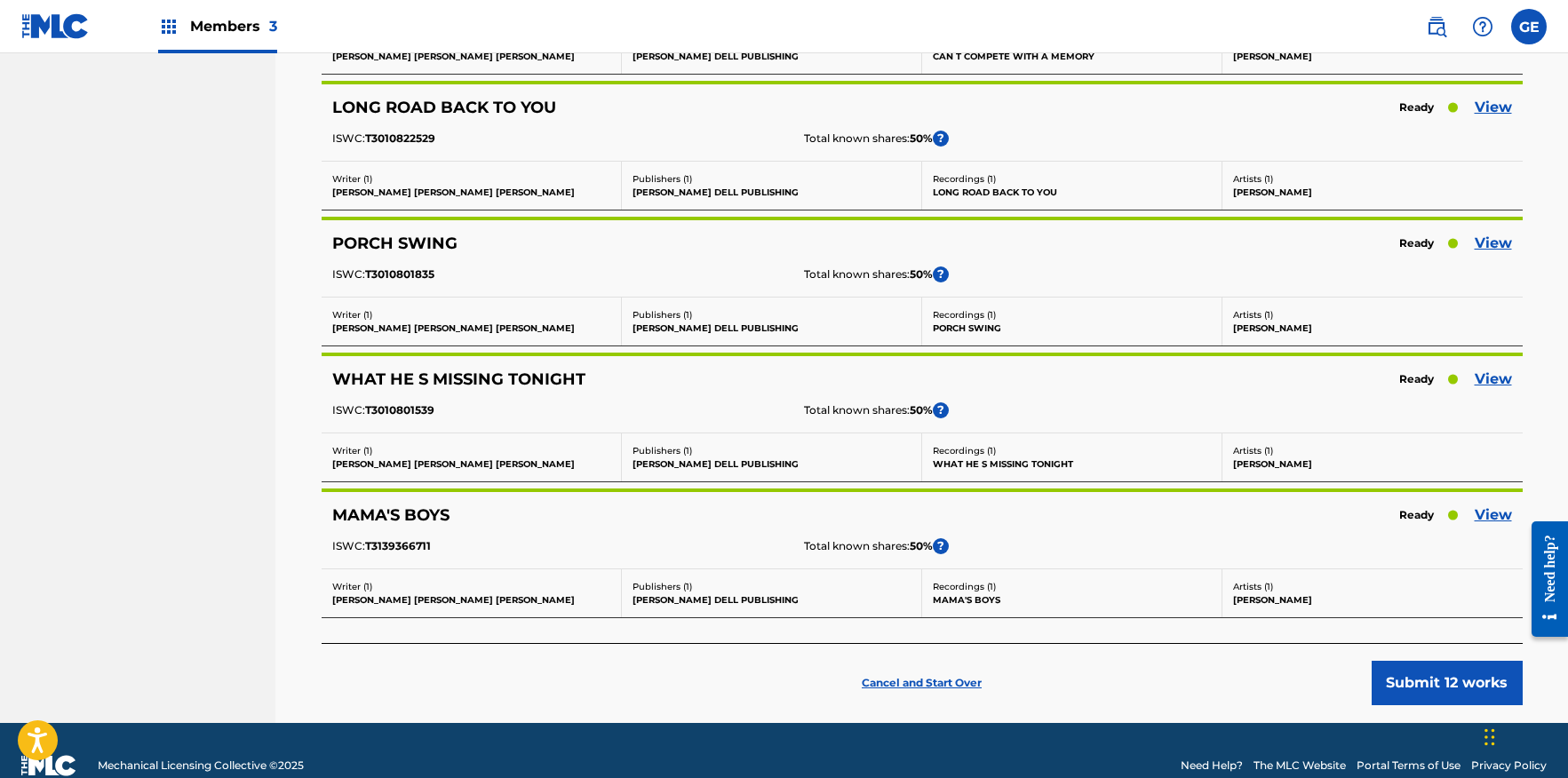
scroll to position [1335, 0]
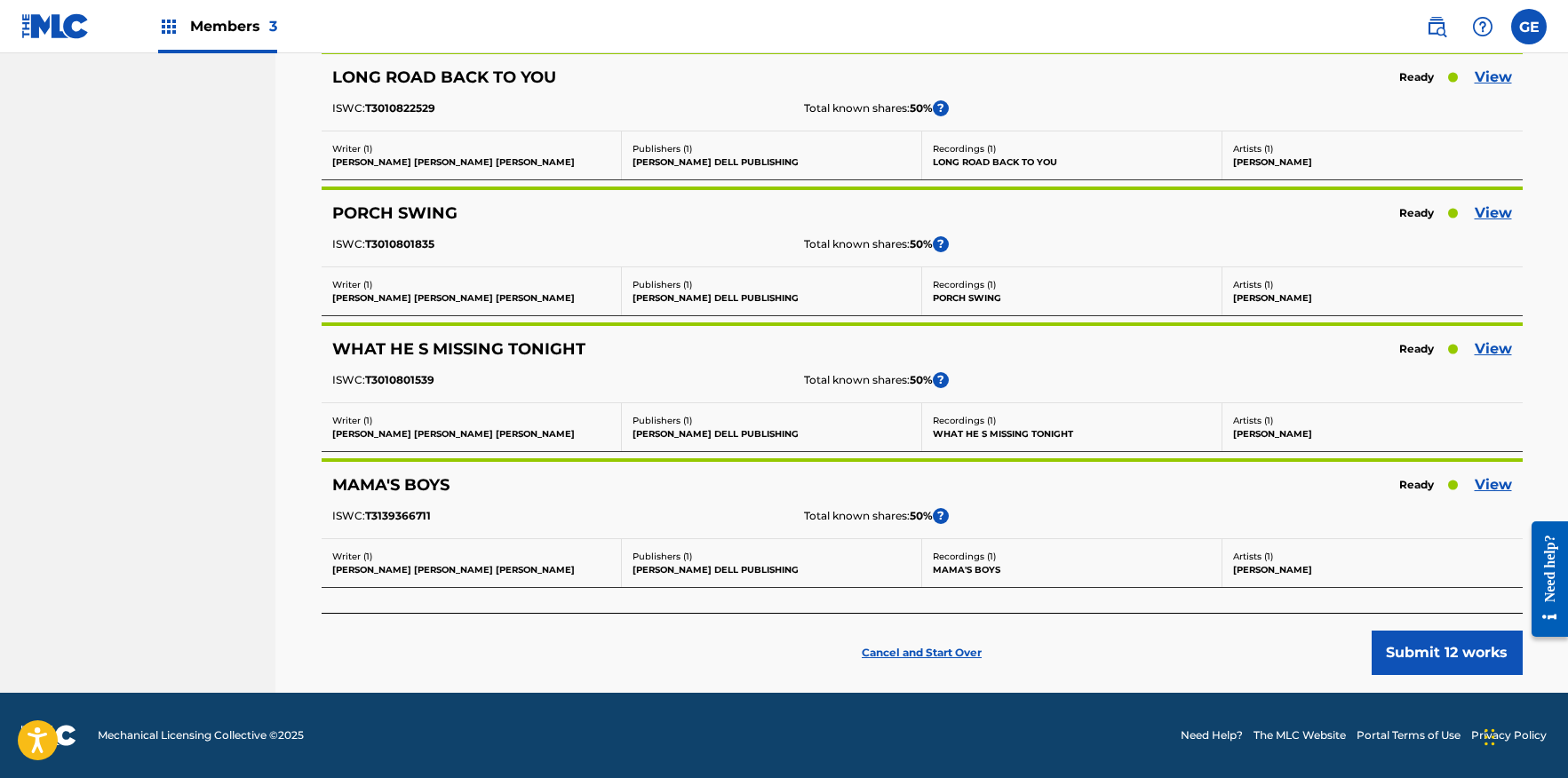
click at [1457, 651] on button "Submit 12 works" at bounding box center [1447, 653] width 151 height 44
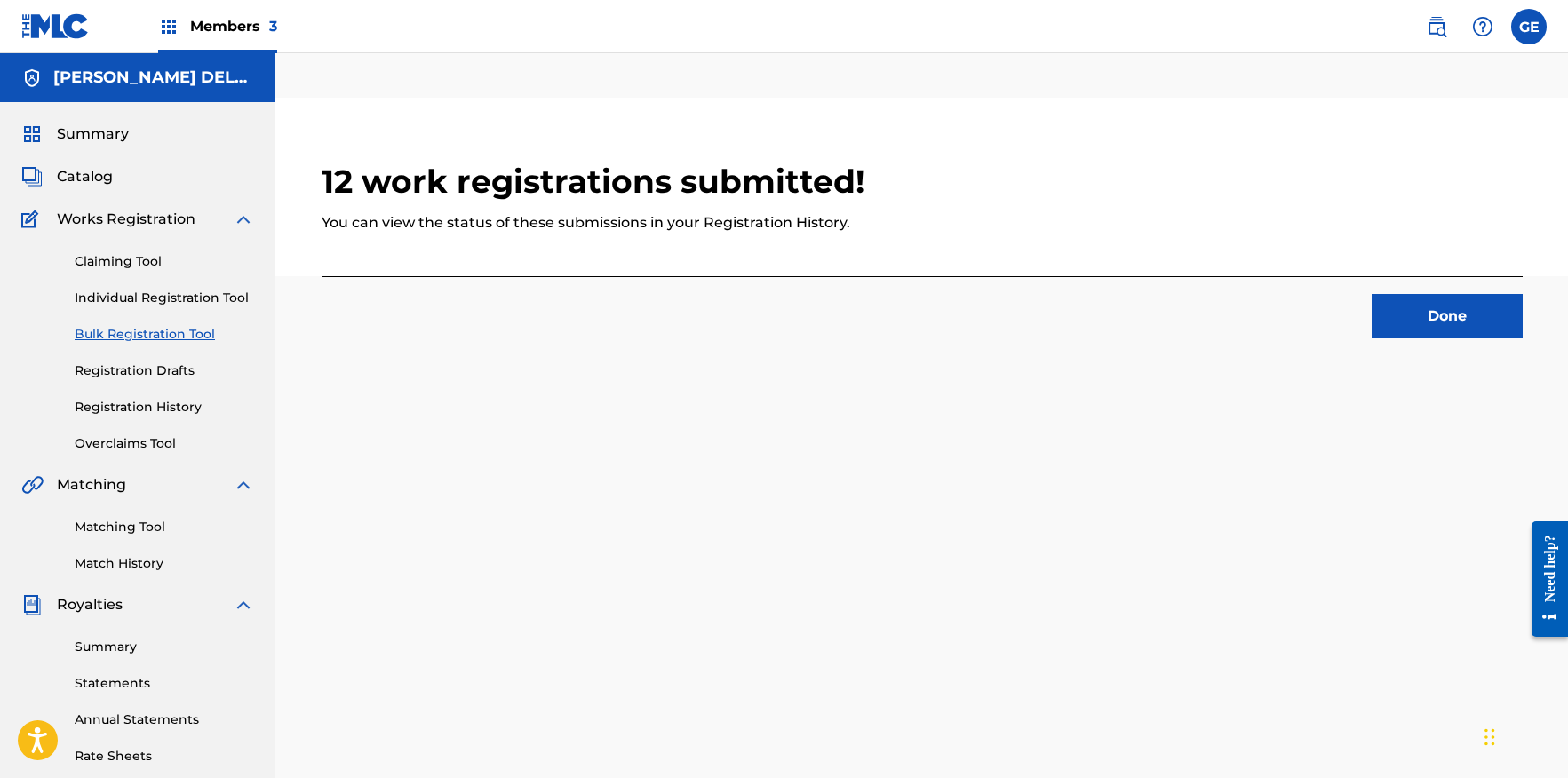
click at [1442, 309] on button "Done" at bounding box center [1447, 316] width 151 height 44
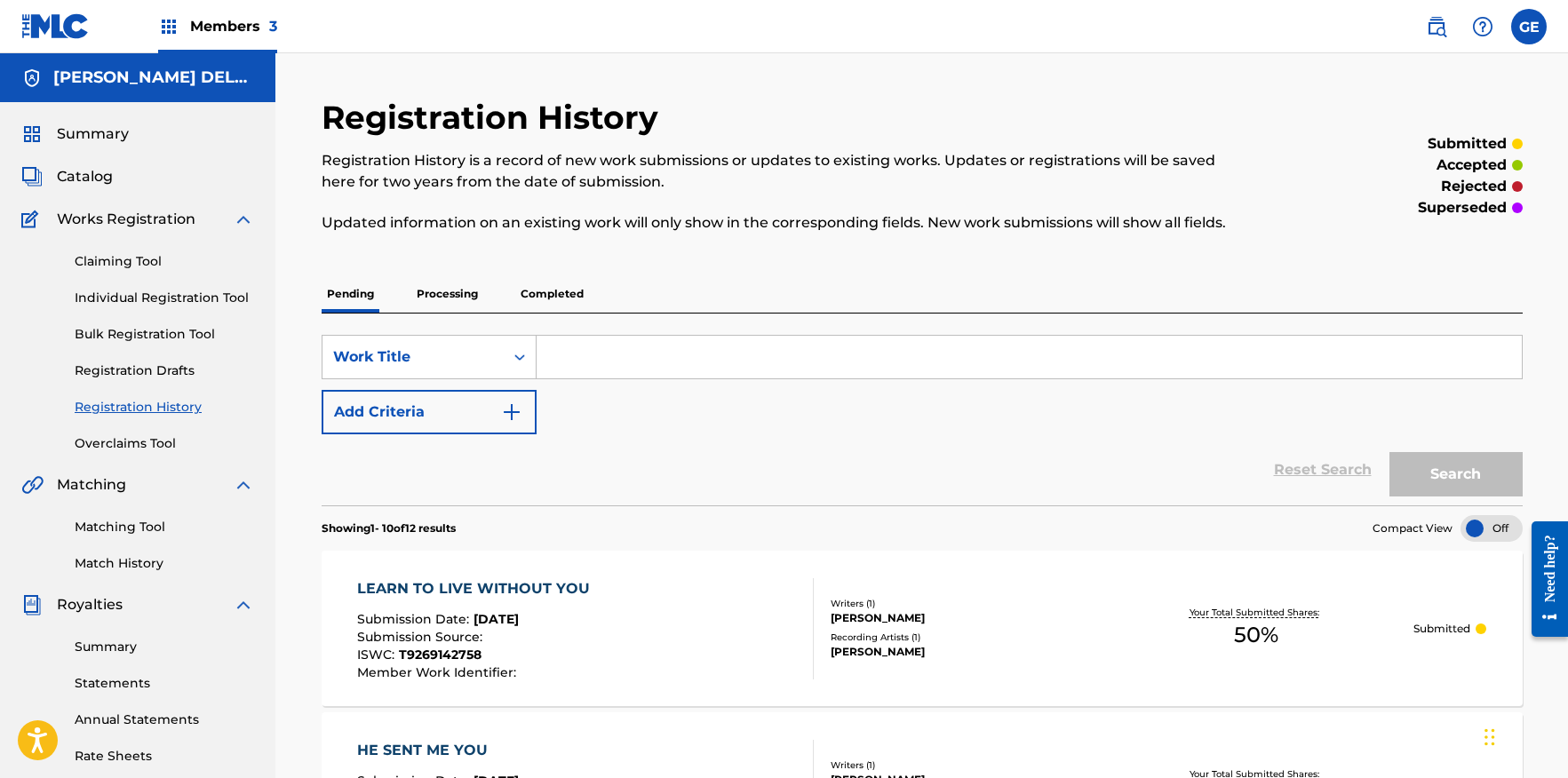
click at [93, 127] on span "Summary" at bounding box center [92, 134] width 72 height 22
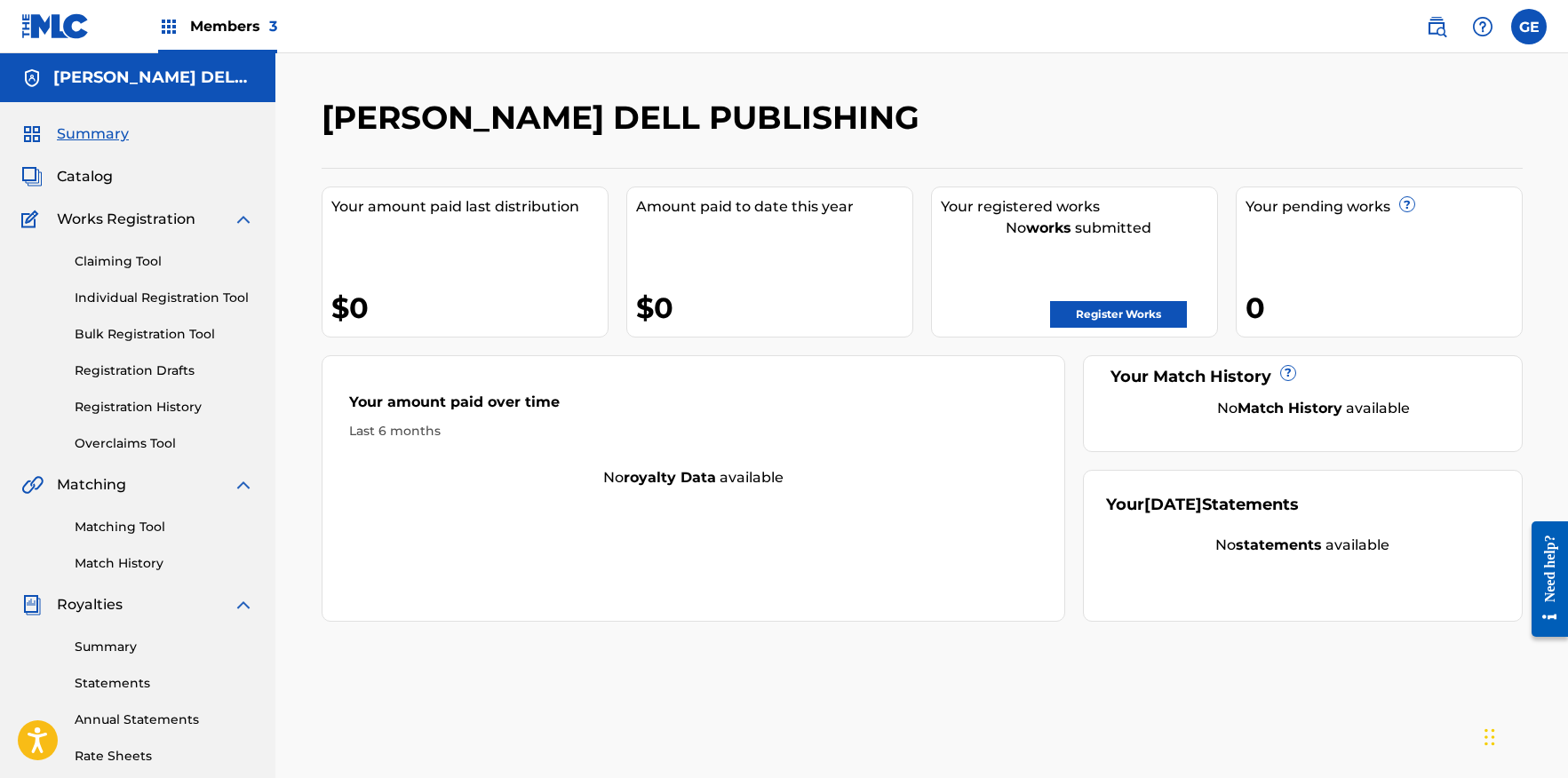
click at [1529, 25] on label at bounding box center [1529, 26] width 36 height 36
click at [1529, 26] on input "GE Ginger Eldridge gingersnapstn@gmail.com Notification Preferences Profile Log…" at bounding box center [1529, 26] width 0 height 0
click at [1355, 250] on p "Log out" at bounding box center [1357, 251] width 41 height 16
click at [1529, 26] on input "GE Ginger Eldridge gingersnapstn@gmail.com Notification Preferences Profile Log…" at bounding box center [1529, 26] width 0 height 0
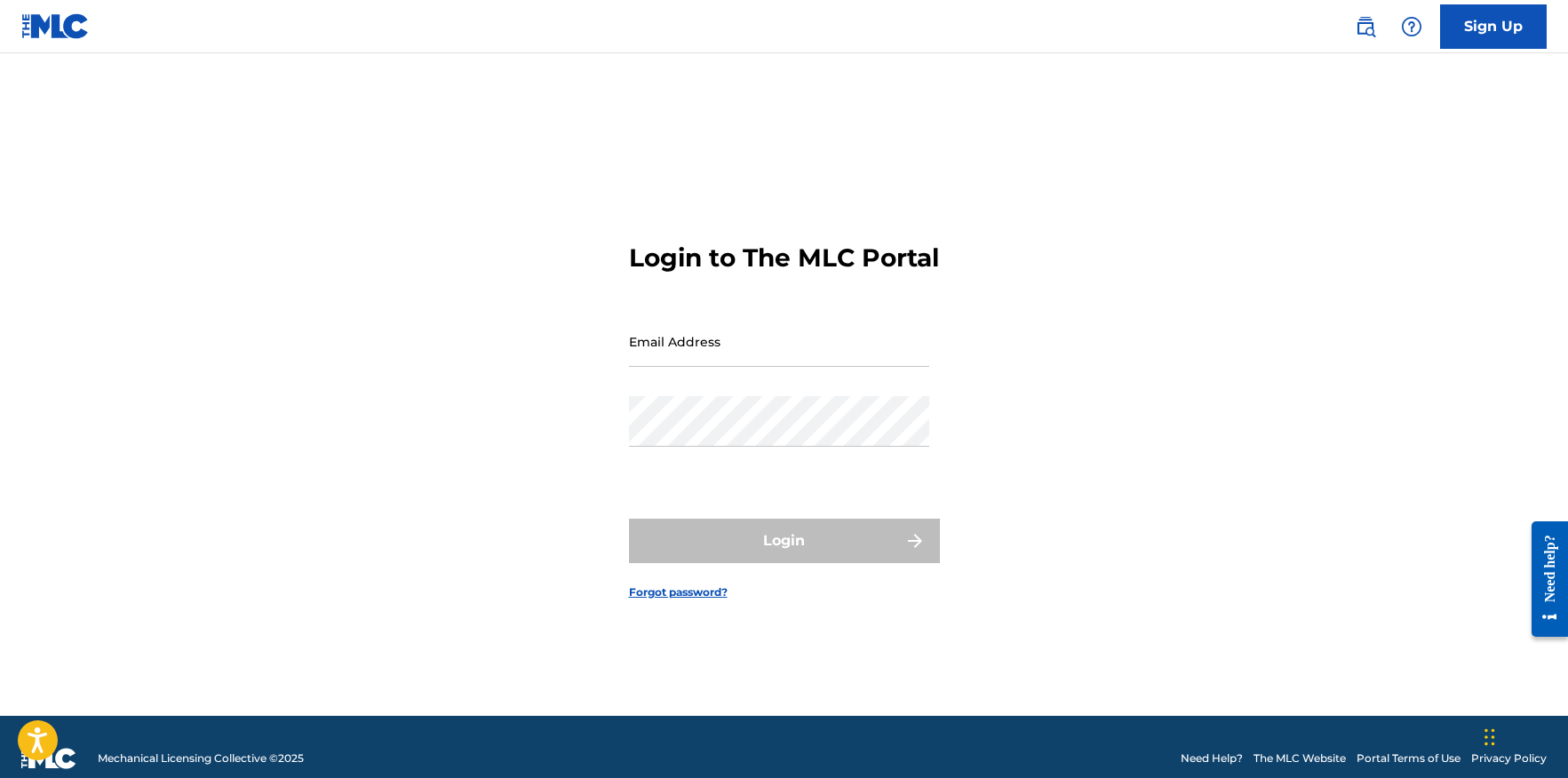
type input "gingersnapstn@gmail.com"
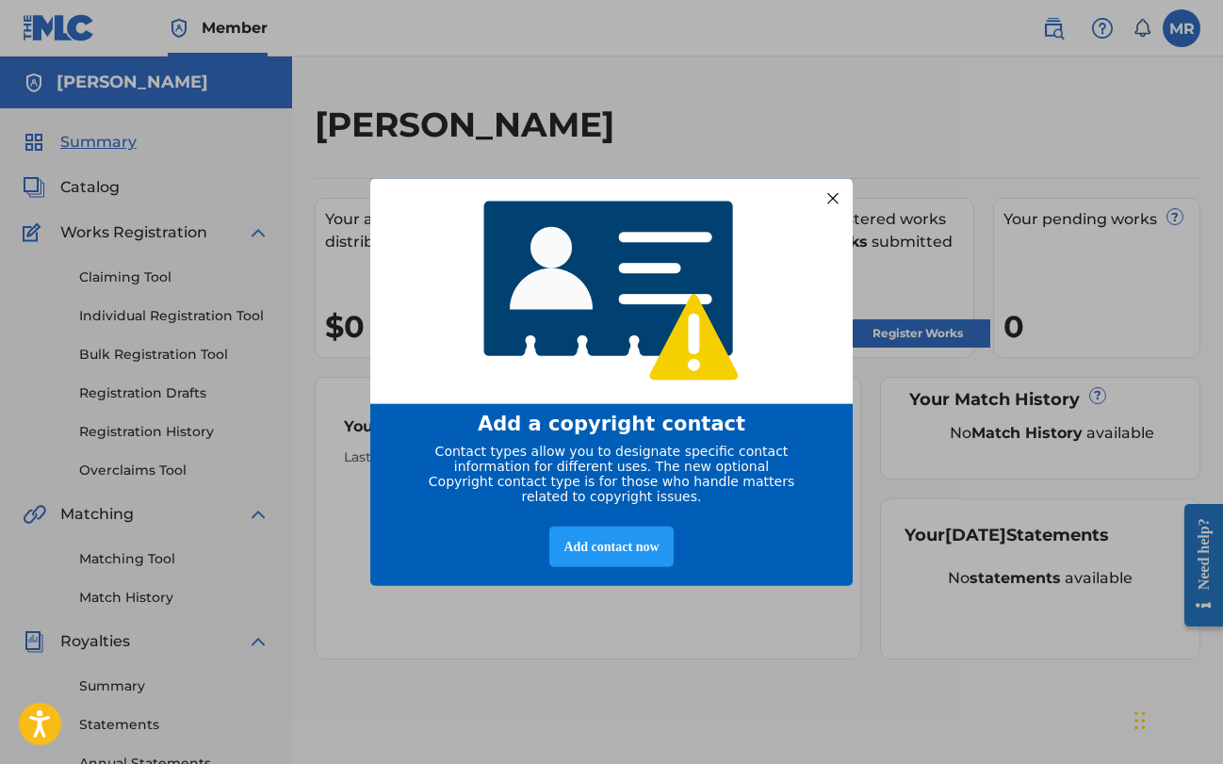
click at [832, 188] on div at bounding box center [833, 198] width 25 height 25
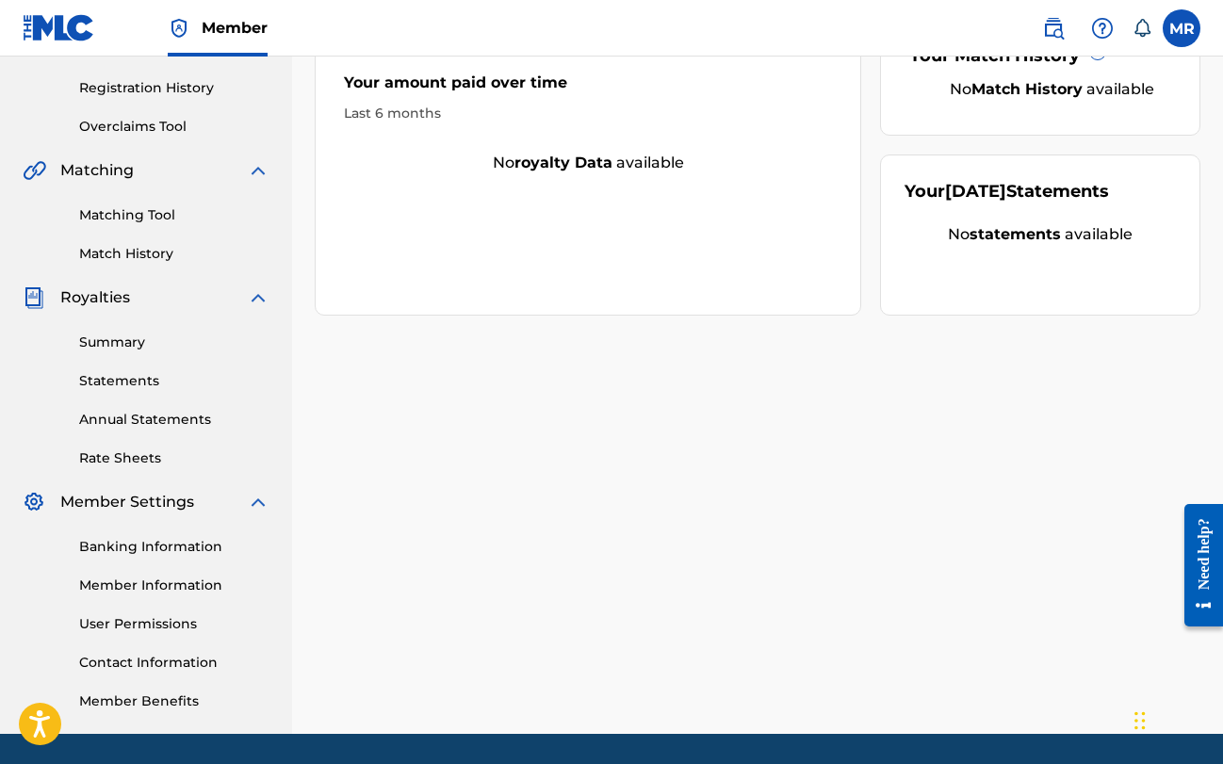
scroll to position [346, 0]
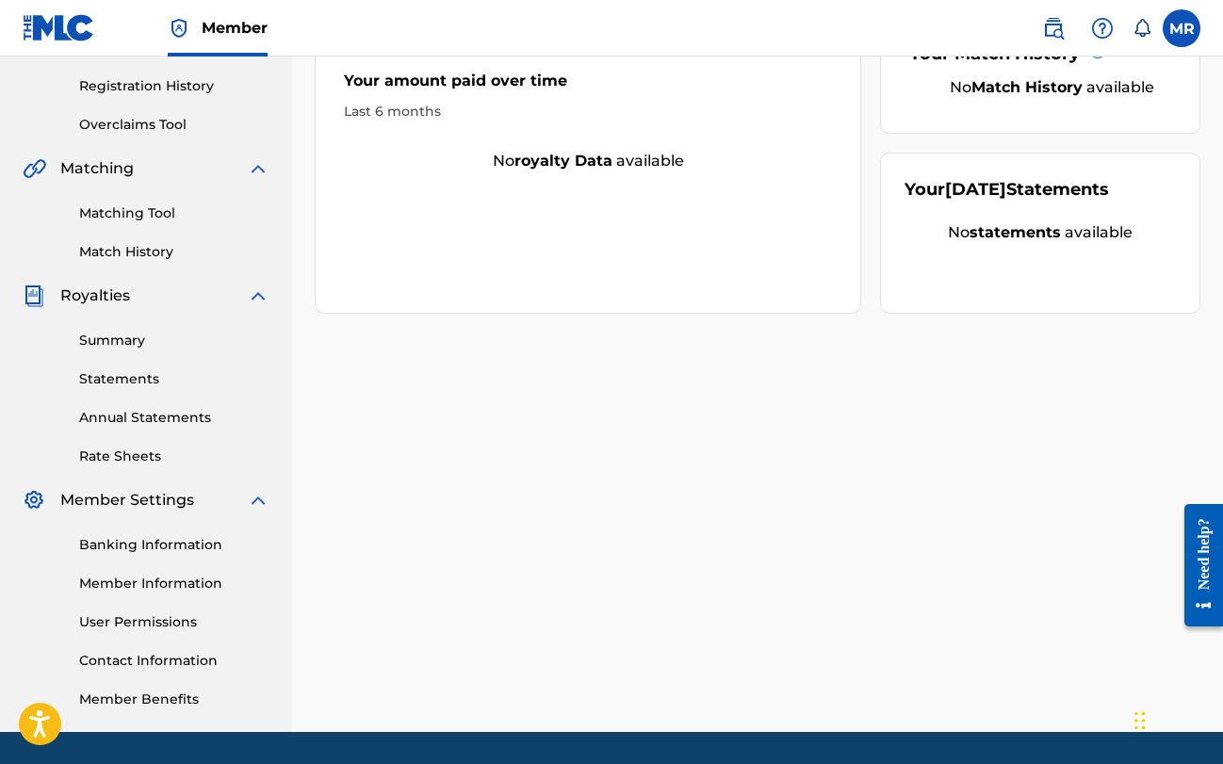
click at [140, 661] on link "Contact Information" at bounding box center [174, 661] width 190 height 20
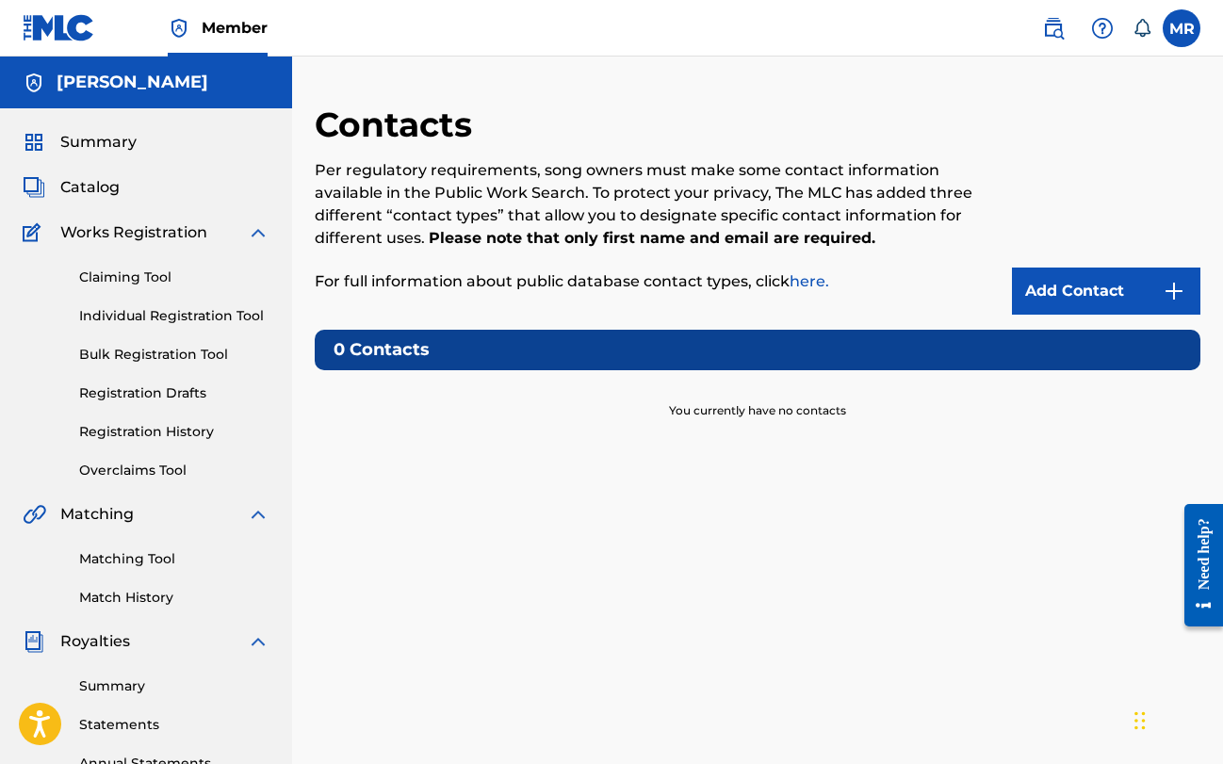
click at [110, 88] on h5 "[PERSON_NAME]" at bounding box center [133, 83] width 152 height 22
click at [228, 28] on span "Member" at bounding box center [235, 28] width 66 height 22
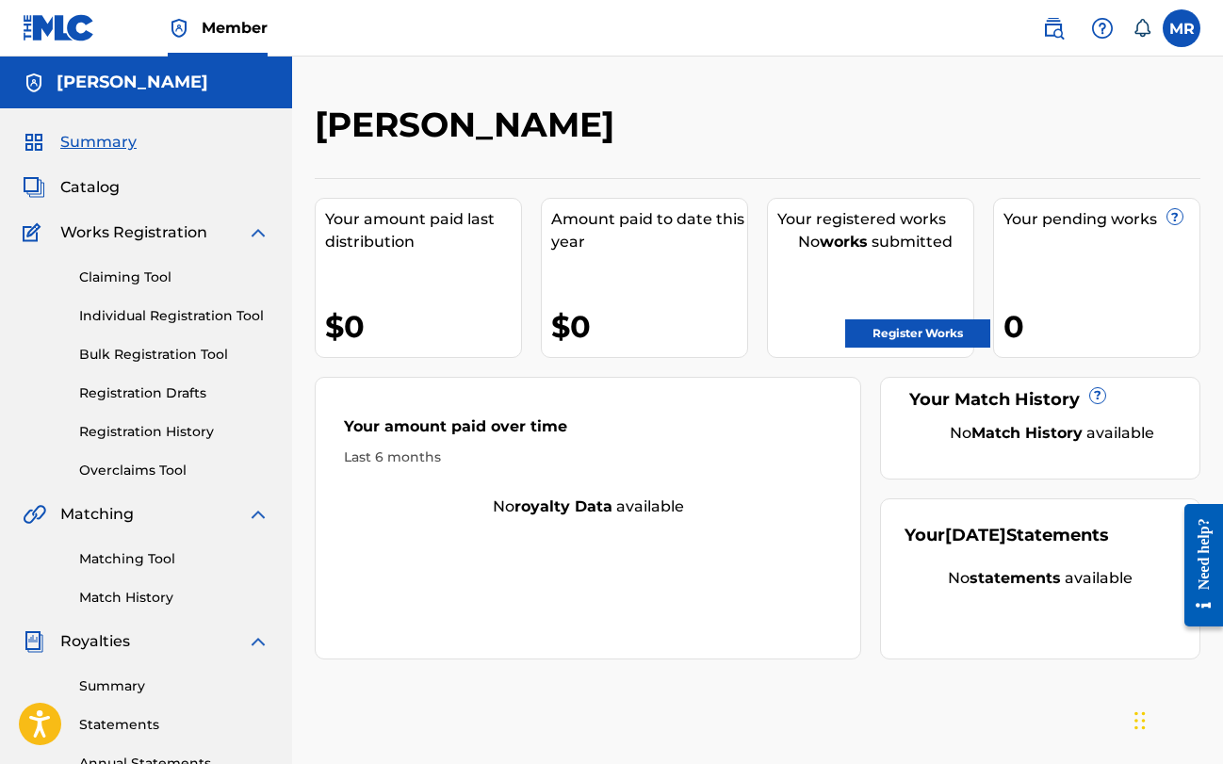
click at [1186, 27] on label at bounding box center [1182, 28] width 38 height 38
click at [1182, 28] on input "[PERSON_NAME] [EMAIL_ADDRESS][DOMAIN_NAME] Notification Preferences Profile Log…" at bounding box center [1182, 28] width 0 height 0
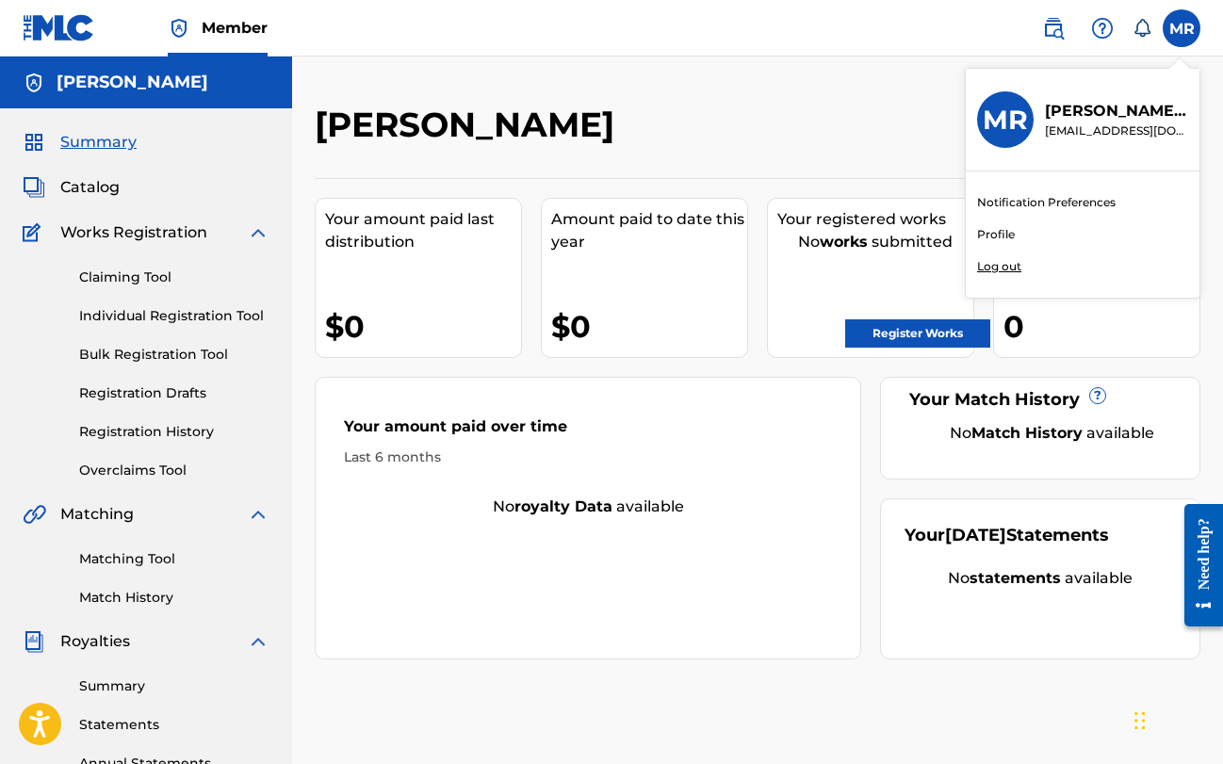
click at [999, 232] on link "Profile" at bounding box center [996, 234] width 38 height 17
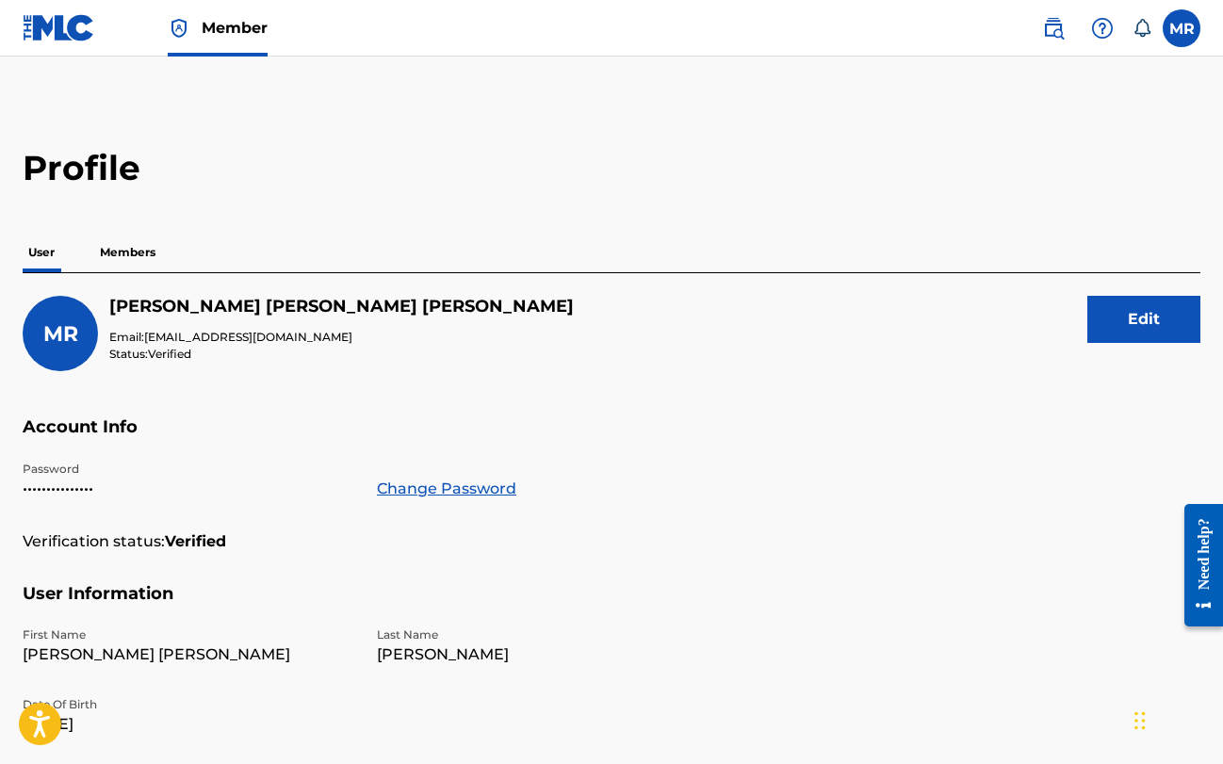
click at [129, 249] on p "Members" at bounding box center [127, 253] width 67 height 40
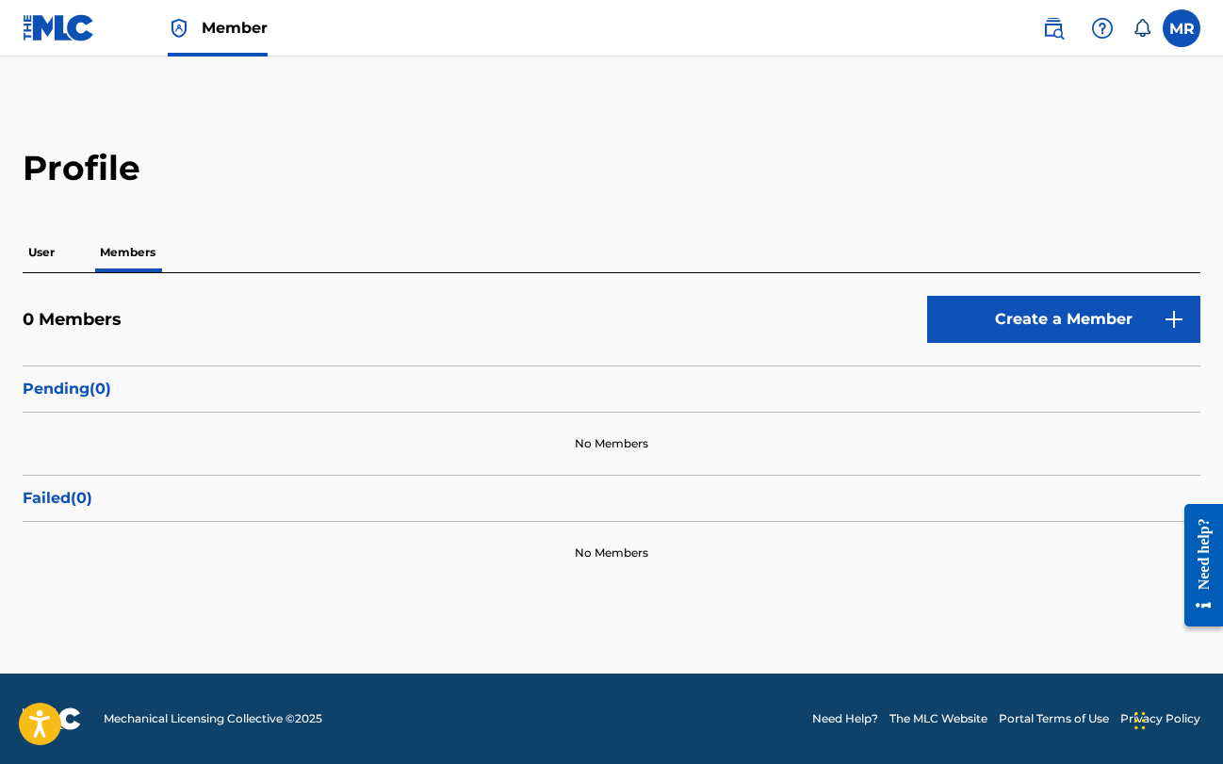
click at [1112, 319] on link "Create a Member" at bounding box center [1063, 319] width 273 height 47
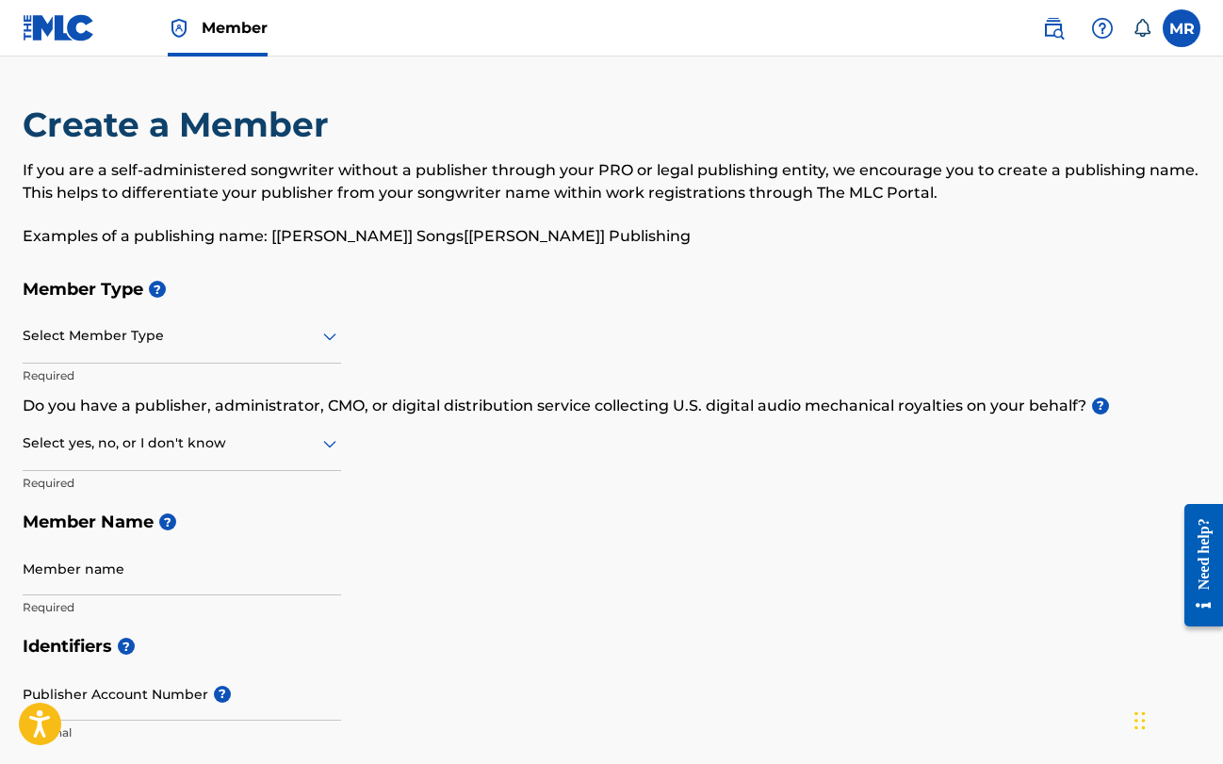
click at [327, 338] on icon at bounding box center [329, 338] width 13 height 8
click at [330, 335] on icon at bounding box center [330, 336] width 23 height 23
